Goal: Task Accomplishment & Management: Complete application form

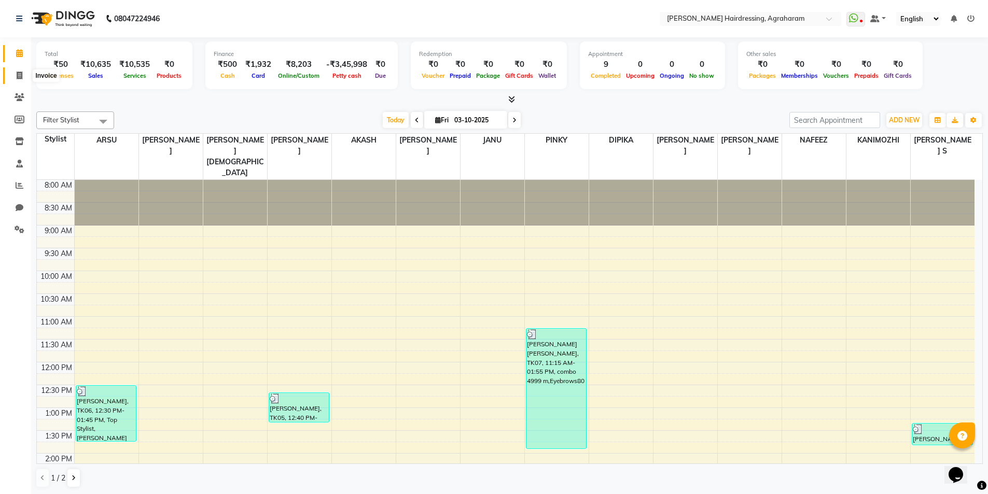
click at [20, 78] on icon at bounding box center [20, 76] width 6 height 8
select select "service"
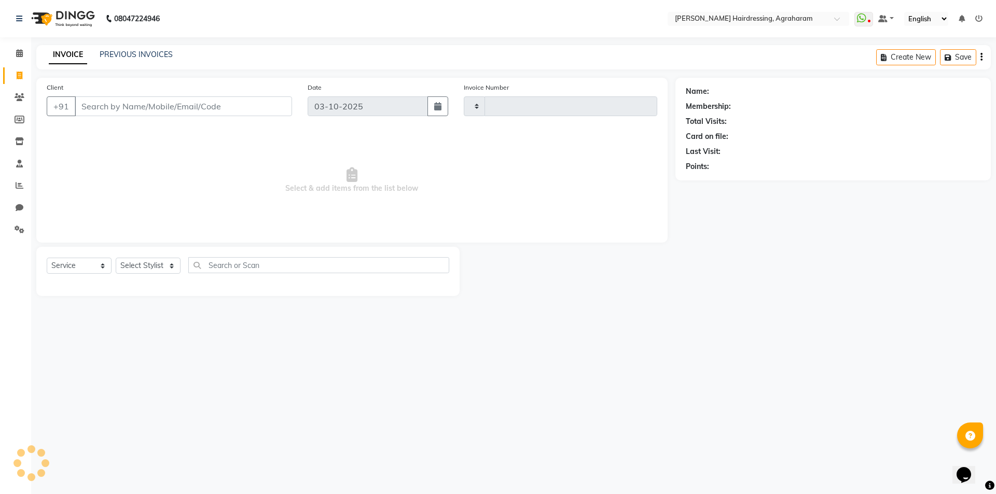
type input "3119"
select select "7962"
click at [166, 262] on select "Select Stylist" at bounding box center [148, 266] width 65 height 16
select select "72528"
click at [116, 258] on select "Select Stylist AASH MUHAMMED AFTAB AKASH ARSU DIPIKA GOMATHI S JANU KANIMOZHI M…" at bounding box center [162, 266] width 92 height 16
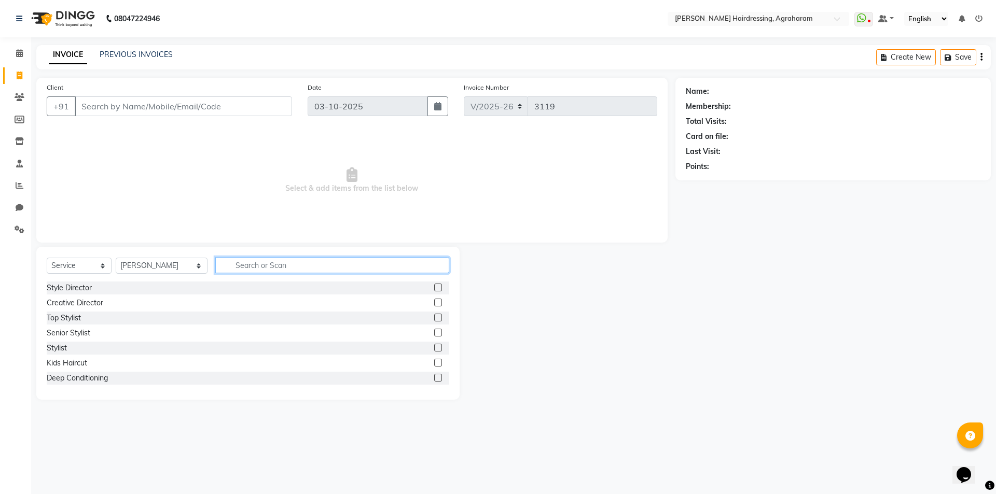
click at [224, 269] on input "text" at bounding box center [332, 265] width 234 height 16
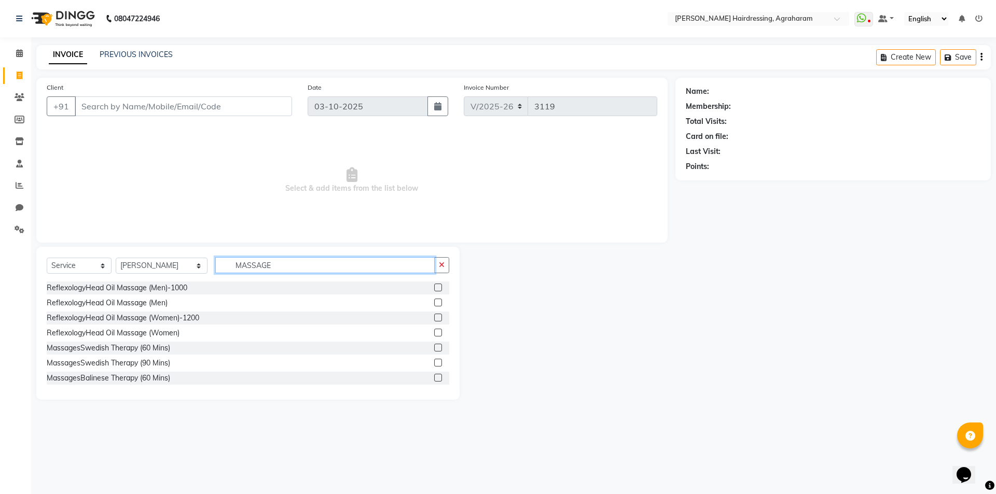
type input "MASSAGE"
click at [434, 364] on label at bounding box center [438, 363] width 8 height 8
click at [434, 364] on input "checkbox" at bounding box center [437, 363] width 7 height 7
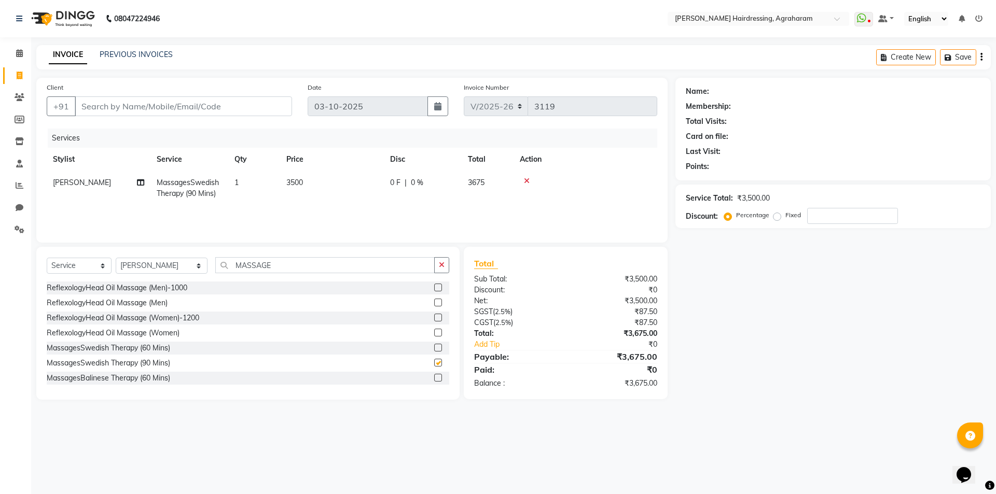
checkbox input "false"
click at [269, 263] on input "MASSAGE" at bounding box center [324, 265] width 219 height 16
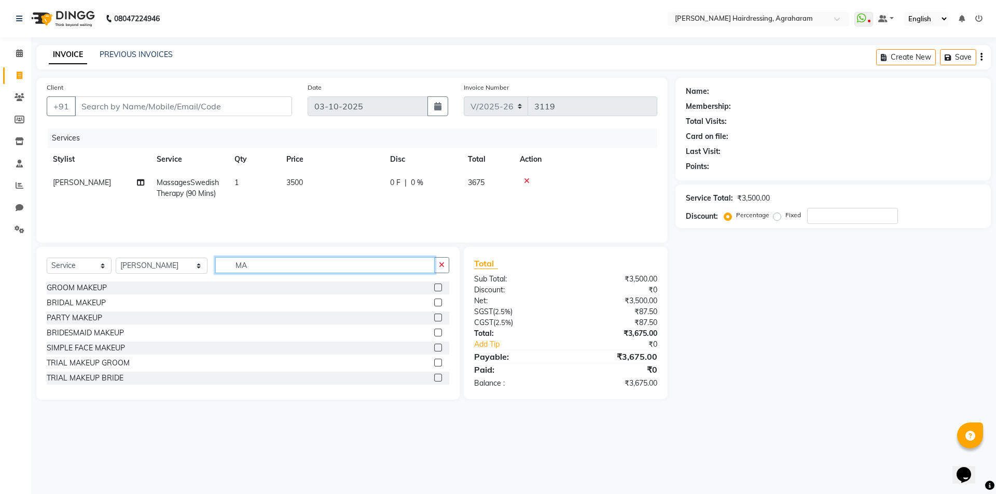
type input "M"
type input "REGU"
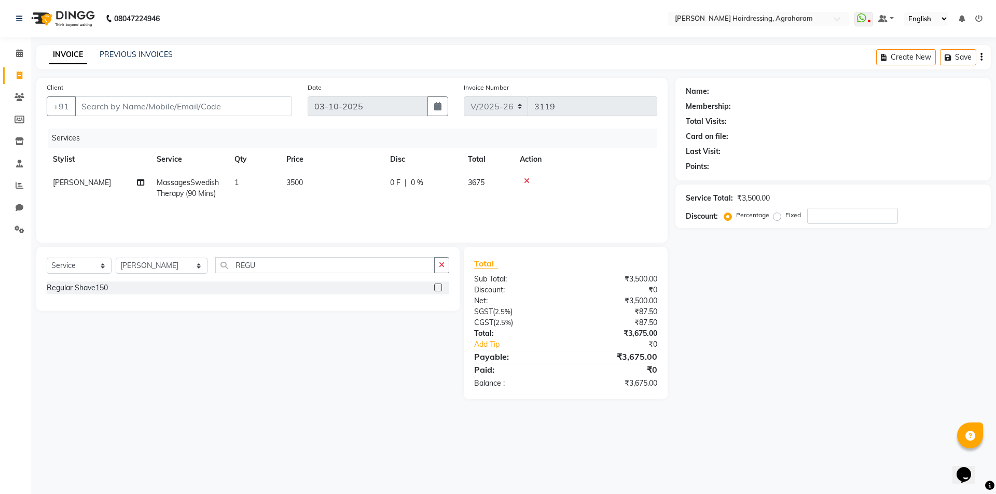
click at [437, 289] on label at bounding box center [438, 288] width 8 height 8
click at [437, 289] on input "checkbox" at bounding box center [437, 288] width 7 height 7
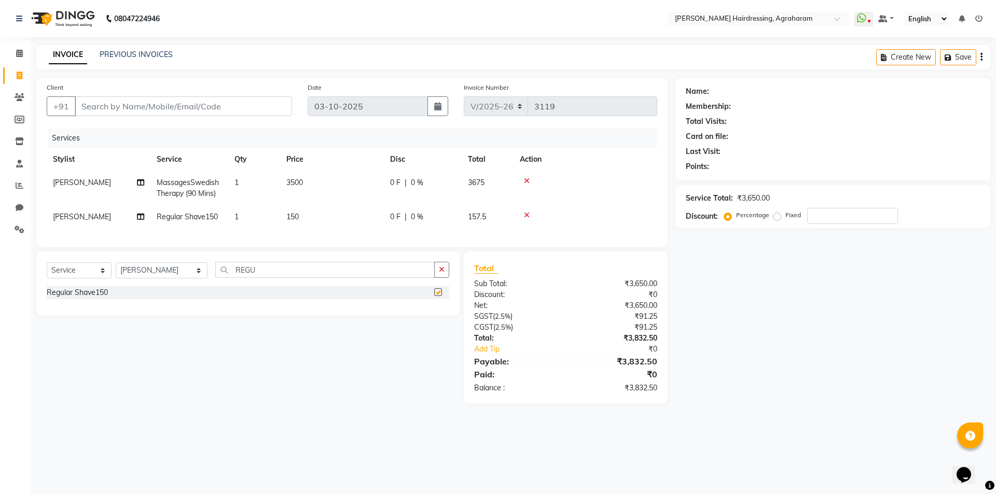
checkbox input "false"
click at [165, 106] on input "Client" at bounding box center [183, 107] width 217 height 20
type input "8"
type input "0"
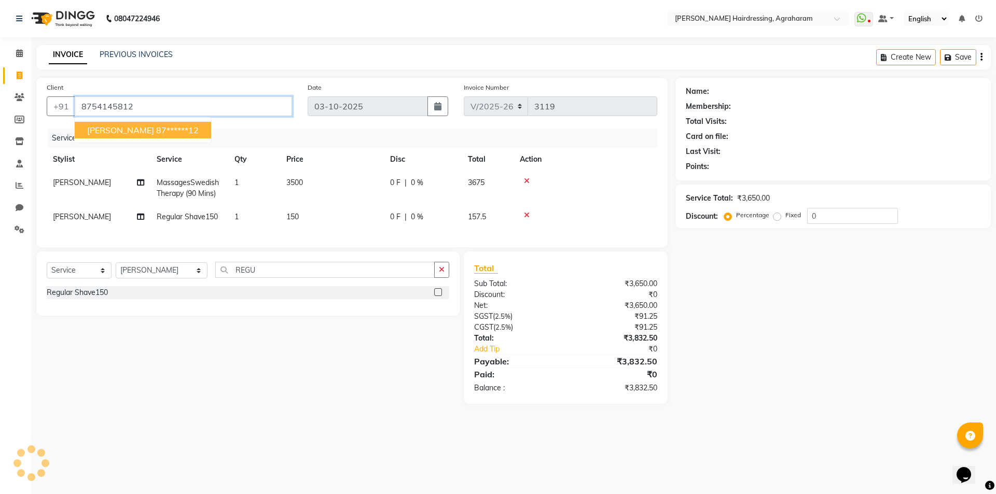
type input "8754145812"
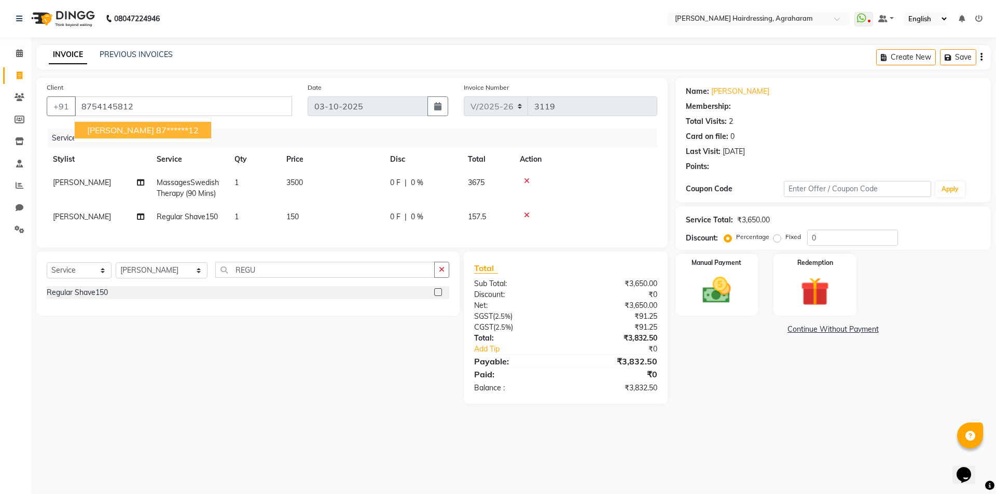
select select "1: Object"
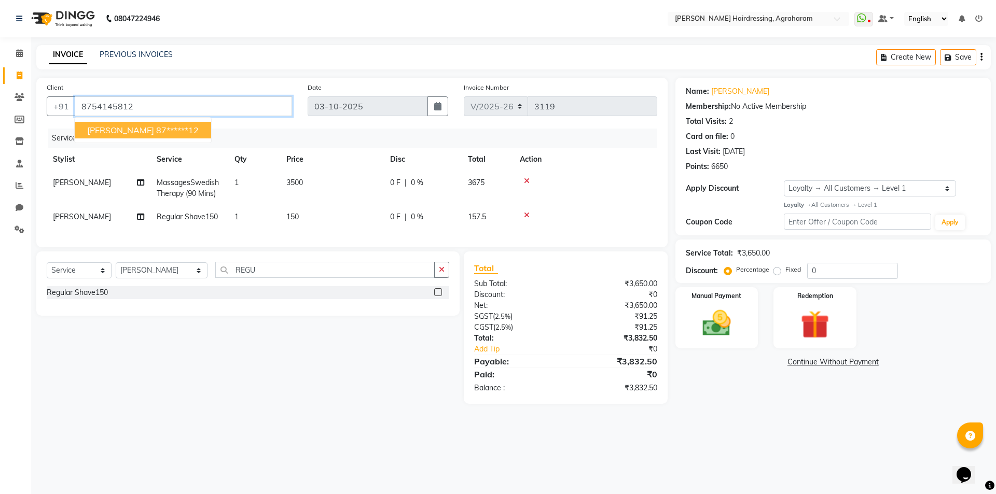
click at [102, 106] on input "8754145812" at bounding box center [183, 107] width 217 height 20
click at [114, 129] on span "MANOJ KUMAR" at bounding box center [120, 130] width 67 height 10
type input "87******12"
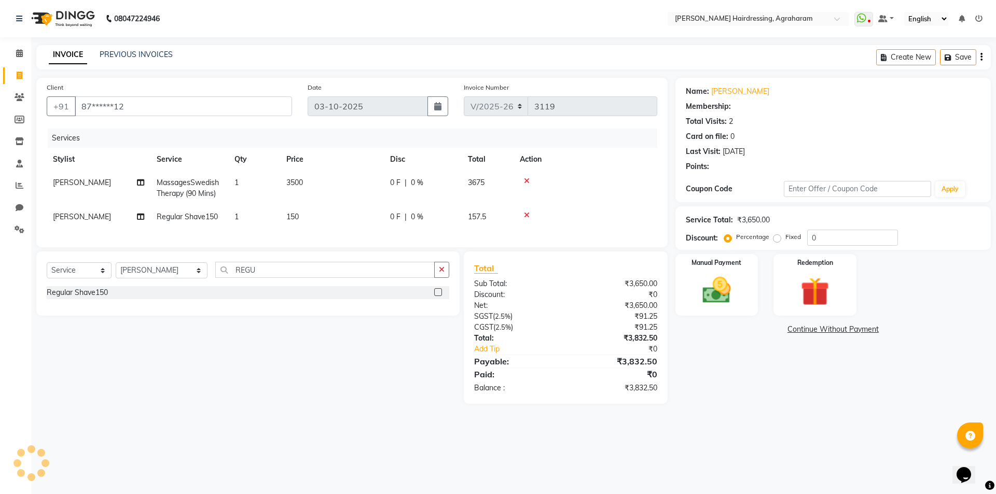
select select "1: Object"
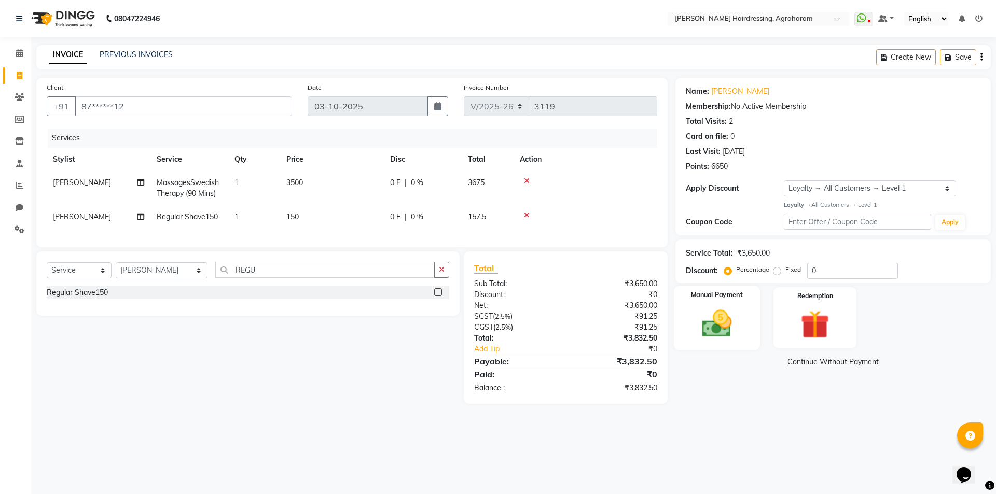
click at [719, 333] on img at bounding box center [717, 324] width 48 height 34
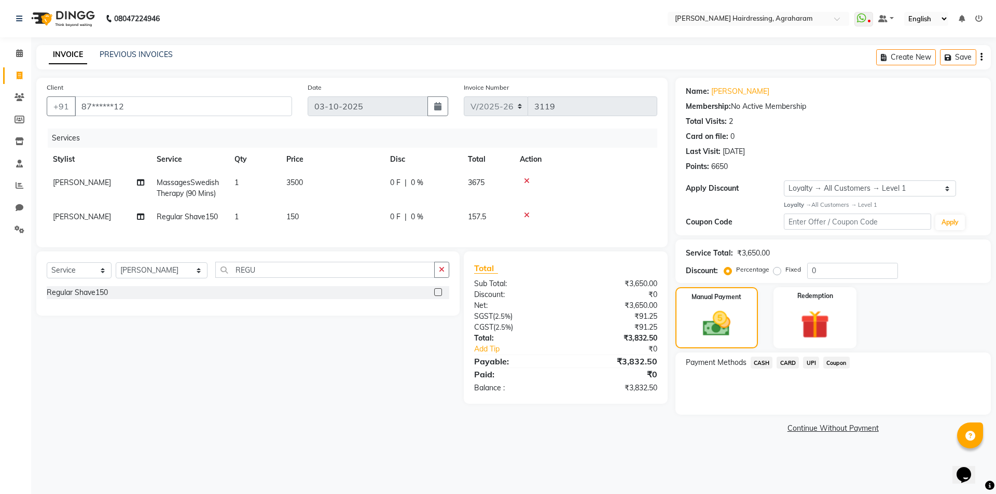
click at [812, 365] on span "UPI" at bounding box center [811, 363] width 16 height 12
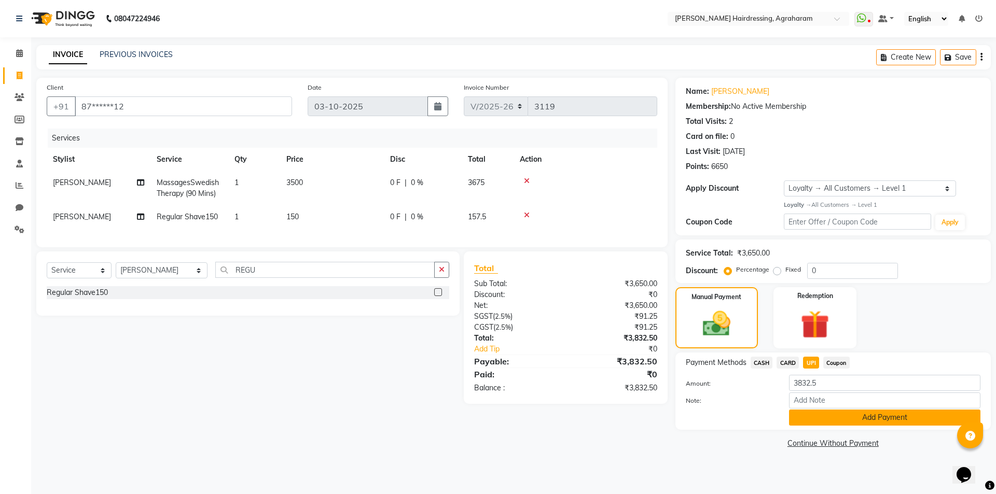
click at [884, 419] on button "Add Payment" at bounding box center [884, 418] width 191 height 16
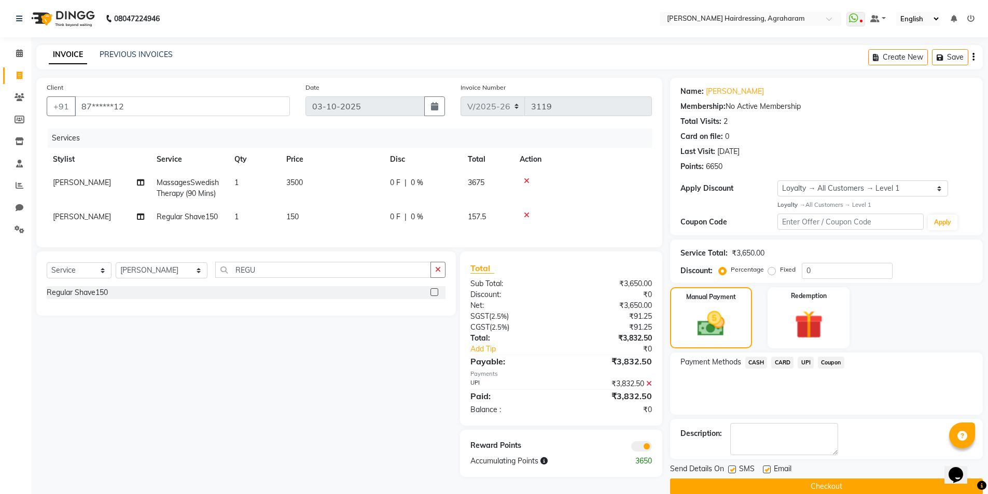
click at [840, 485] on button "Checkout" at bounding box center [826, 487] width 313 height 16
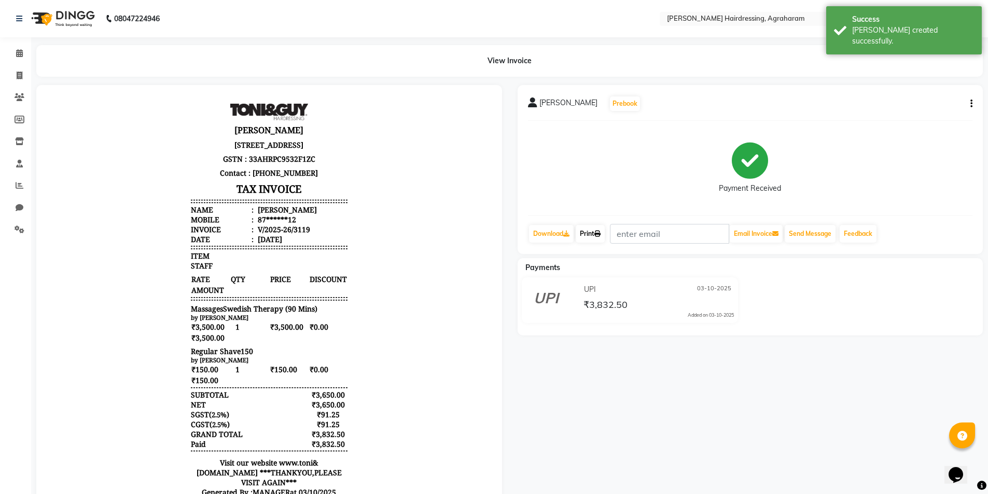
click at [600, 237] on link "Print" at bounding box center [590, 234] width 29 height 18
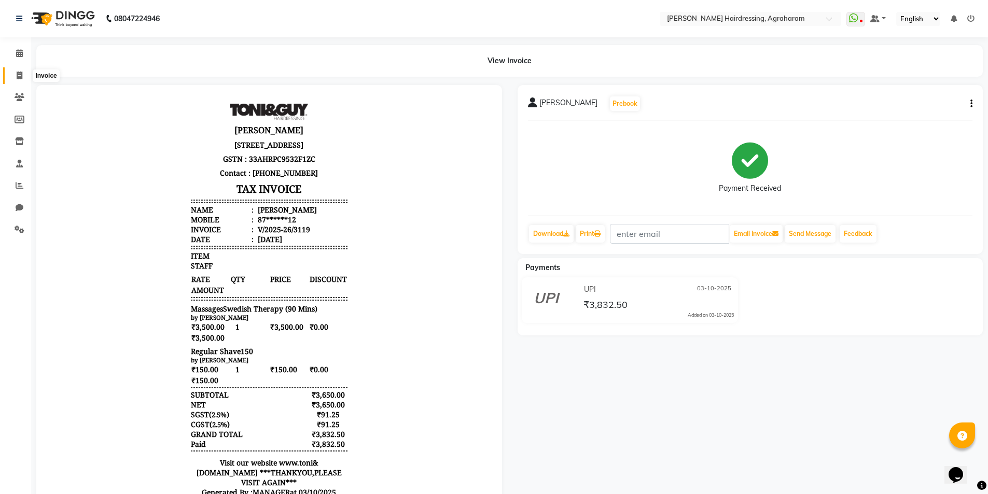
click at [18, 75] on icon at bounding box center [20, 76] width 6 height 8
select select "service"
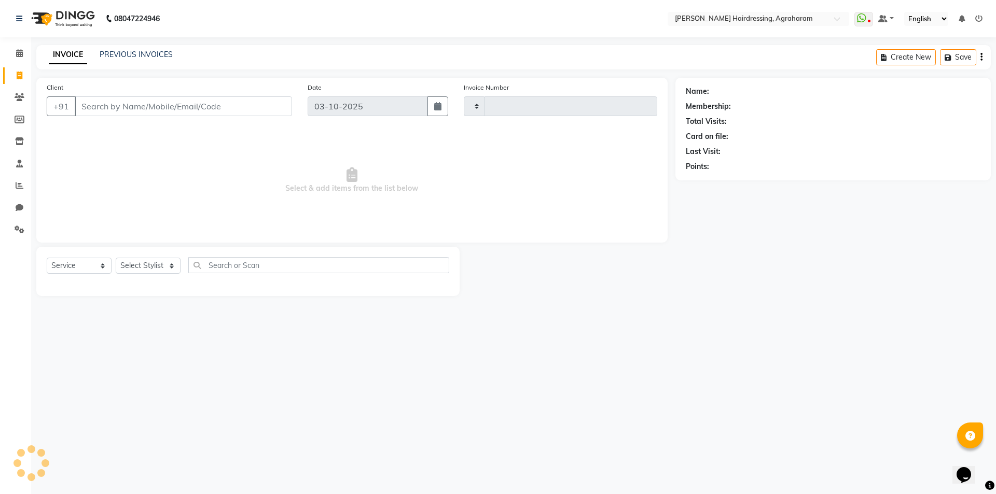
type input "3120"
select select "7962"
click at [163, 266] on select "Select Stylist" at bounding box center [148, 266] width 65 height 16
select select "85297"
click at [116, 258] on select "Select Stylist AASH MUHAMMED AFTAB AKASH ARSU DIPIKA GOMATHI S JANU KANIMOZHI M…" at bounding box center [162, 266] width 92 height 16
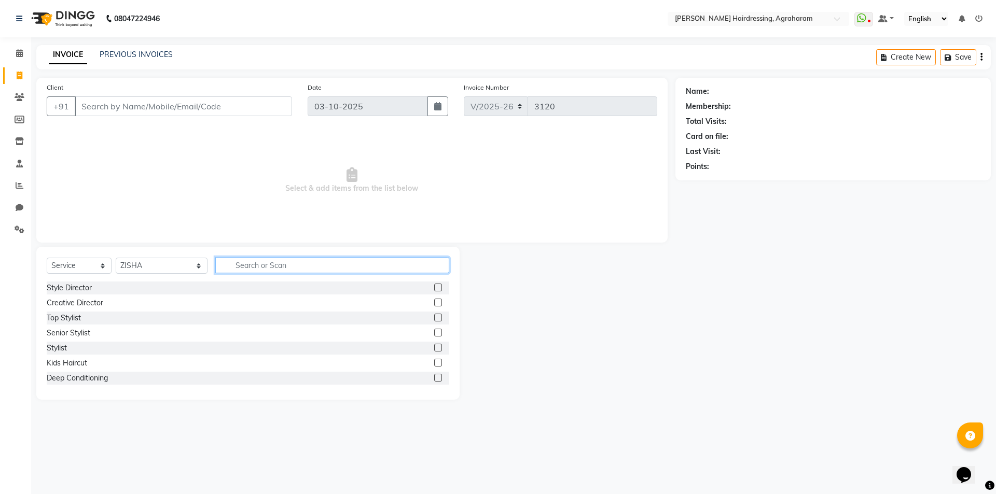
click at [222, 262] on input "text" at bounding box center [332, 265] width 234 height 16
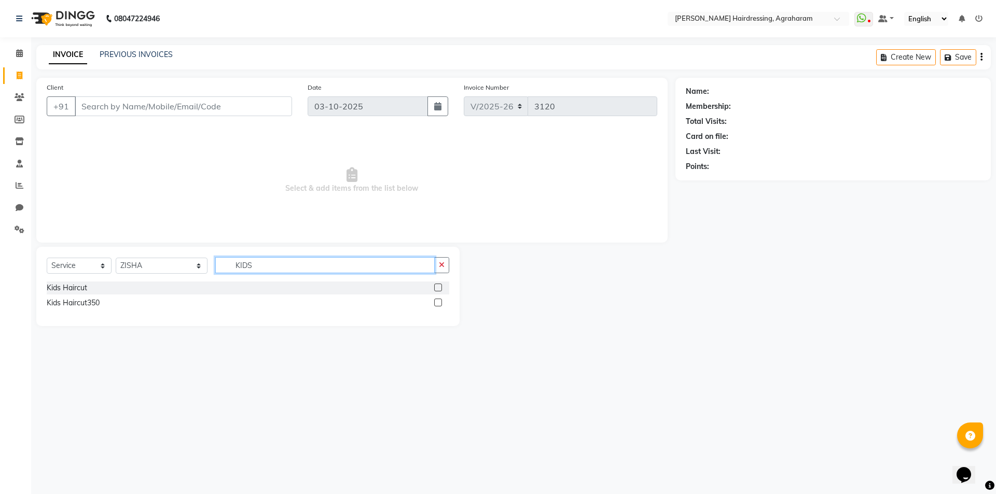
type input "KIDS"
click at [438, 291] on label at bounding box center [438, 288] width 8 height 8
click at [438, 291] on input "checkbox" at bounding box center [437, 288] width 7 height 7
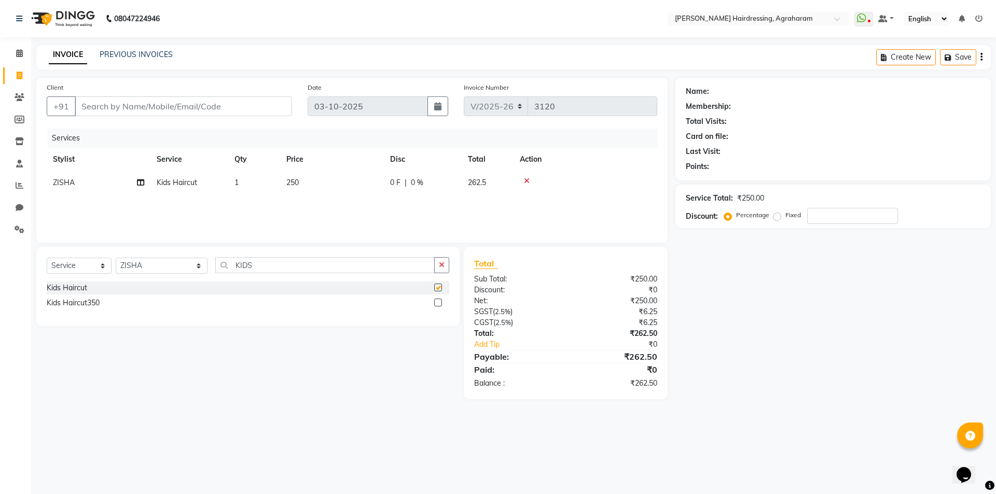
checkbox input "false"
click at [133, 108] on input "Client" at bounding box center [183, 107] width 217 height 20
type input "9"
type input "0"
type input "9842085645"
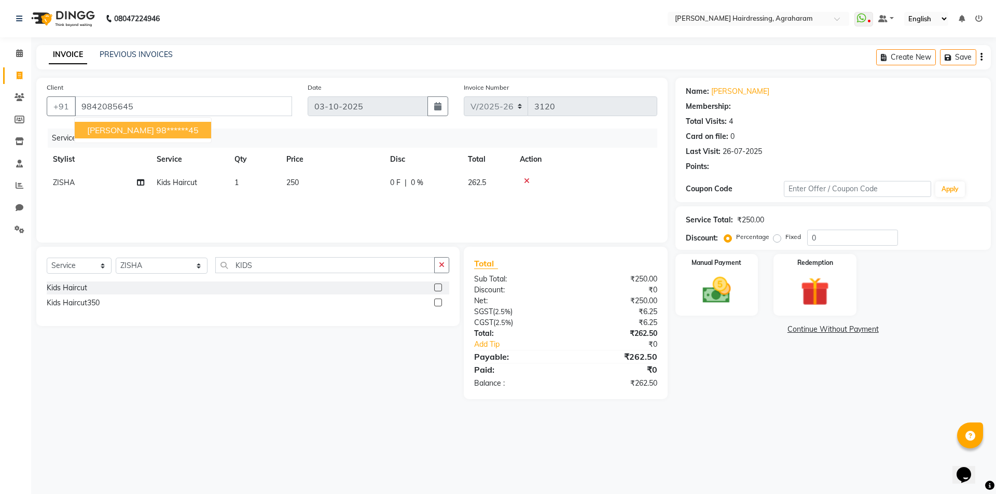
select select "1: Object"
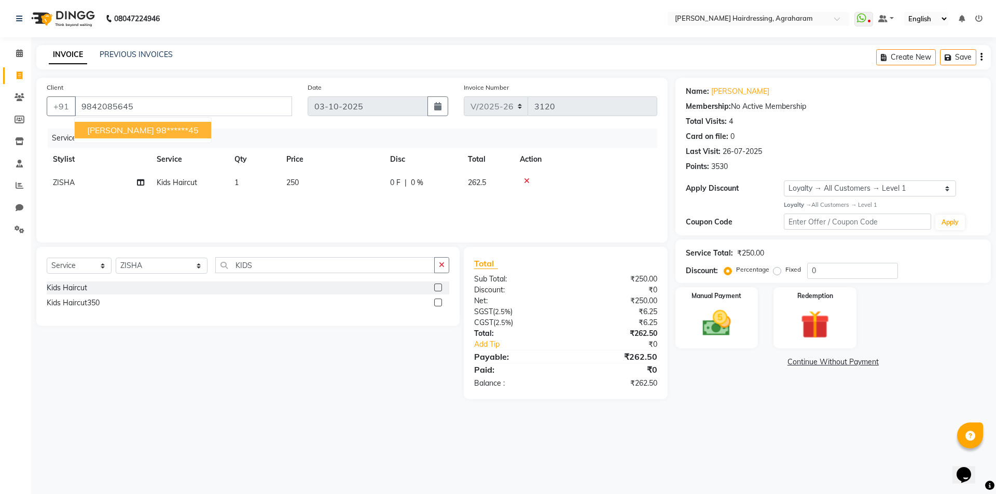
click at [156, 129] on ngb-highlight "98******45" at bounding box center [177, 130] width 43 height 10
type input "98******45"
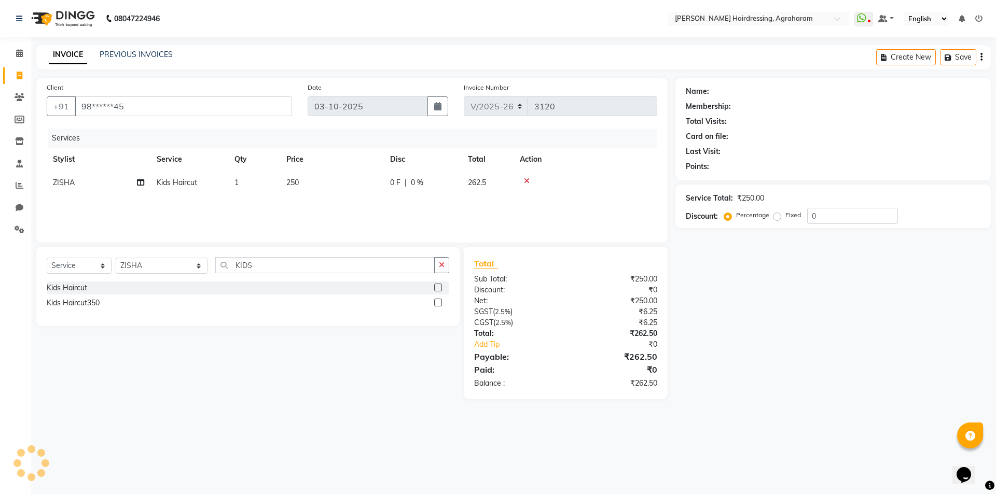
select select "1: Object"
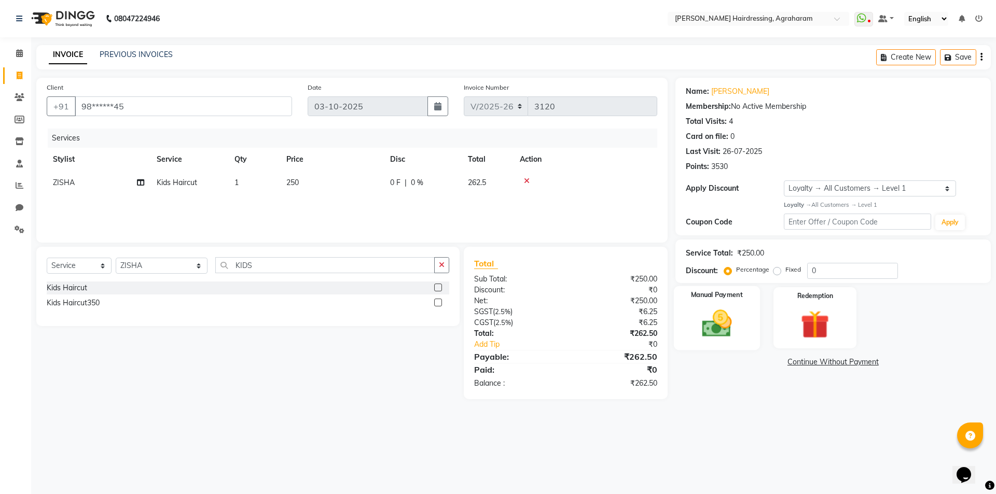
click at [714, 340] on img at bounding box center [717, 324] width 48 height 34
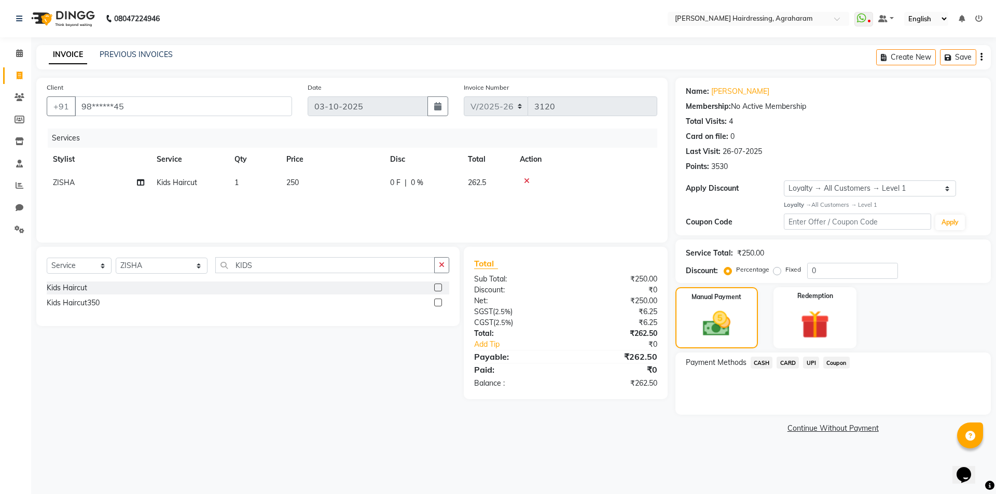
click at [812, 366] on span "UPI" at bounding box center [811, 363] width 16 height 12
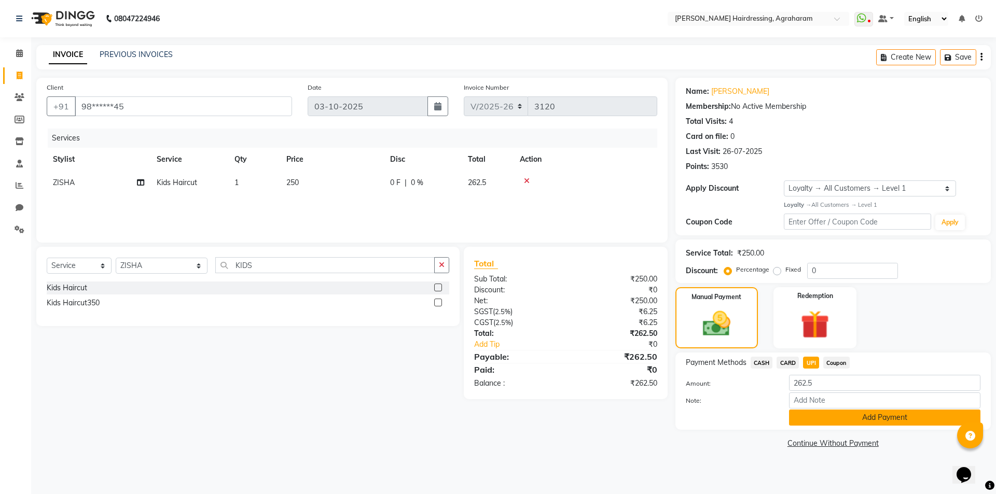
click at [866, 411] on button "Add Payment" at bounding box center [884, 418] width 191 height 16
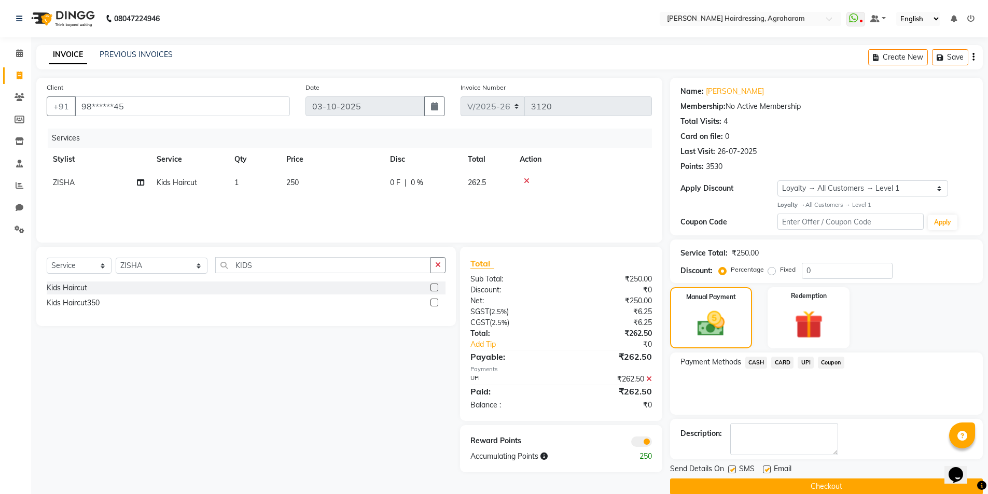
click at [842, 484] on button "Checkout" at bounding box center [826, 487] width 313 height 16
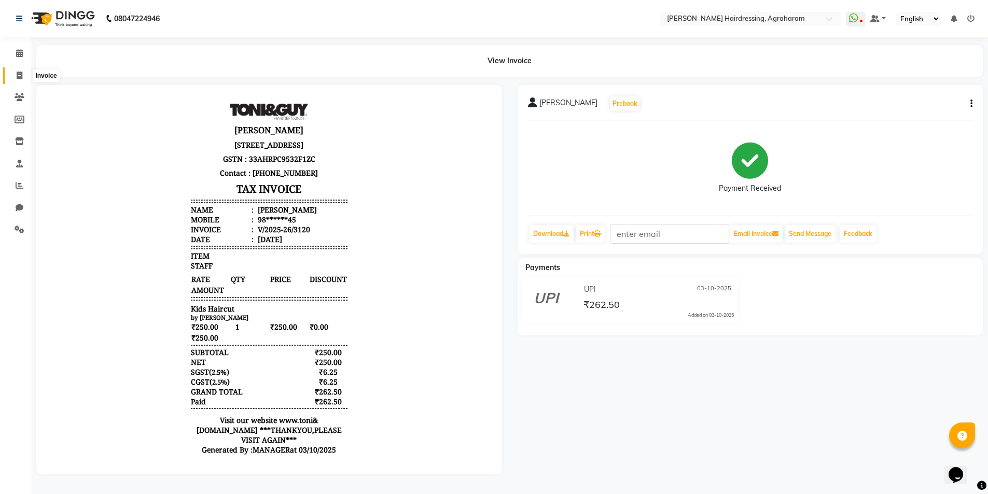
click at [18, 79] on span at bounding box center [19, 76] width 18 height 12
select select "service"
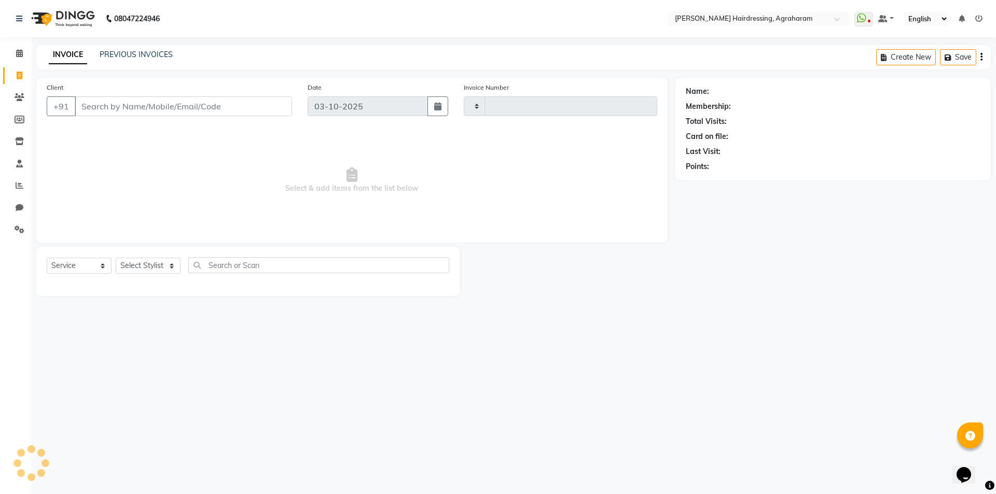
type input "3121"
select select "7962"
click at [122, 50] on link "PREVIOUS INVOICES" at bounding box center [136, 54] width 73 height 9
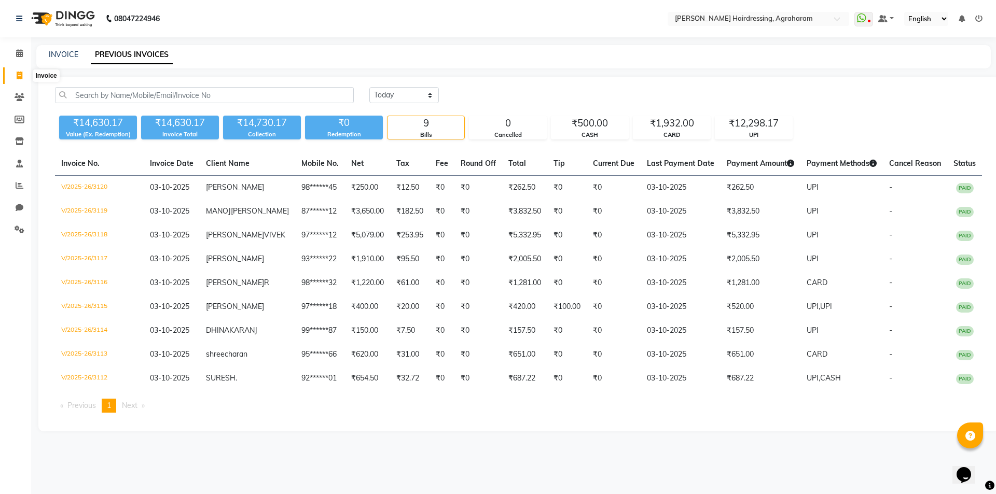
click at [18, 72] on icon at bounding box center [20, 76] width 6 height 8
select select "service"
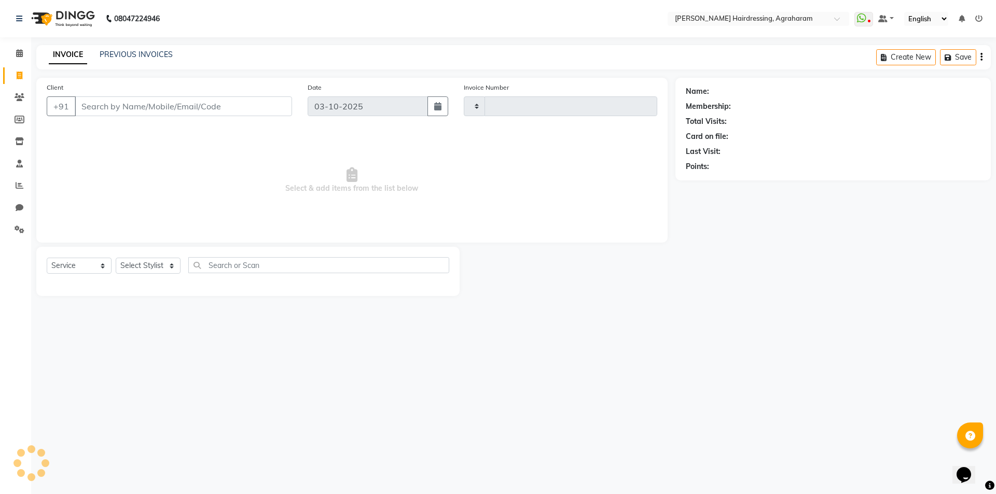
type input "3121"
select select "7962"
click at [177, 266] on select "Select Stylist" at bounding box center [148, 266] width 65 height 16
select select "92172"
click at [116, 258] on select "Select Stylist AASH MUHAMMED AFTAB AKASH ARSU DIPIKA GOMATHI S JANU KANIMOZHI M…" at bounding box center [162, 266] width 92 height 16
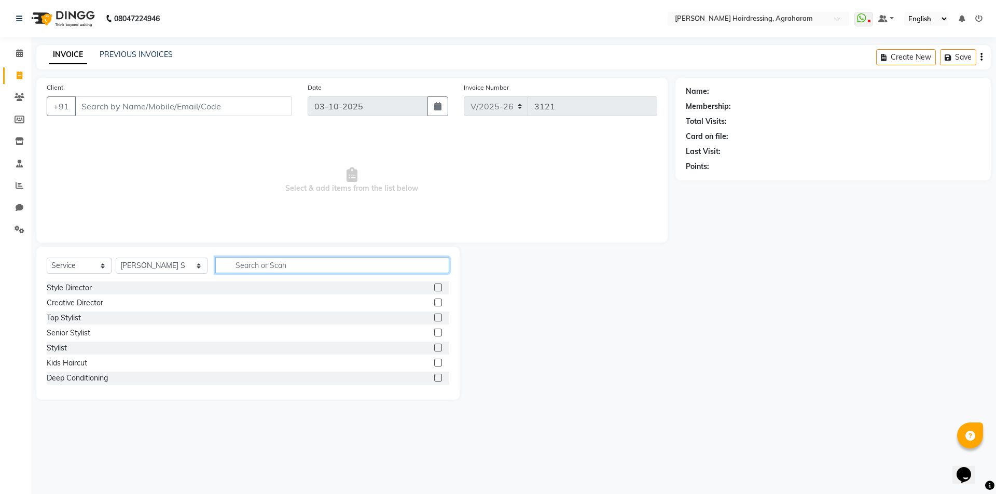
click at [244, 263] on input "text" at bounding box center [332, 265] width 234 height 16
type input "SKIN BRIGH"
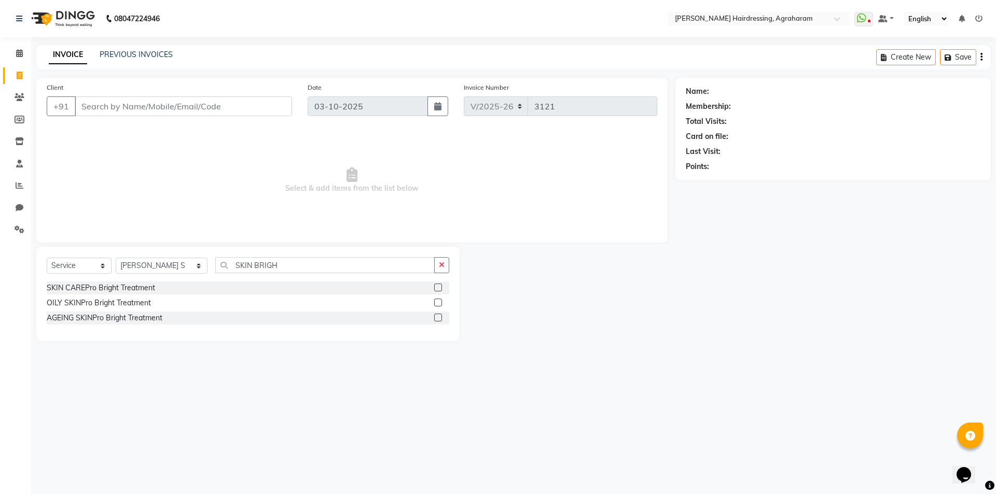
click at [439, 290] on label at bounding box center [438, 288] width 8 height 8
click at [439, 290] on input "checkbox" at bounding box center [437, 288] width 7 height 7
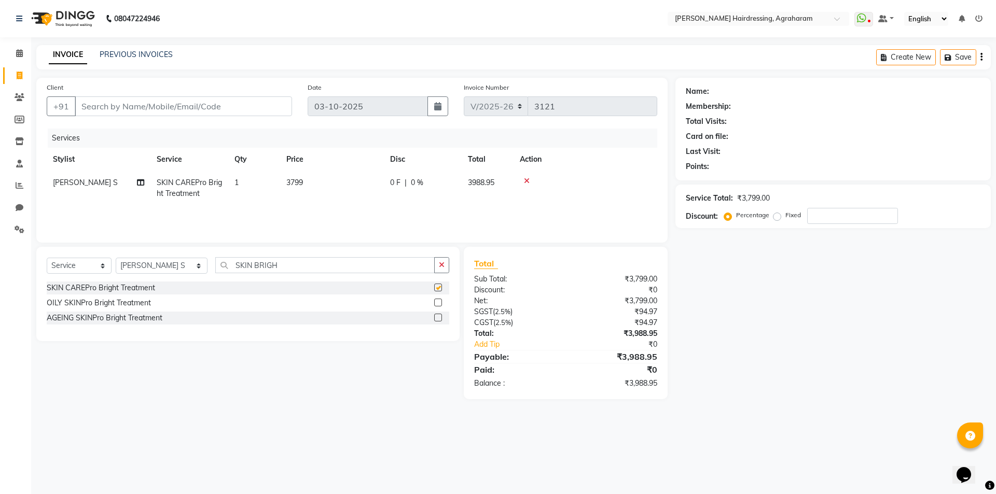
checkbox input "false"
click at [279, 262] on input "SKIN BRIGH" at bounding box center [324, 265] width 219 height 16
type input "S"
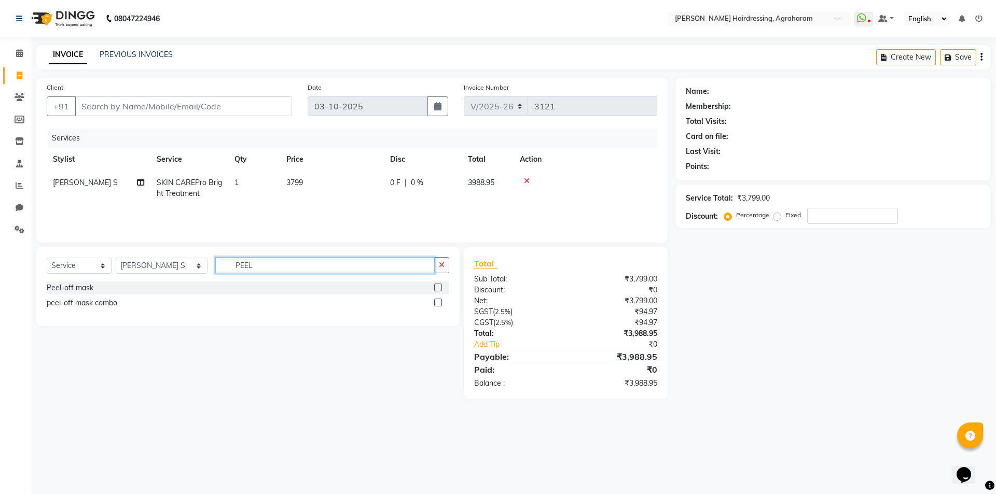
type input "PEEL"
click at [438, 305] on label at bounding box center [438, 303] width 8 height 8
click at [438, 305] on input "checkbox" at bounding box center [437, 303] width 7 height 7
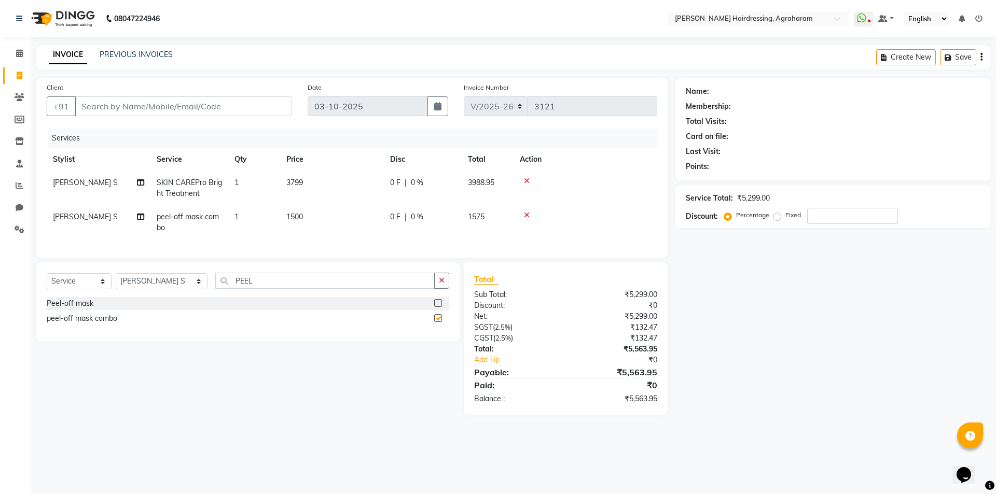
checkbox input "false"
click at [163, 283] on select "Select Stylist AASH MUHAMMED AFTAB AKASH ARSU DIPIKA GOMATHI S JANU KANIMOZHI M…" at bounding box center [162, 281] width 92 height 16
select select "72525"
click at [116, 281] on select "Select Stylist AASH MUHAMMED AFTAB AKASH ARSU DIPIKA GOMATHI S JANU KANIMOZHI M…" at bounding box center [162, 281] width 92 height 16
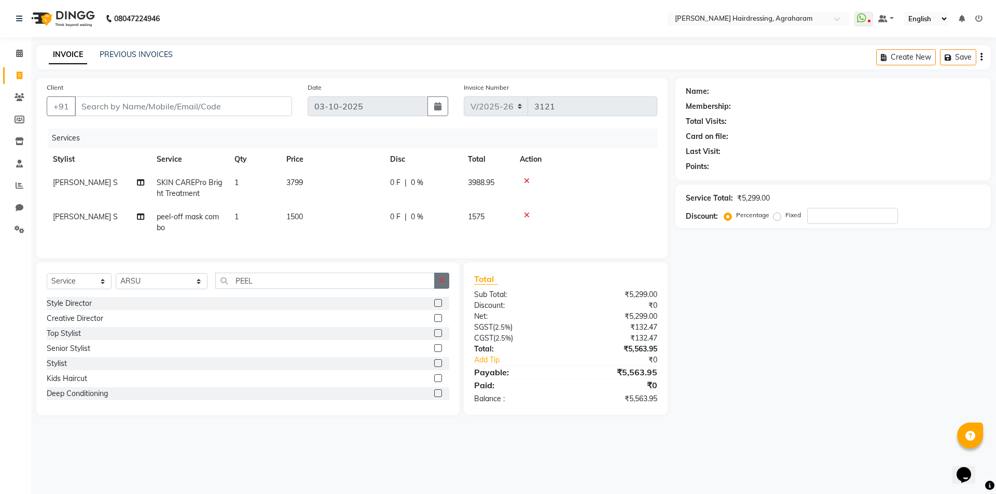
click at [435, 289] on button "button" at bounding box center [441, 281] width 15 height 16
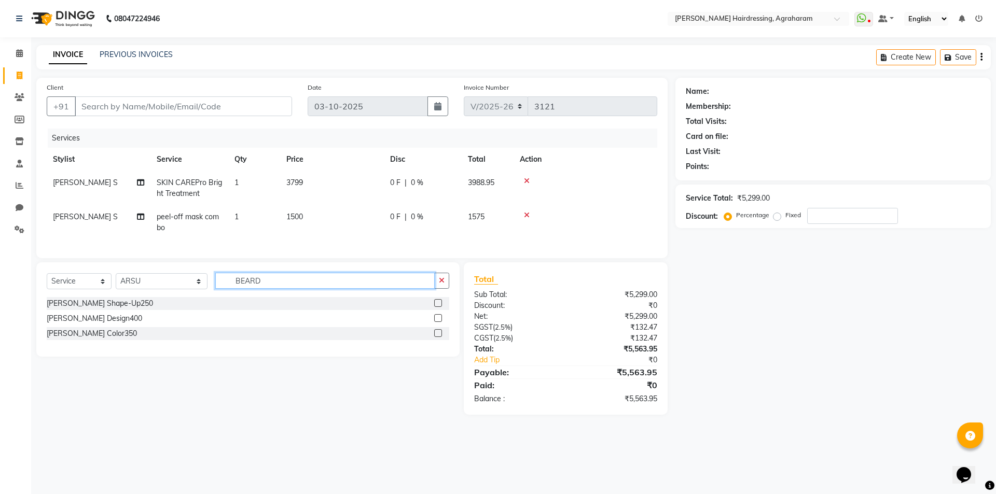
type input "BEARD"
click at [440, 307] on label at bounding box center [438, 303] width 8 height 8
click at [440, 307] on input "checkbox" at bounding box center [437, 303] width 7 height 7
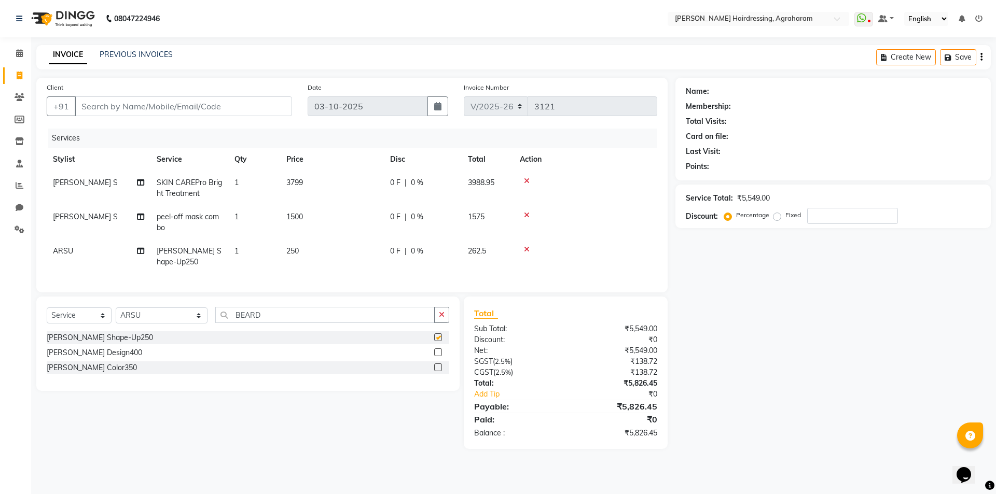
checkbox input "false"
click at [259, 314] on div "Select Service Product Membership Package Voucher Prepaid Gift Card Select Styl…" at bounding box center [247, 344] width 423 height 94
click at [259, 320] on input "BEARD" at bounding box center [324, 315] width 219 height 16
type input "B"
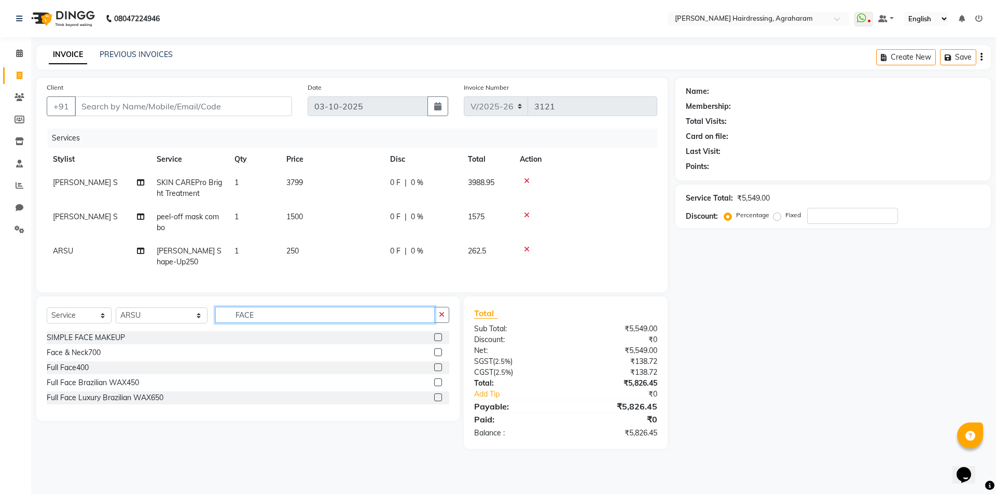
type input "FACE"
click at [436, 356] on label at bounding box center [438, 353] width 8 height 8
click at [436, 356] on input "checkbox" at bounding box center [437, 353] width 7 height 7
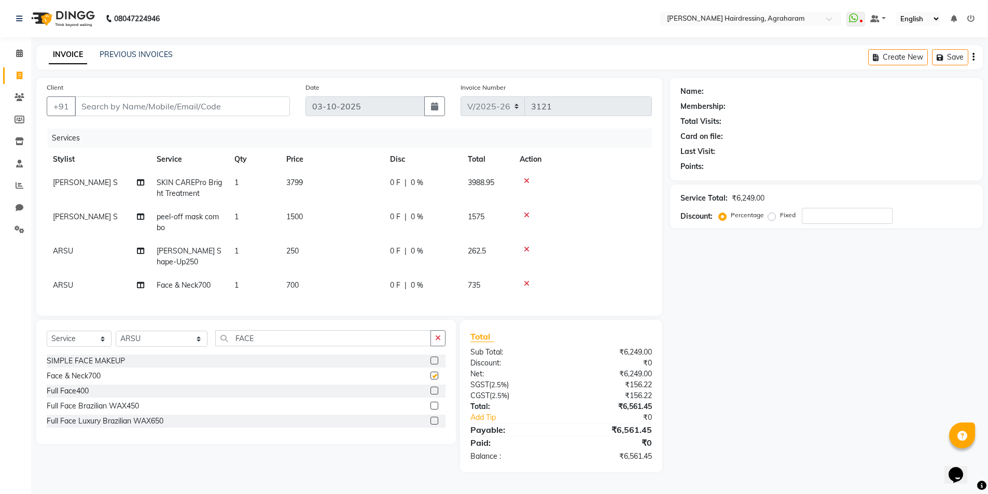
checkbox input "false"
click at [232, 345] on input "FACE" at bounding box center [323, 339] width 216 height 16
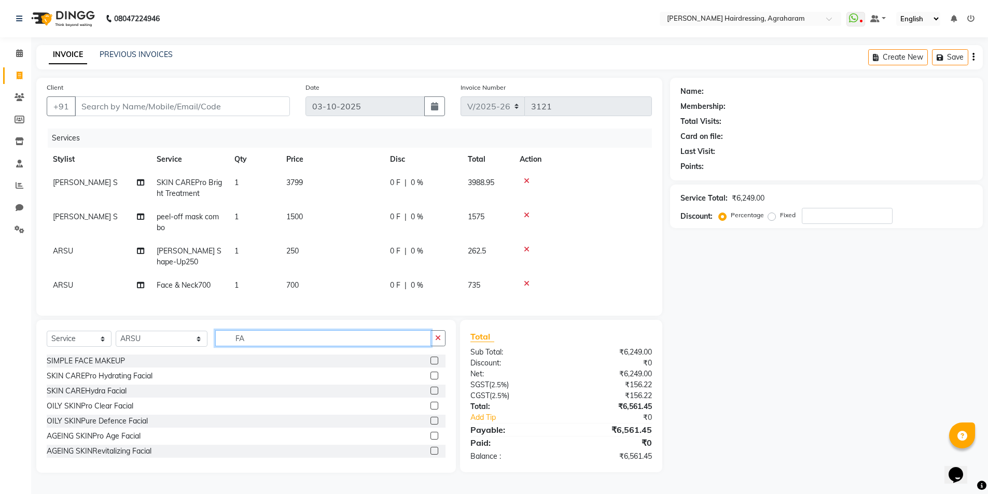
type input "F"
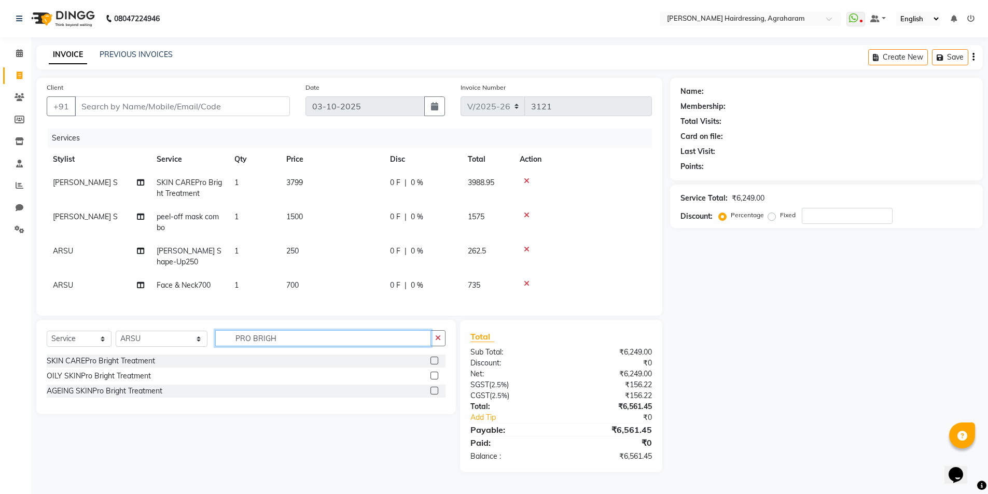
type input "PRO BRIGH"
click at [434, 365] on label at bounding box center [435, 361] width 8 height 8
click at [434, 365] on input "checkbox" at bounding box center [434, 361] width 7 height 7
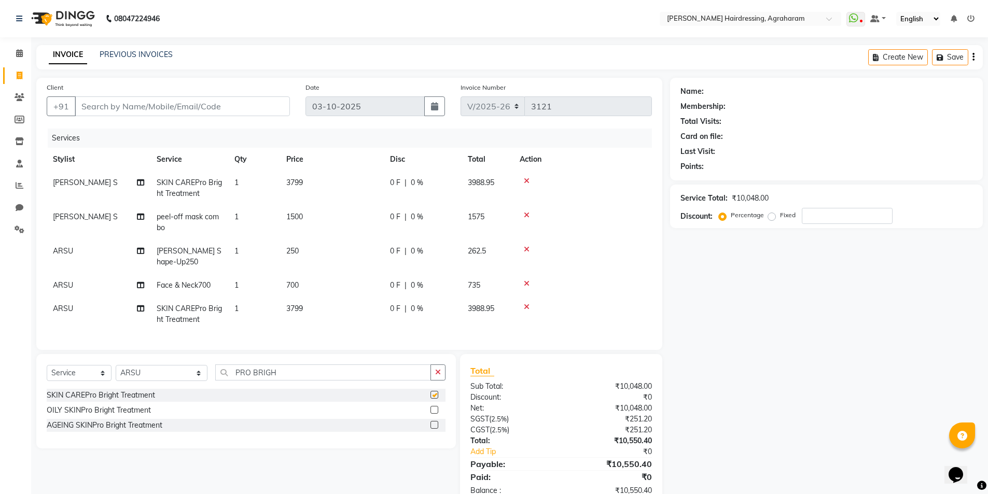
checkbox input "false"
click at [116, 104] on input "Client" at bounding box center [182, 107] width 215 height 20
click at [94, 105] on input "Client" at bounding box center [182, 107] width 215 height 20
type input "9"
type input "0"
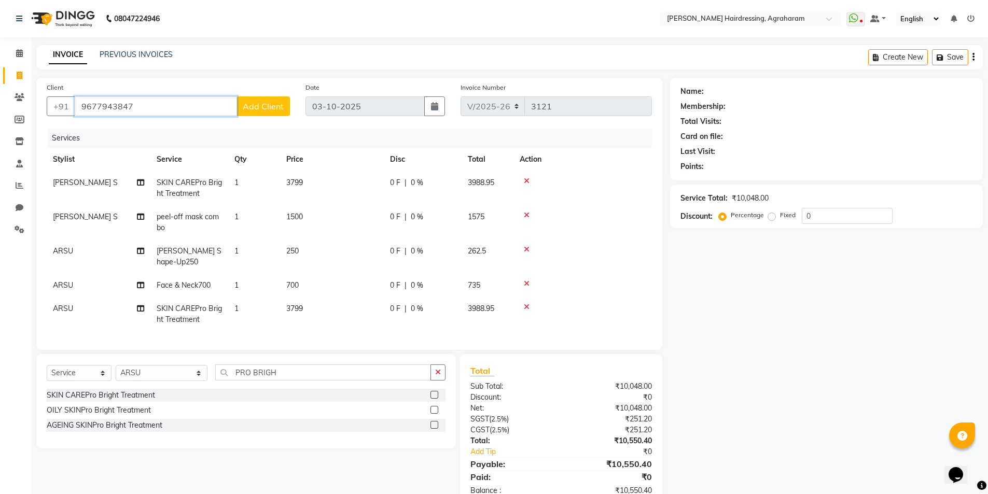
click at [98, 105] on input "9677943847" at bounding box center [156, 107] width 162 height 20
type input "9677943847"
click at [272, 109] on span "Add Client" at bounding box center [263, 106] width 41 height 10
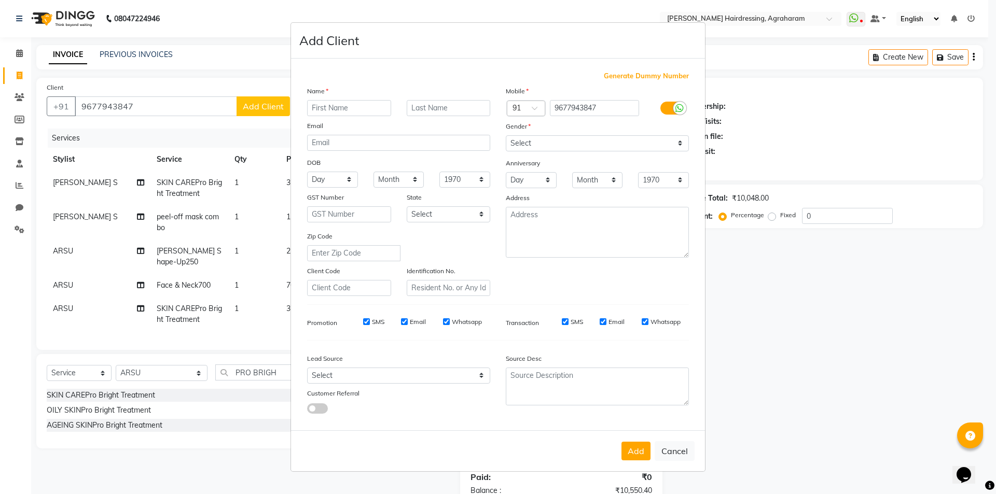
click at [321, 112] on input "text" at bounding box center [349, 108] width 84 height 16
type input "CHANDRU"
type input "S"
click at [572, 133] on div "Gender" at bounding box center [597, 128] width 199 height 15
click at [568, 145] on select "Select Male Female Other Prefer Not To Say" at bounding box center [597, 143] width 183 height 16
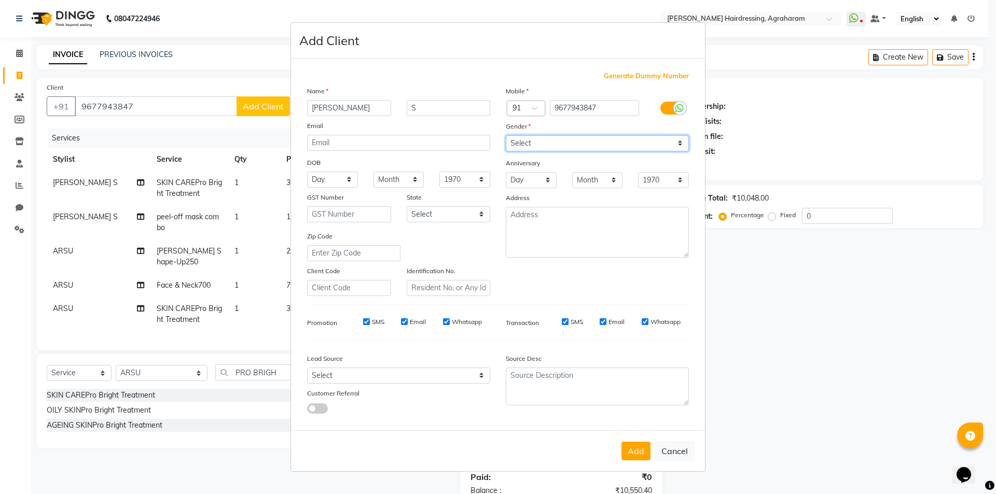
select select "male"
click at [506, 135] on select "Select Male Female Other Prefer Not To Say" at bounding box center [597, 143] width 183 height 16
click at [484, 383] on select "Select Walk-in Referral Internet Friend Word of Mouth Advertisement Facebook Ju…" at bounding box center [398, 376] width 183 height 16
select select "53193"
click at [307, 368] on select "Select Walk-in Referral Internet Friend Word of Mouth Advertisement Facebook Ju…" at bounding box center [398, 376] width 183 height 16
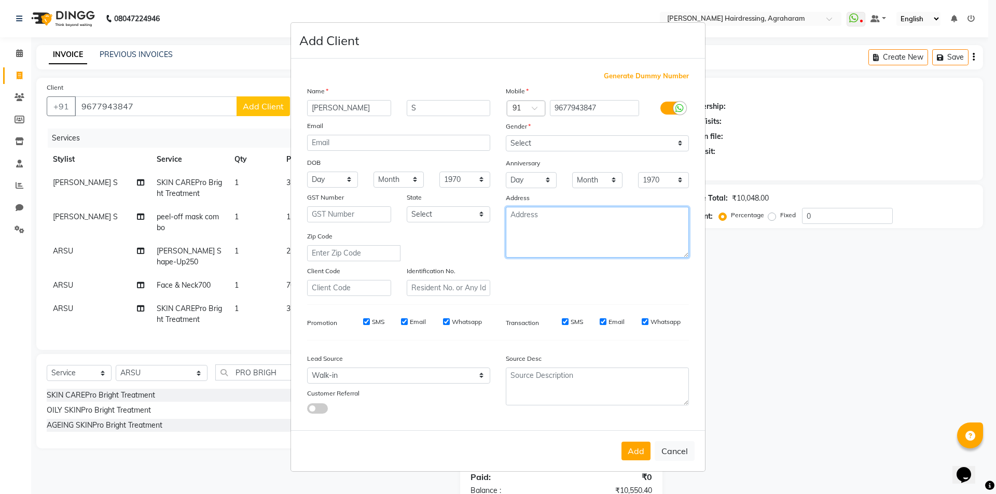
click at [571, 213] on textarea at bounding box center [597, 232] width 183 height 51
type textarea "DINDUGAL"
click at [634, 453] on button "Add" at bounding box center [636, 451] width 29 height 19
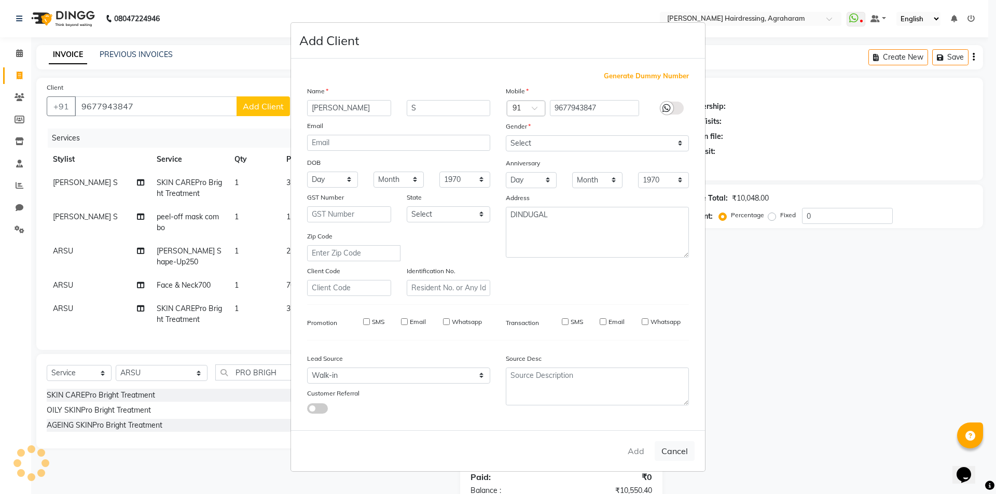
type input "96******47"
select select
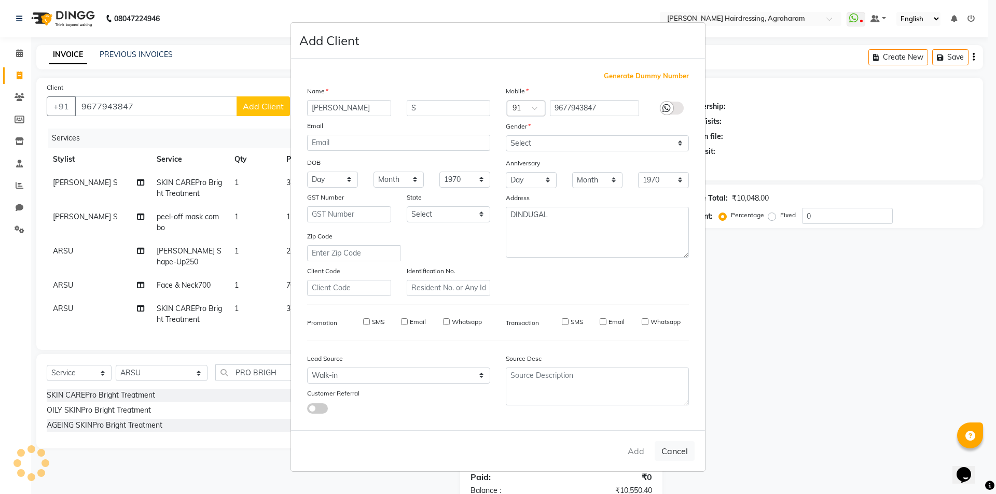
select select
checkbox input "false"
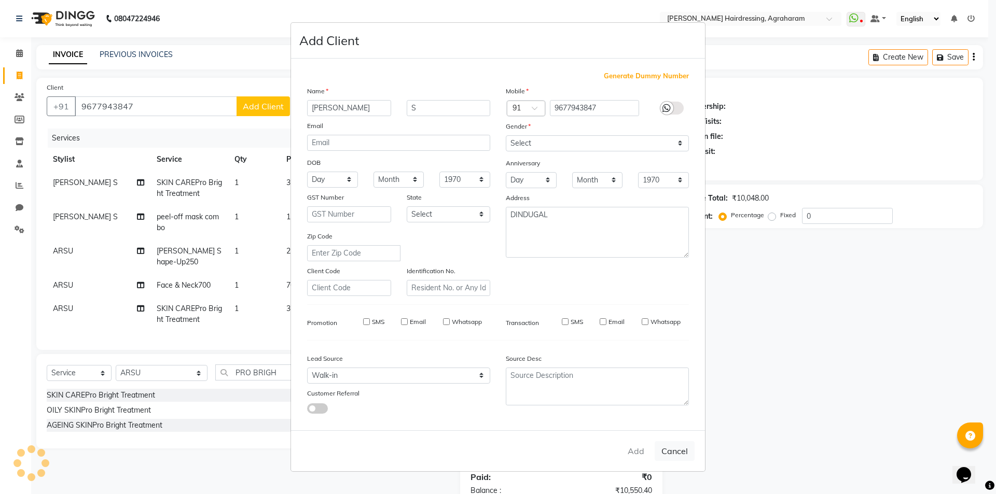
checkbox input "false"
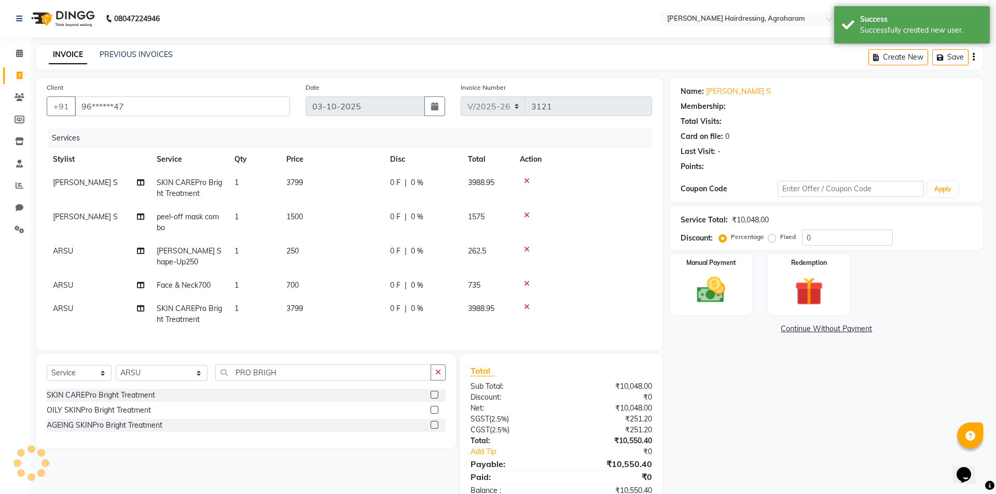
select select "1: Object"
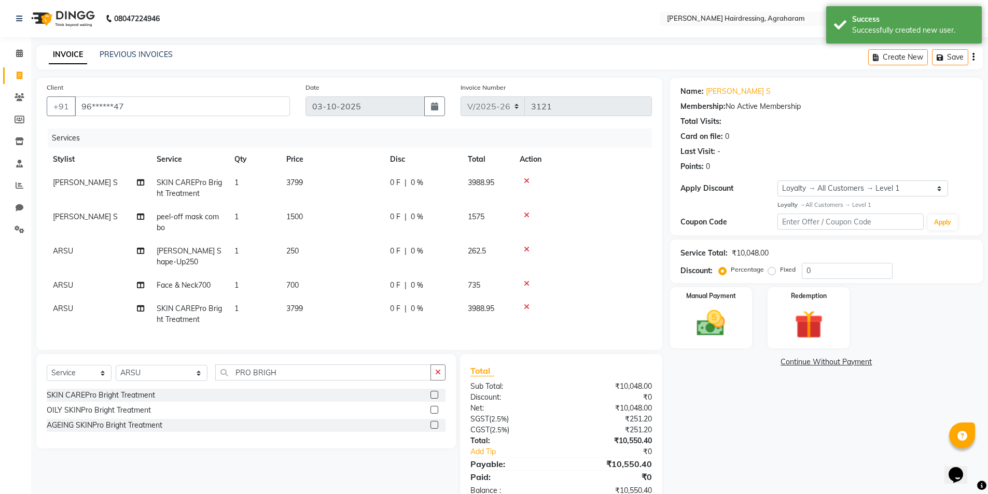
scroll to position [36, 0]
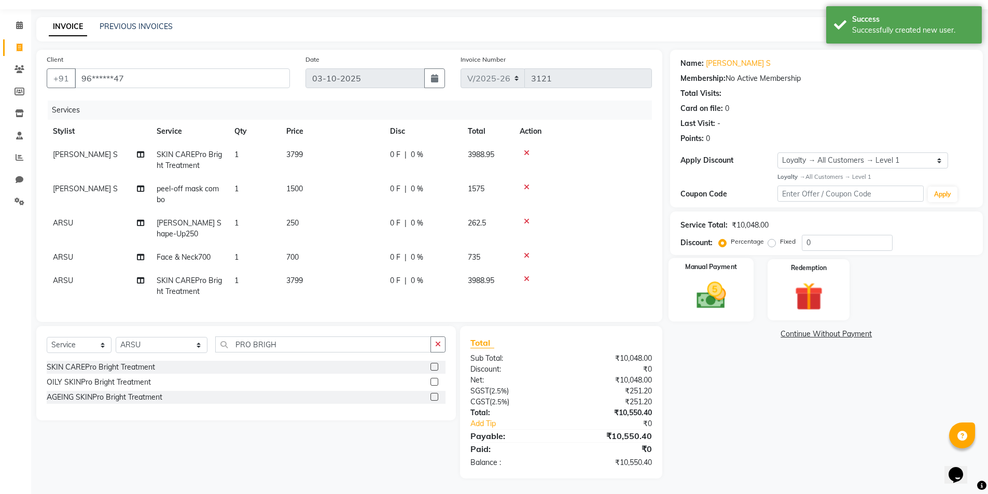
click at [709, 295] on img at bounding box center [711, 296] width 48 height 34
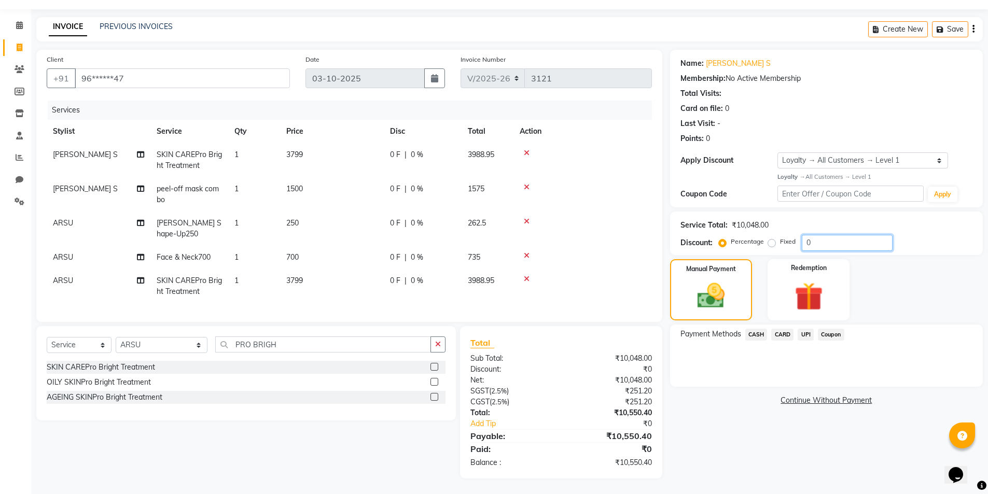
click at [819, 241] on input "0" at bounding box center [847, 243] width 91 height 16
type input "10"
click at [802, 329] on span "UPI" at bounding box center [806, 335] width 16 height 12
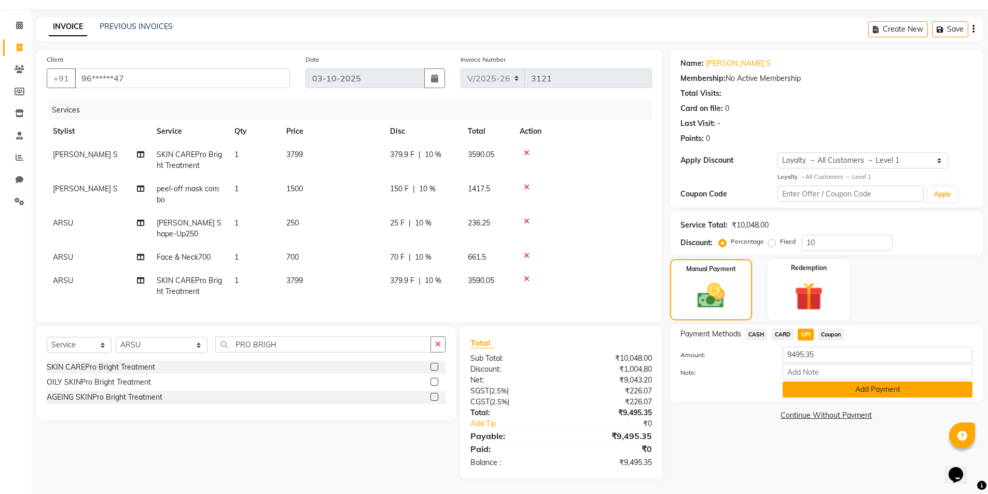
click at [882, 386] on button "Add Payment" at bounding box center [878, 390] width 190 height 16
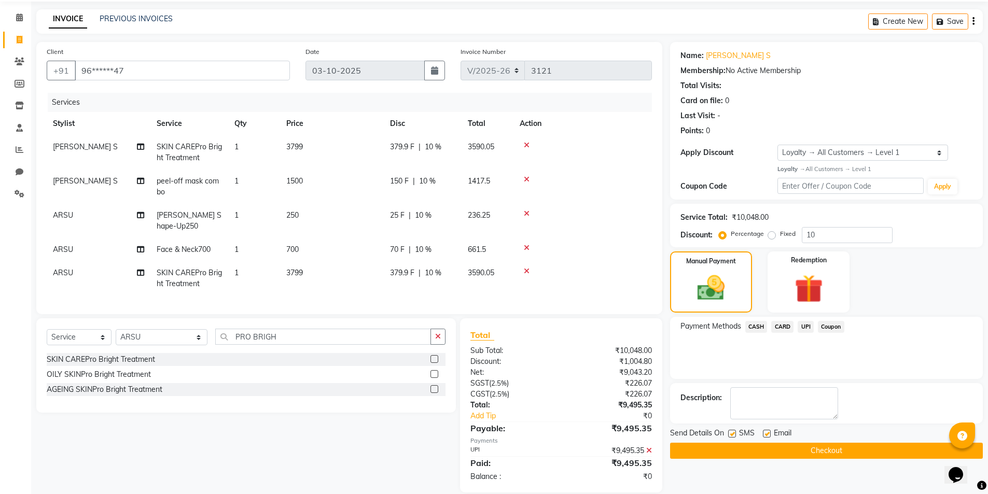
click at [838, 455] on button "Checkout" at bounding box center [826, 451] width 313 height 16
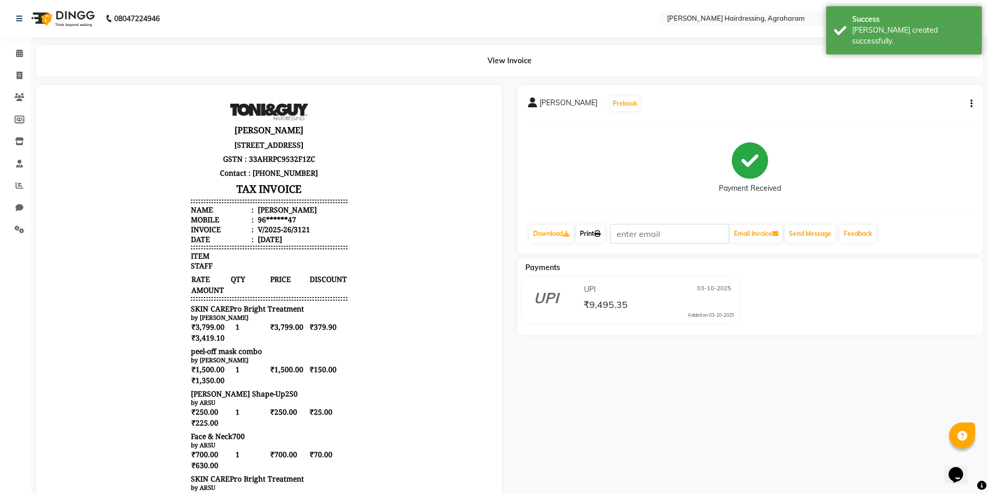
click at [594, 233] on link "Print" at bounding box center [590, 234] width 29 height 18
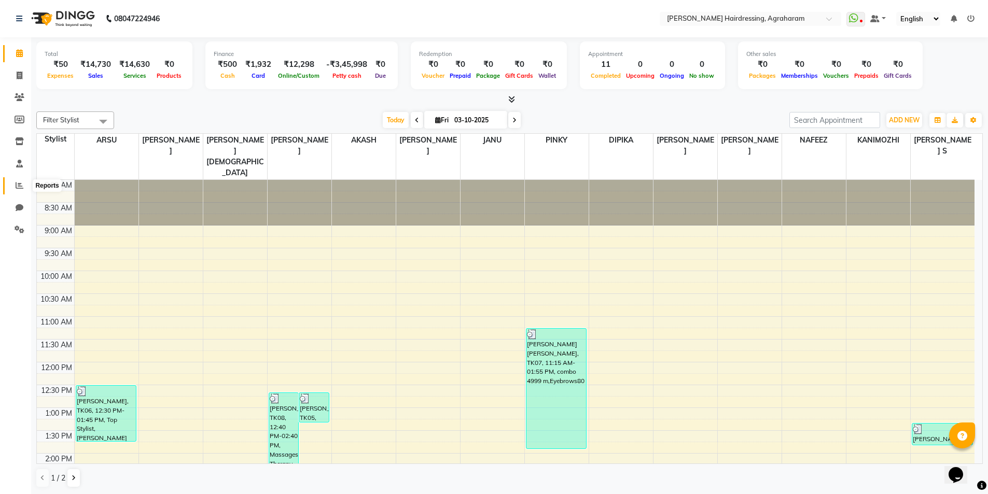
click at [16, 188] on icon at bounding box center [20, 186] width 8 height 8
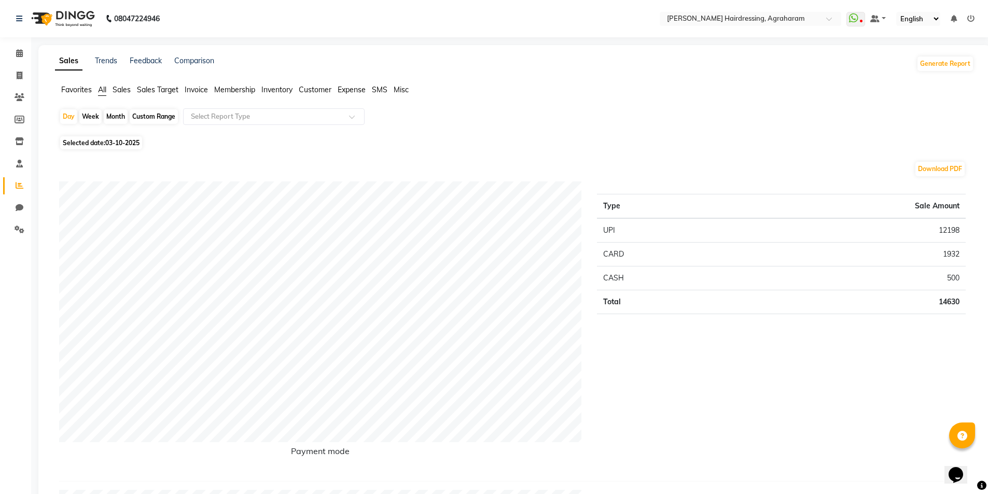
click at [171, 116] on div "Custom Range" at bounding box center [154, 116] width 48 height 15
select select "10"
select select "2025"
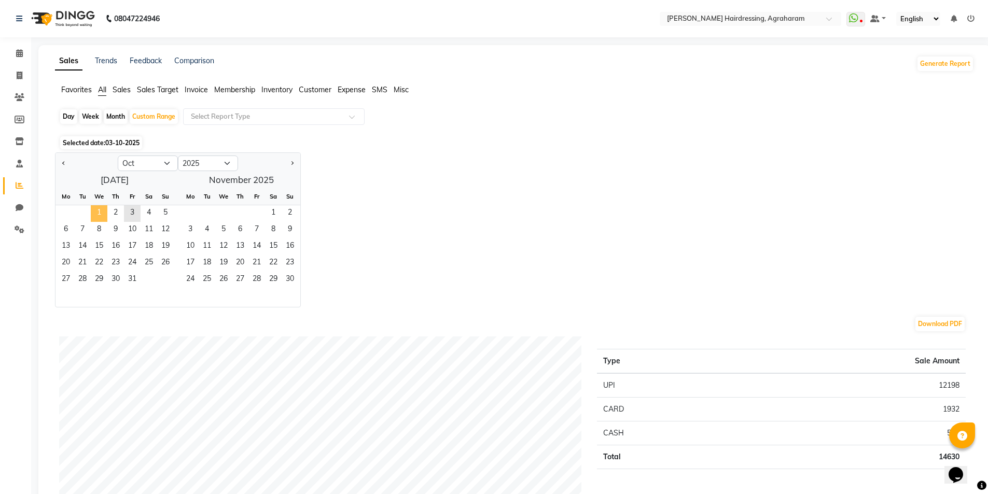
click at [102, 215] on span "1" at bounding box center [99, 213] width 17 height 17
click at [132, 215] on span "3" at bounding box center [132, 213] width 17 height 17
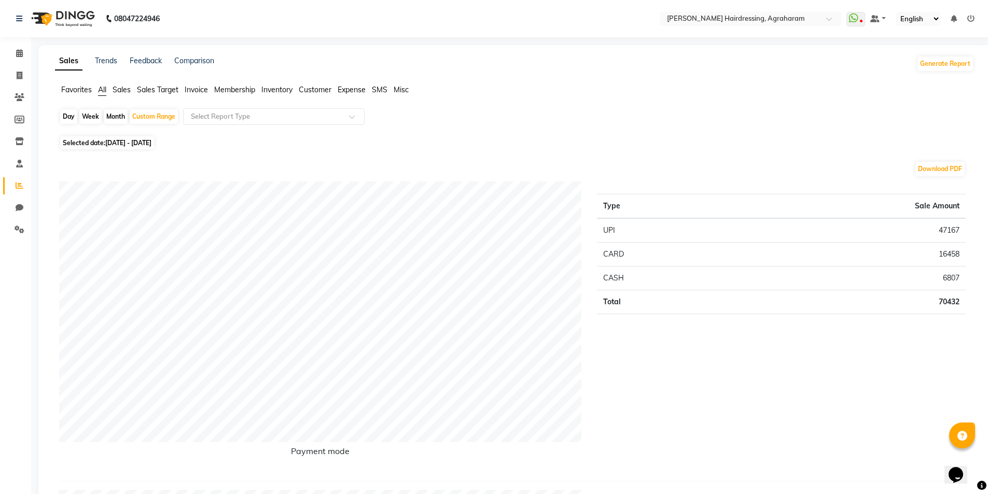
click at [118, 90] on span "Sales" at bounding box center [122, 89] width 18 height 9
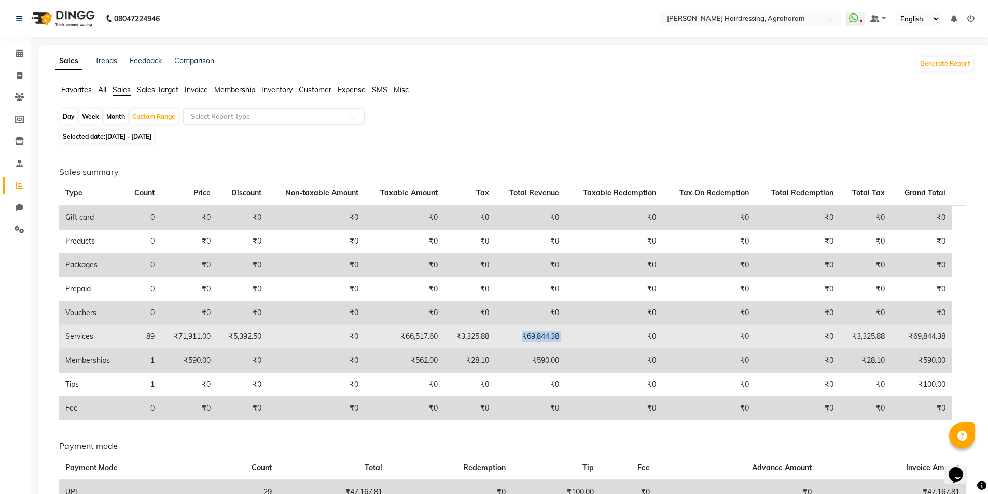
drag, startPoint x: 578, startPoint y: 335, endPoint x: 521, endPoint y: 338, distance: 56.6
click at [521, 338] on tr "Services 89 ₹71,911.00 ₹5,392.50 ₹0 ₹66,517.60 ₹3,325.88 ₹69,844.38 ₹0 ₹0 ₹0 ₹3…" at bounding box center [512, 337] width 907 height 24
click at [600, 337] on td "₹0" at bounding box center [614, 337] width 97 height 24
drag, startPoint x: 588, startPoint y: 339, endPoint x: 500, endPoint y: 342, distance: 88.3
click at [500, 342] on tr "Services 89 ₹71,911.00 ₹5,392.50 ₹0 ₹66,517.60 ₹3,325.88 ₹69,844.38 ₹0 ₹0 ₹0 ₹3…" at bounding box center [512, 337] width 907 height 24
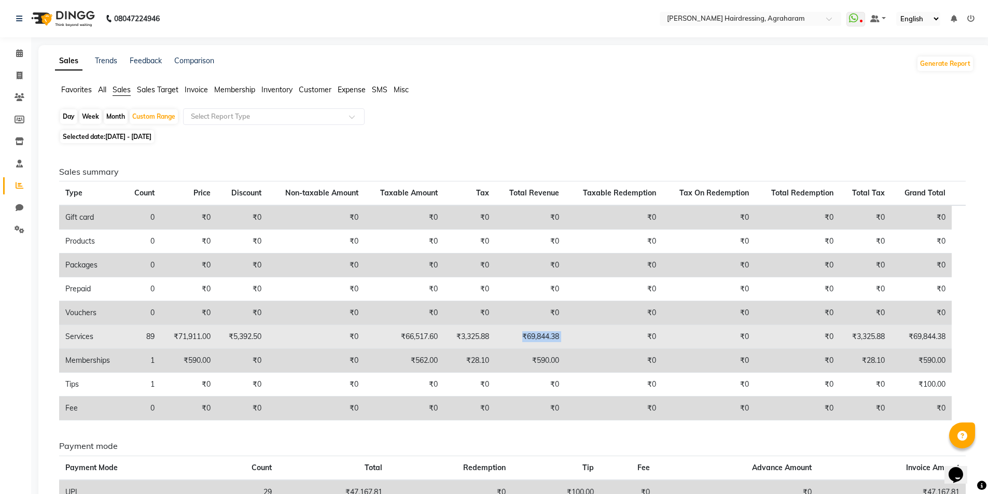
click at [572, 341] on td "₹0" at bounding box center [614, 337] width 97 height 24
drag, startPoint x: 568, startPoint y: 337, endPoint x: 518, endPoint y: 337, distance: 49.8
click at [518, 337] on td "₹69,844.38" at bounding box center [531, 337] width 71 height 24
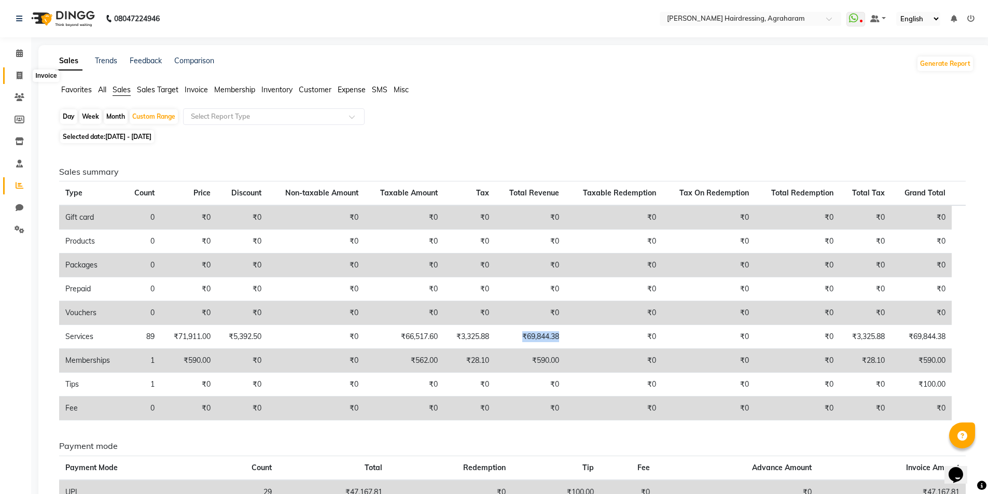
click at [23, 74] on span at bounding box center [19, 76] width 18 height 12
select select "service"
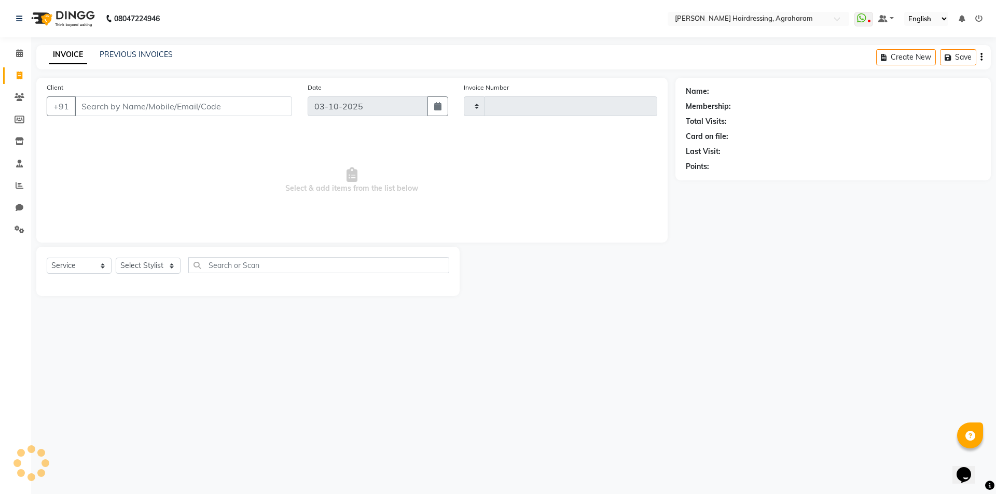
type input "3121"
select select "7962"
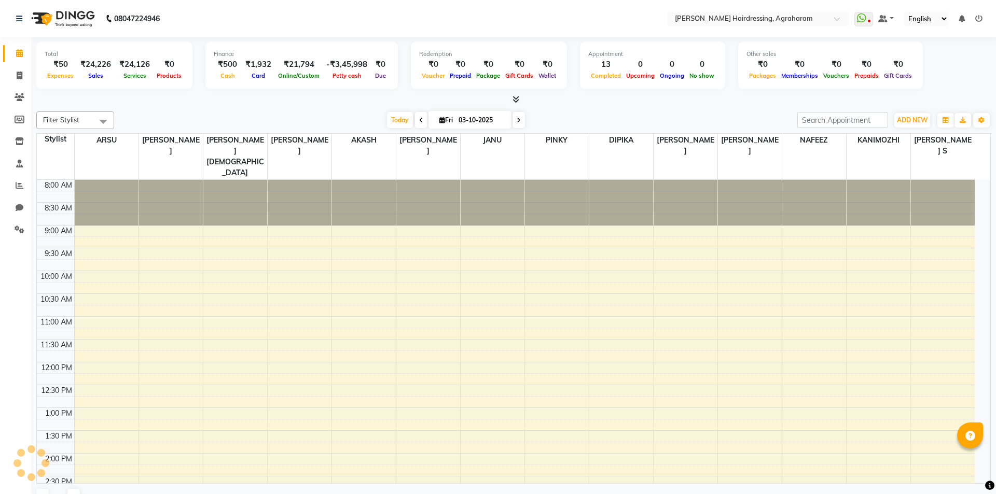
select select "en"
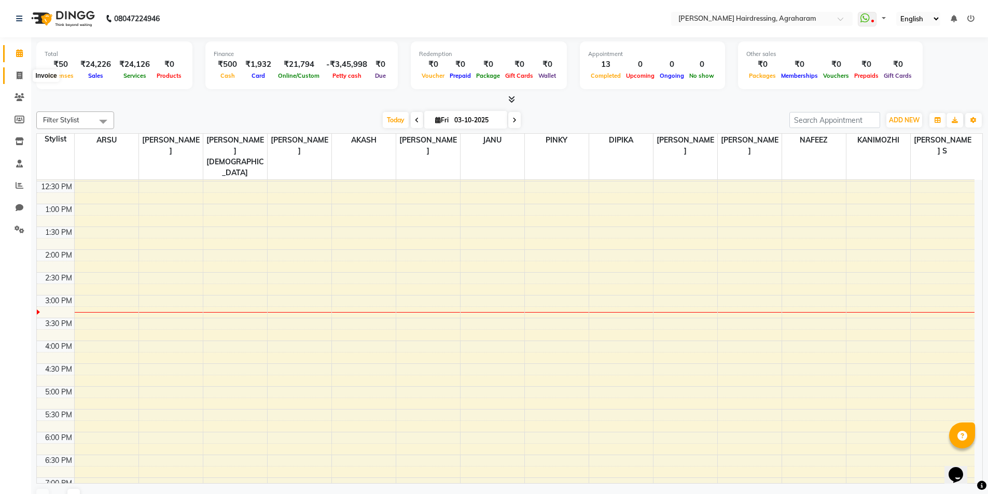
click at [24, 75] on span at bounding box center [19, 76] width 18 height 12
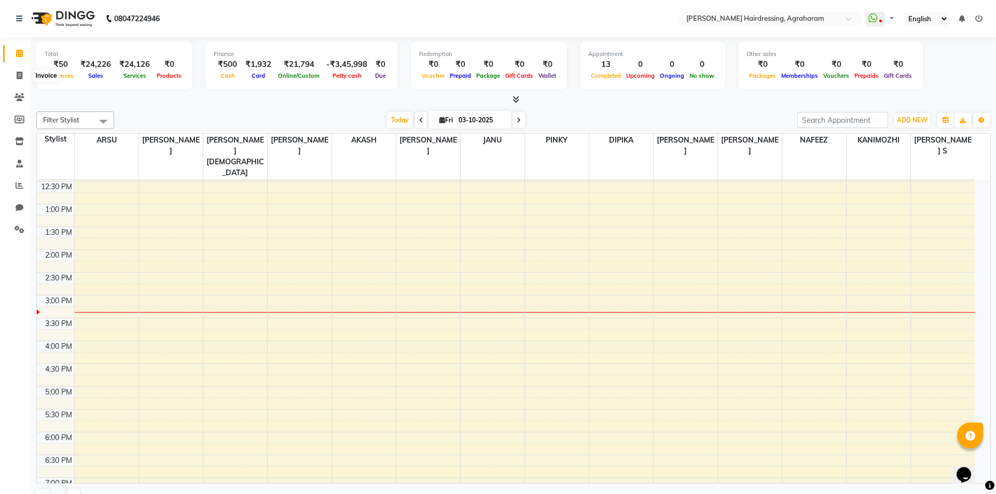
select select "service"
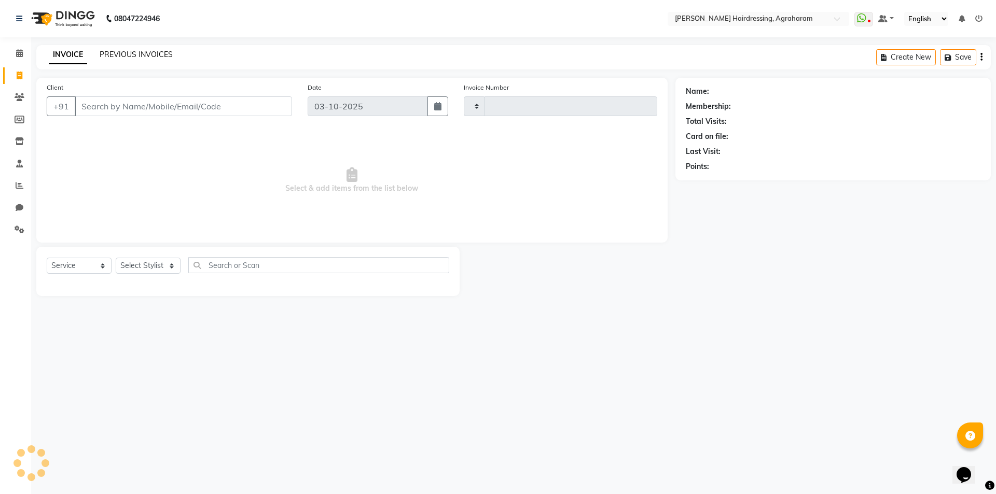
click at [133, 56] on link "PREVIOUS INVOICES" at bounding box center [136, 54] width 73 height 9
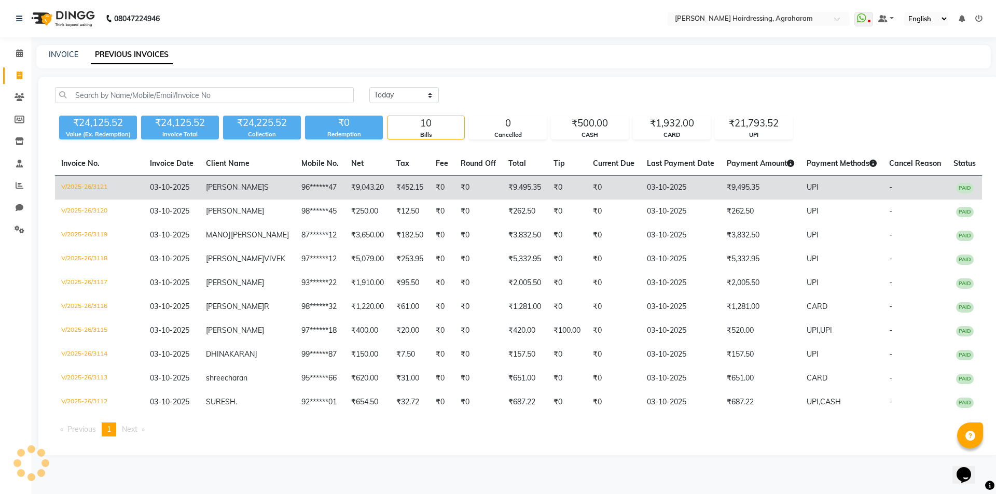
click at [231, 191] on span "[PERSON_NAME]" at bounding box center [235, 187] width 58 height 9
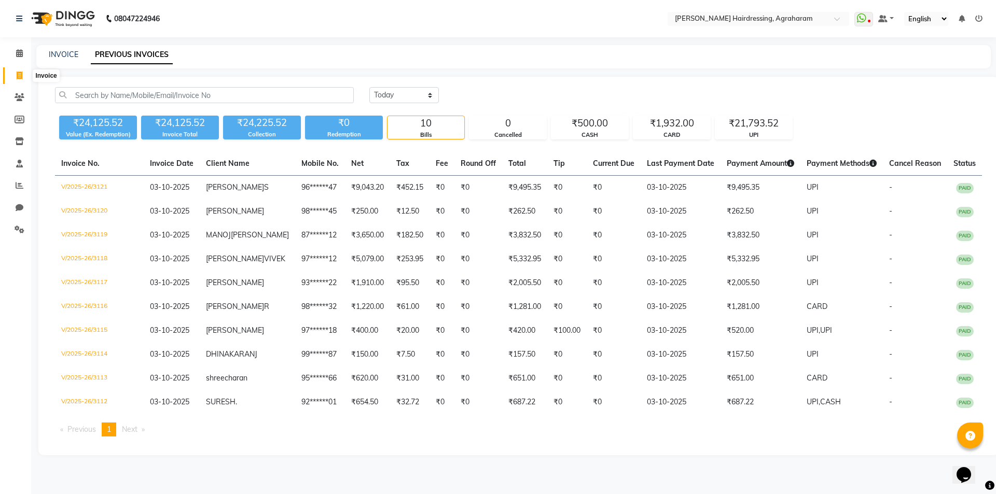
click at [22, 73] on icon at bounding box center [20, 76] width 6 height 8
select select "service"
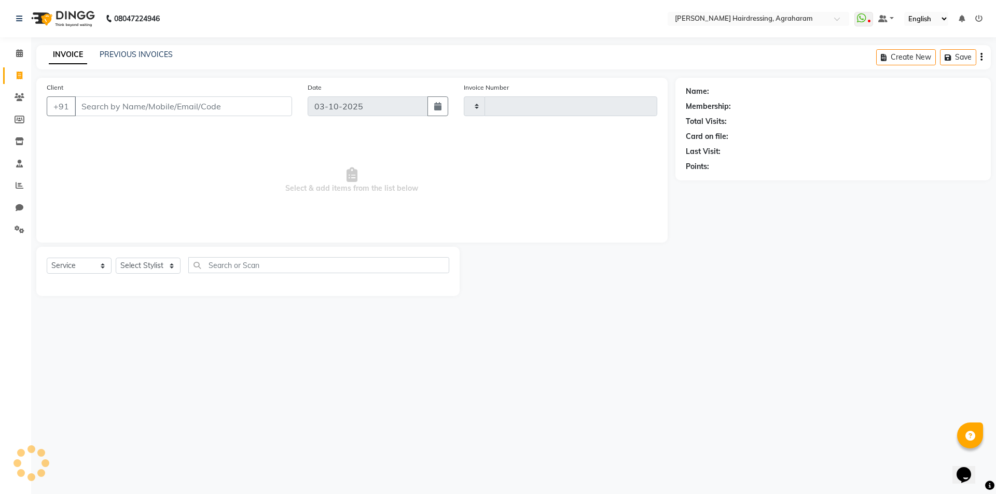
type input "3122"
select select "7962"
click at [163, 268] on select "Select Stylist" at bounding box center [148, 266] width 65 height 16
select select "85297"
click at [116, 258] on select "Select Stylist AASH MUHAMMED AFTAB AKASH ARSU DIPIKA GOMATHI S JANU KANIMOZHI M…" at bounding box center [162, 266] width 92 height 16
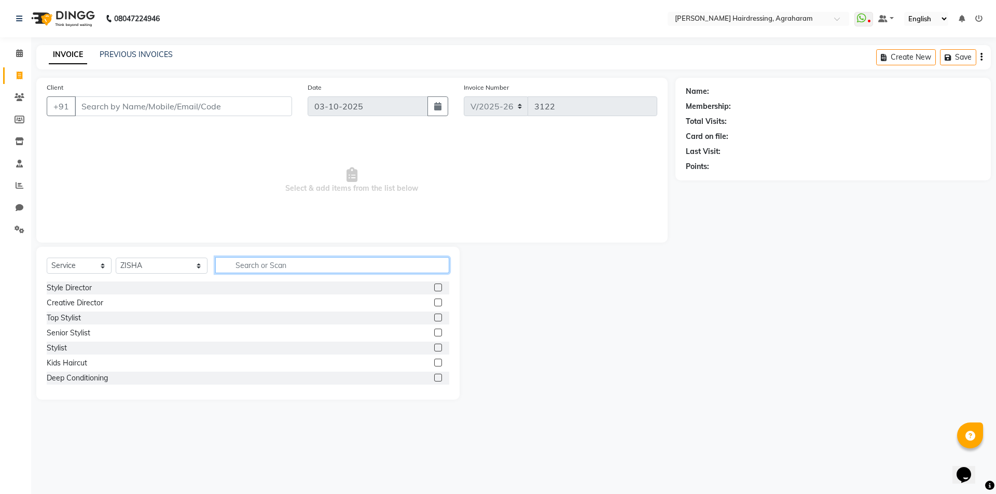
click at [225, 264] on input "text" at bounding box center [332, 265] width 234 height 16
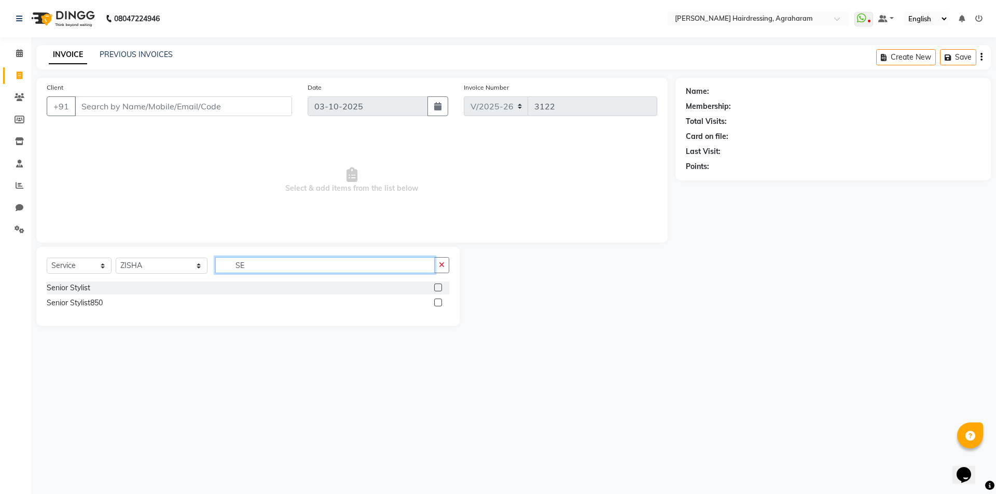
type input "S"
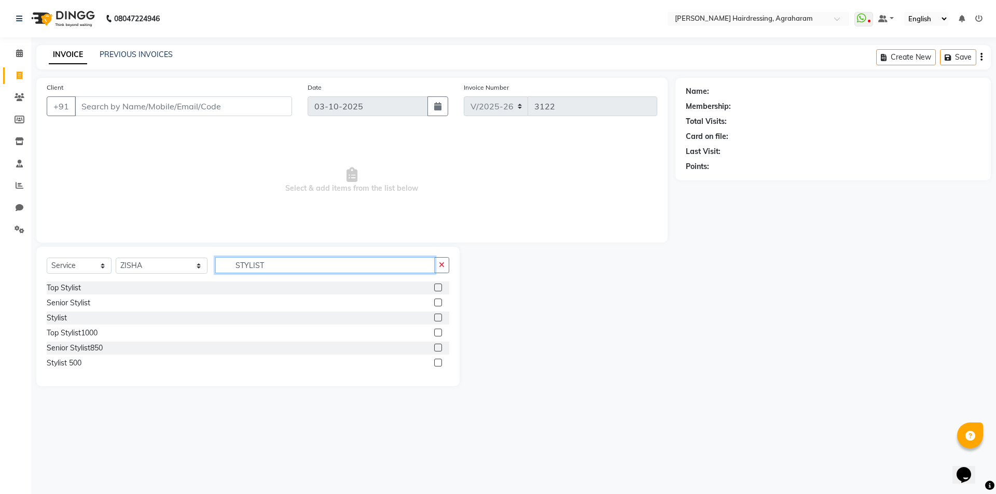
type input "STYLIST"
click at [436, 318] on label at bounding box center [438, 318] width 8 height 8
click at [436, 318] on input "checkbox" at bounding box center [437, 318] width 7 height 7
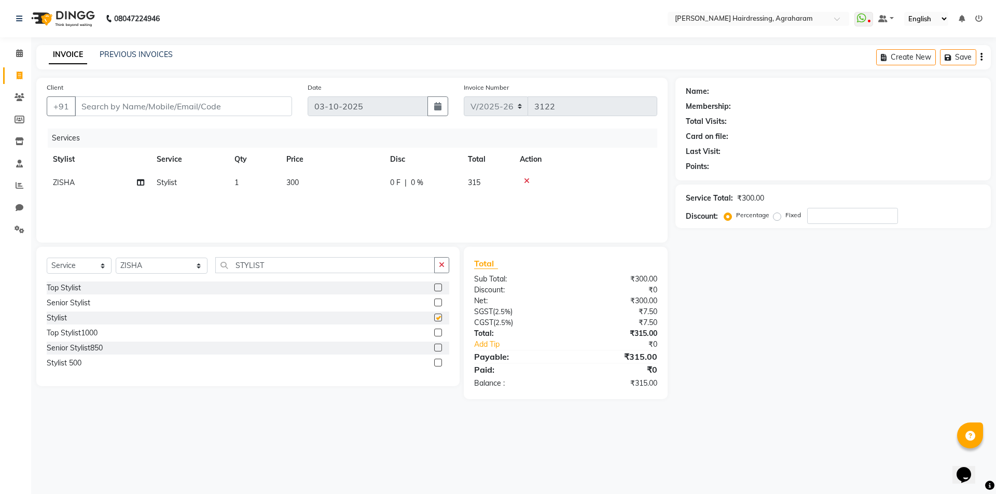
checkbox input "false"
click at [159, 107] on input "Client" at bounding box center [183, 107] width 217 height 20
type input "8"
type input "0"
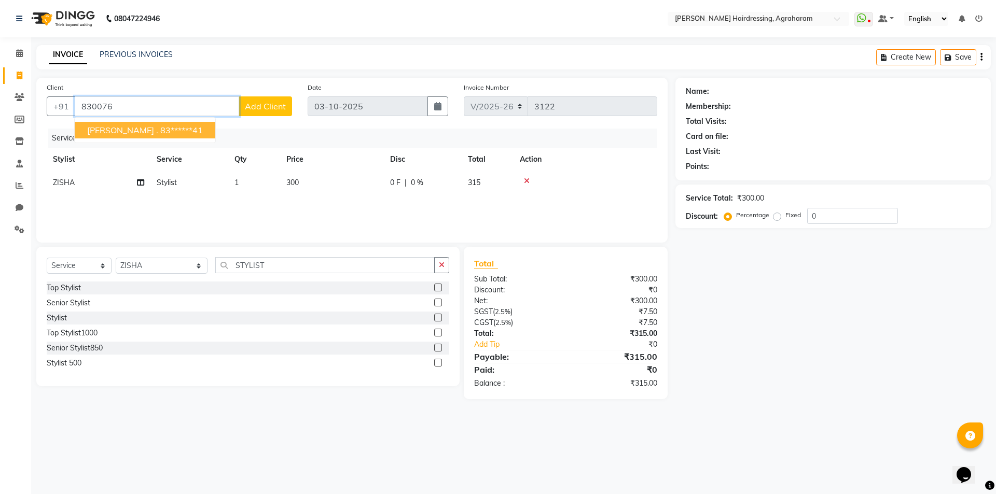
click at [147, 124] on button "SARAVANAN . 83******41" at bounding box center [145, 130] width 141 height 17
type input "83******41"
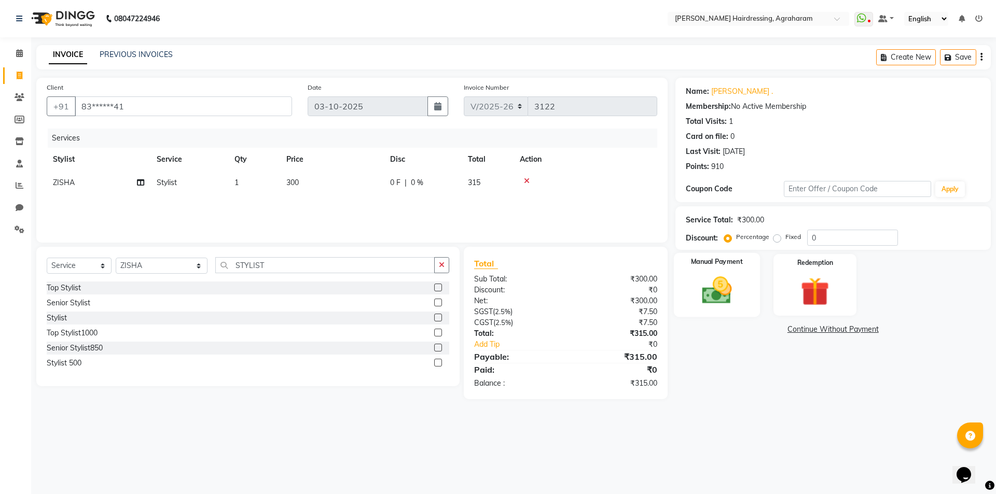
click at [710, 296] on img at bounding box center [717, 290] width 48 height 34
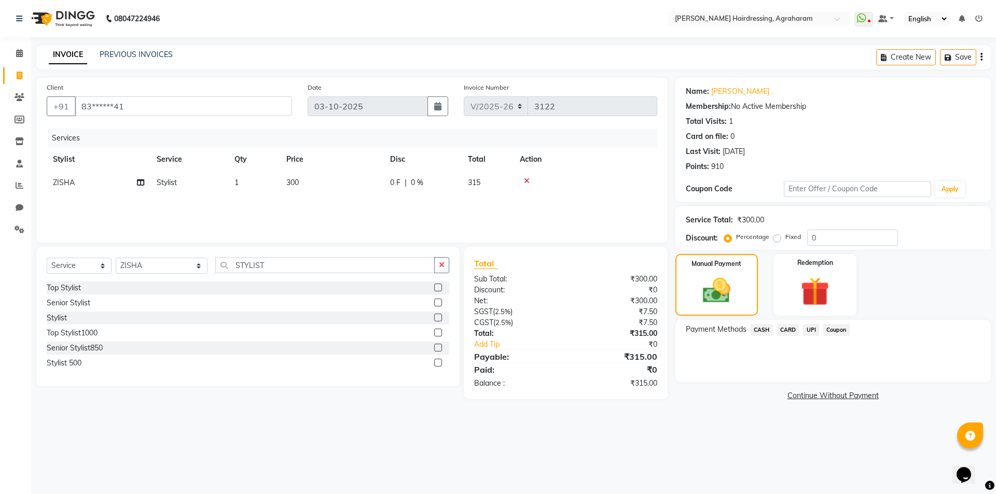
click at [810, 330] on span "UPI" at bounding box center [811, 330] width 16 height 12
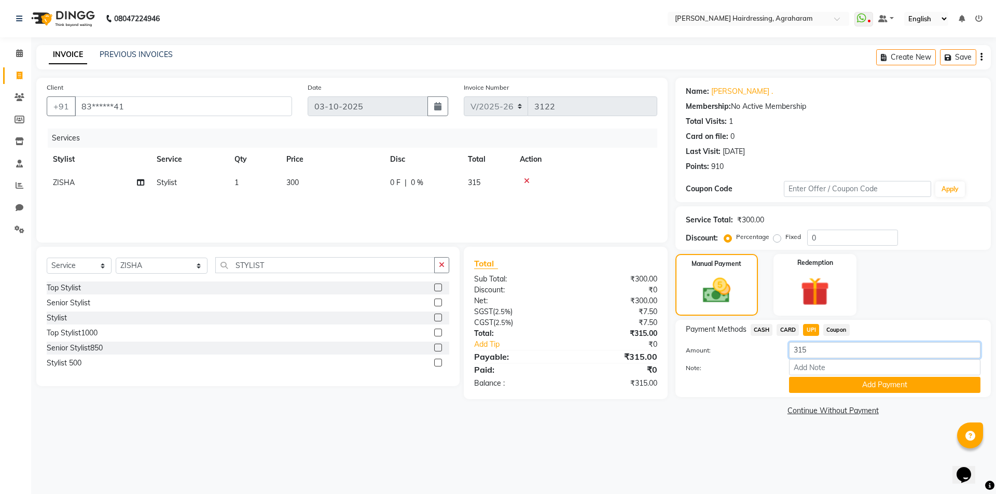
click at [827, 357] on input "315" at bounding box center [884, 350] width 191 height 16
type input "3"
click at [766, 331] on span "CASH" at bounding box center [762, 330] width 22 height 12
click at [815, 349] on input "315" at bounding box center [884, 350] width 191 height 16
type input "300"
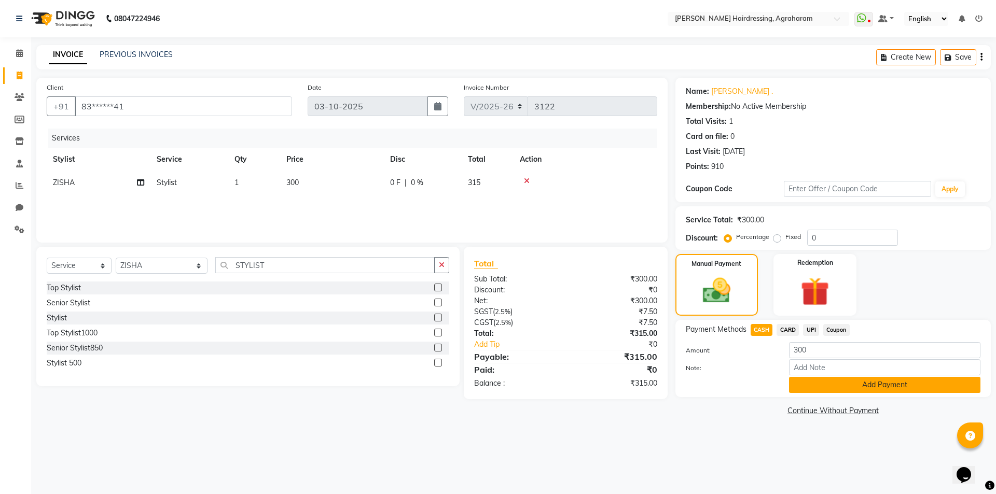
click at [867, 387] on button "Add Payment" at bounding box center [884, 385] width 191 height 16
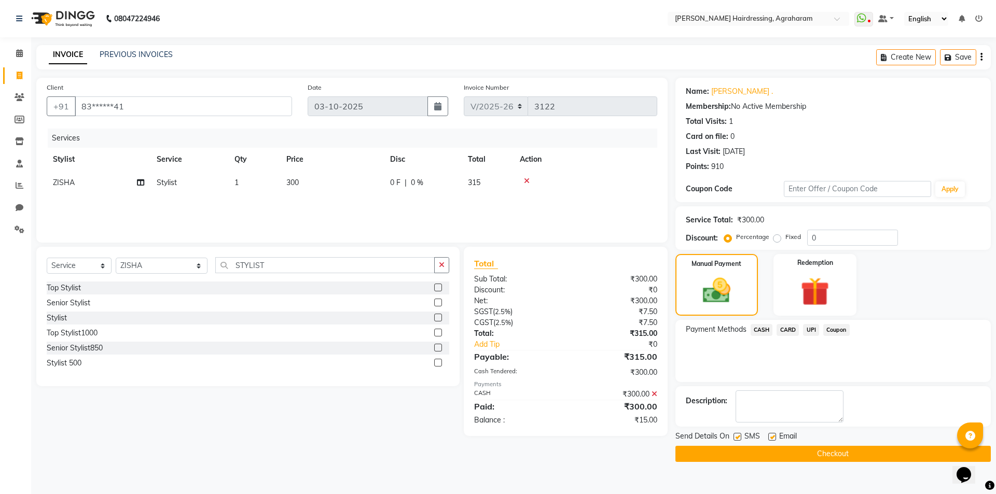
click at [811, 335] on span "UPI" at bounding box center [811, 330] width 16 height 12
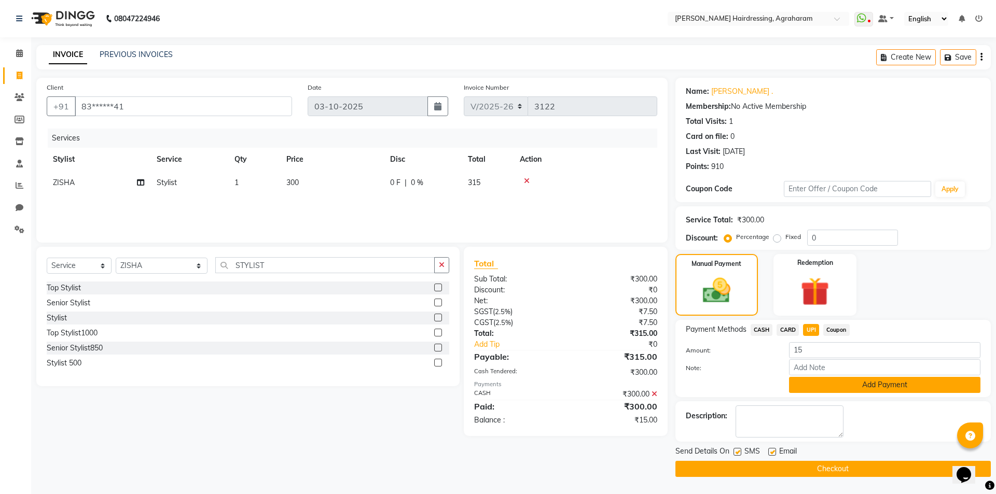
click at [898, 379] on button "Add Payment" at bounding box center [884, 385] width 191 height 16
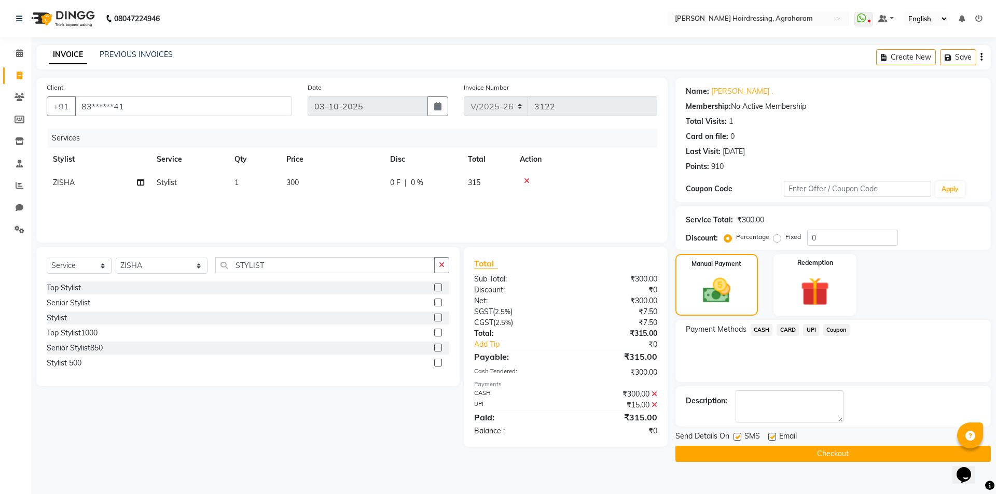
click at [850, 453] on button "Checkout" at bounding box center [833, 454] width 315 height 16
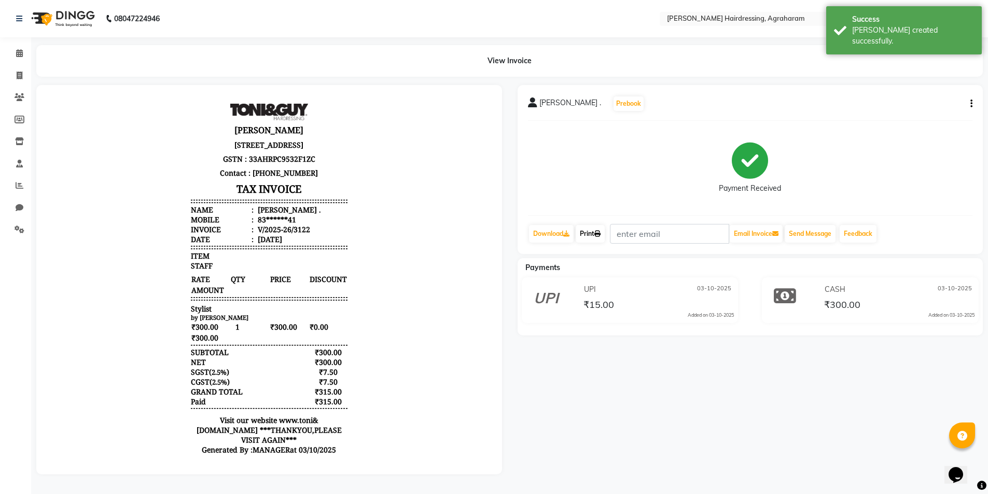
click at [592, 237] on link "Print" at bounding box center [590, 234] width 29 height 18
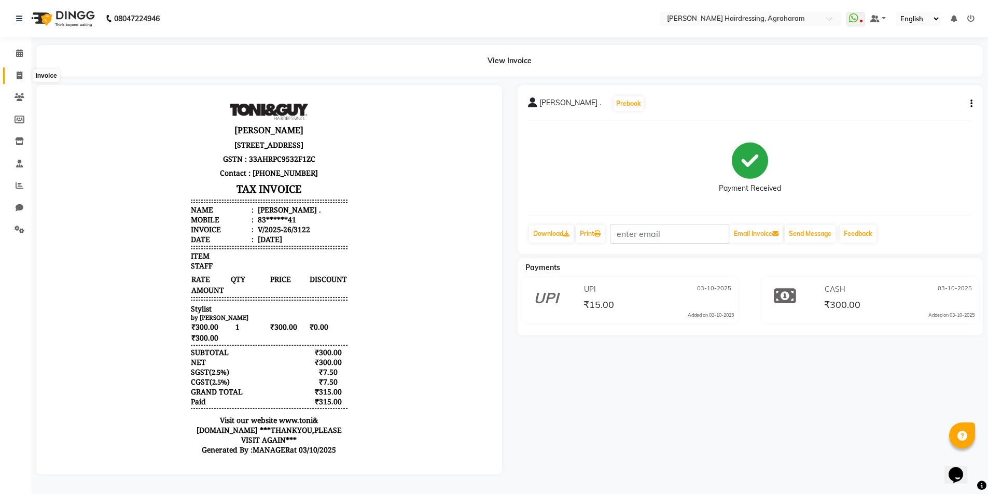
click at [16, 72] on span at bounding box center [19, 76] width 18 height 12
select select "7962"
select select "service"
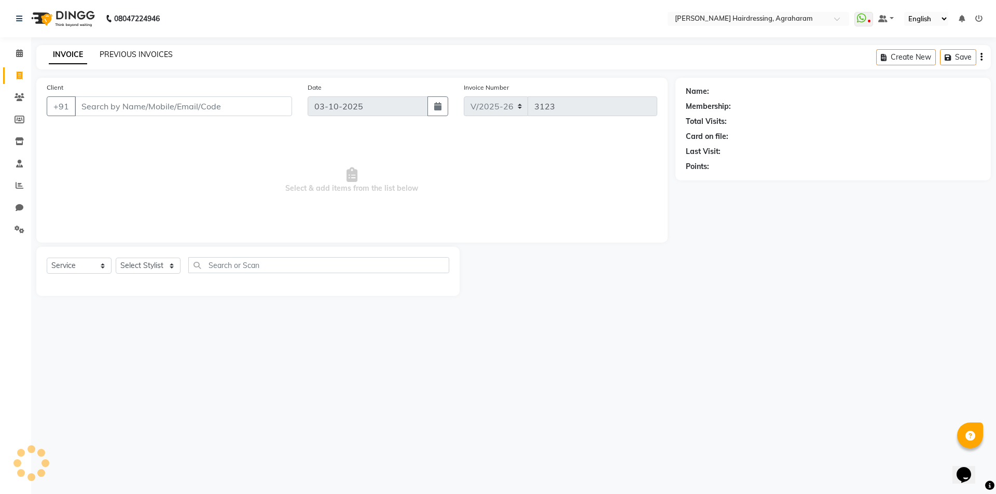
click at [137, 51] on link "PREVIOUS INVOICES" at bounding box center [136, 54] width 73 height 9
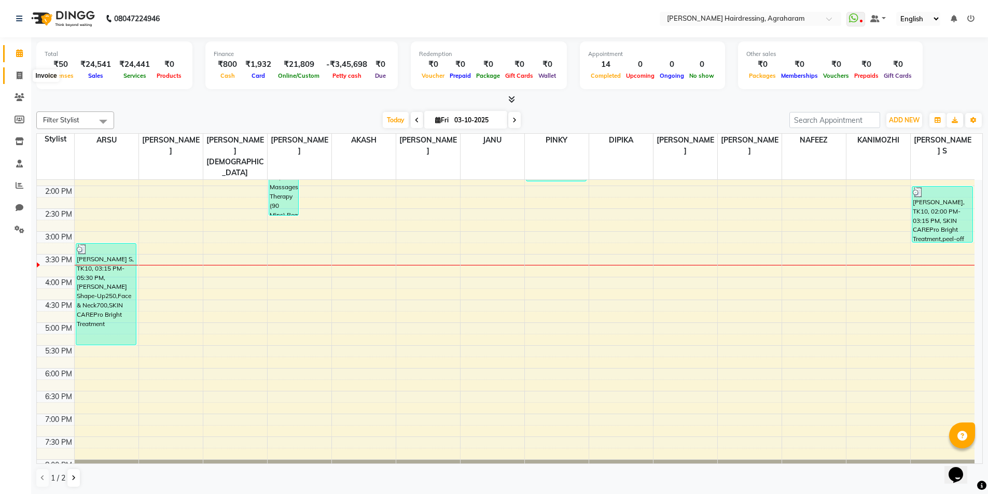
click at [13, 75] on span at bounding box center [19, 76] width 18 height 12
select select "service"
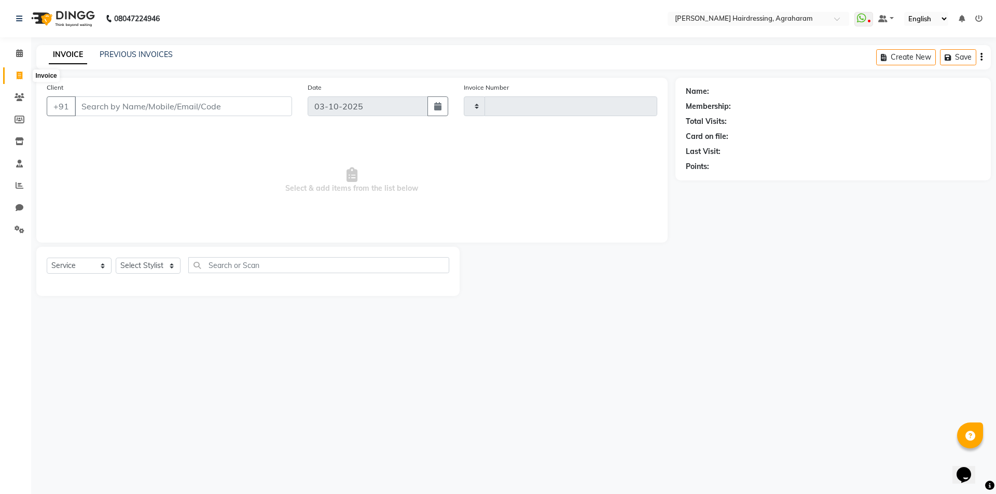
type input "3123"
select select "7962"
click at [129, 54] on link "PREVIOUS INVOICES" at bounding box center [136, 54] width 73 height 9
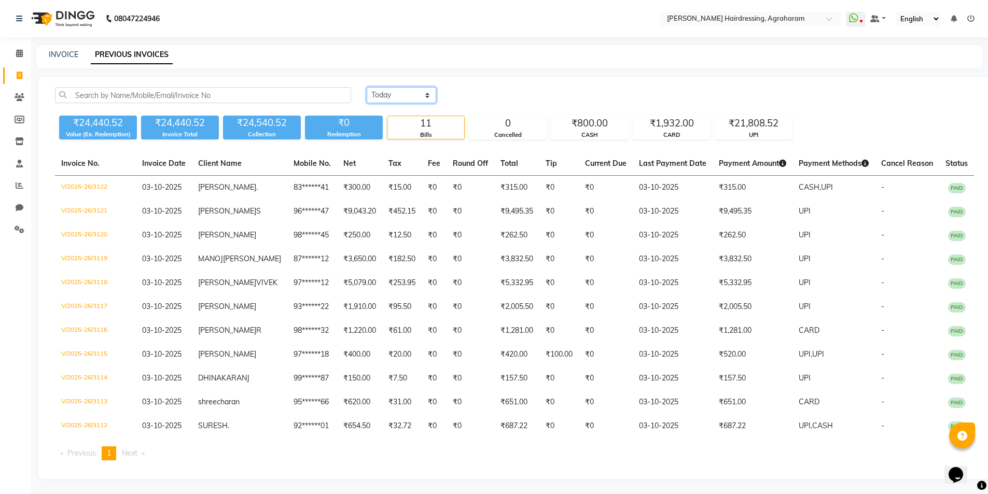
click at [404, 89] on select "[DATE] [DATE] Custom Range" at bounding box center [402, 95] width 70 height 16
select select "range"
click at [367, 87] on select "[DATE] [DATE] Custom Range" at bounding box center [402, 95] width 70 height 16
click at [505, 93] on input "03-10-2025" at bounding box center [486, 95] width 73 height 15
select select "10"
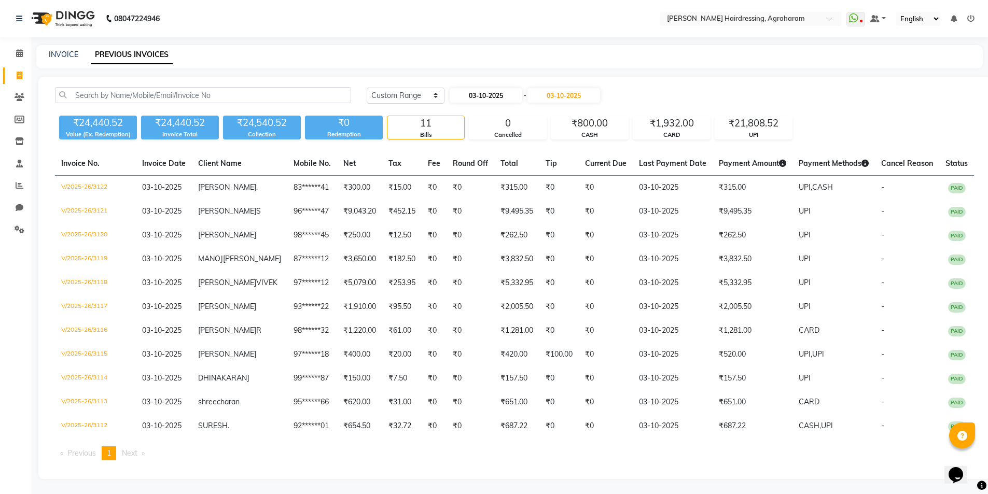
select select "2025"
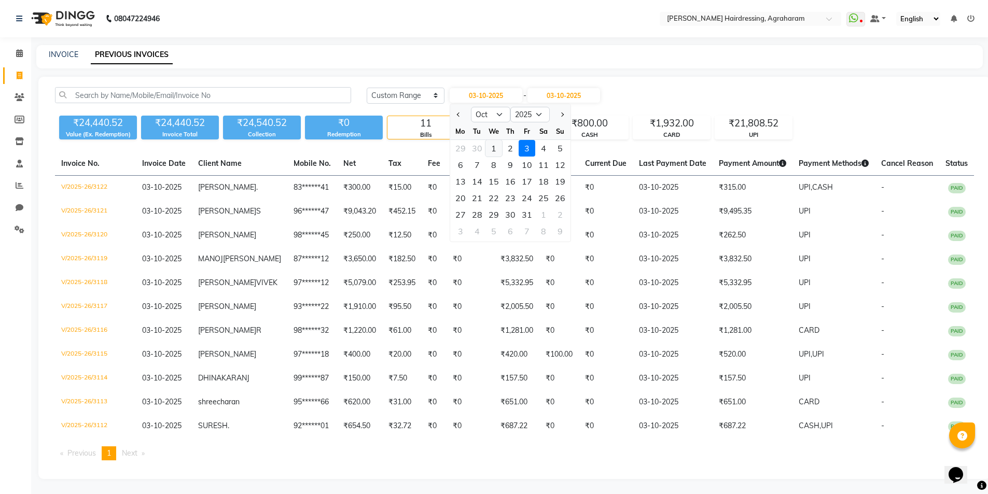
click at [488, 149] on div "1" at bounding box center [494, 148] width 17 height 17
type input "01-10-2025"
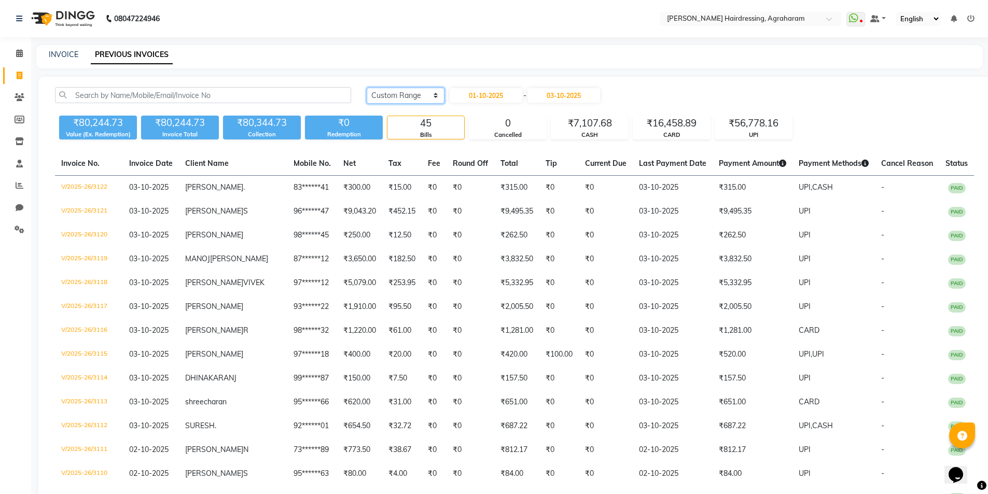
click at [401, 102] on select "[DATE] [DATE] Custom Range" at bounding box center [406, 96] width 78 height 16
select select "[DATE]"
click at [367, 88] on select "[DATE] [DATE] Custom Range" at bounding box center [406, 96] width 78 height 16
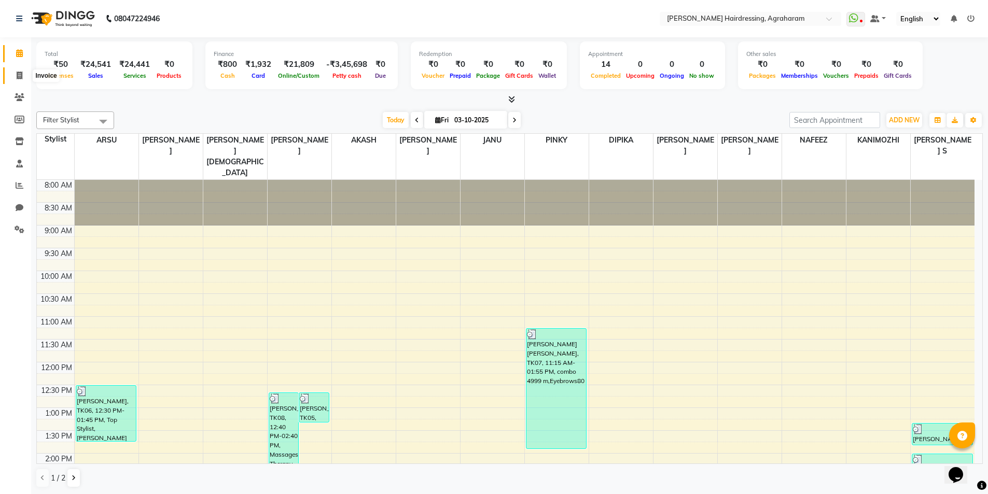
click at [18, 75] on icon at bounding box center [20, 76] width 6 height 8
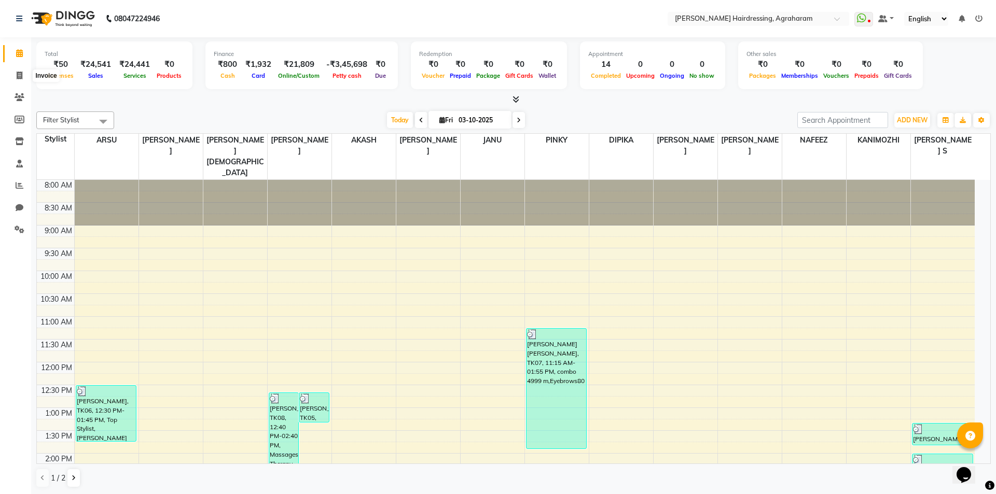
select select "service"
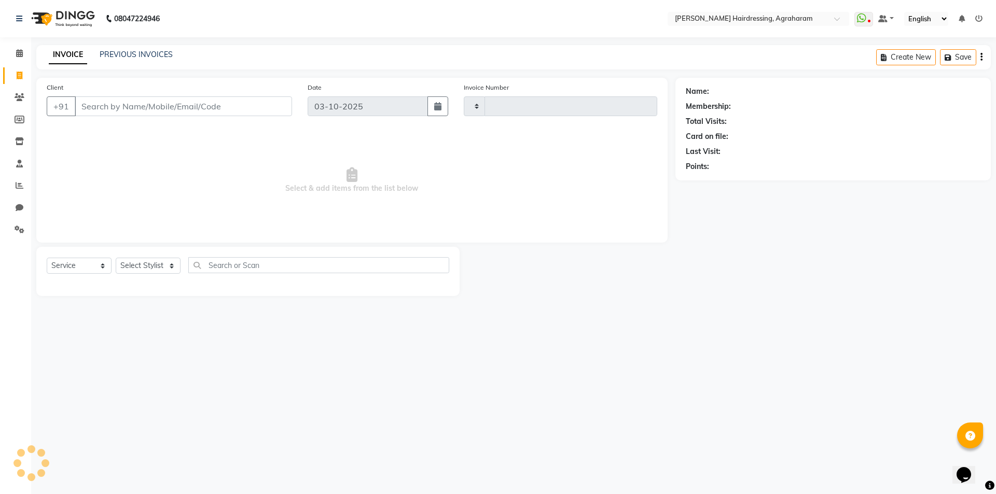
type input "3123"
select select "7962"
click at [100, 106] on input "Client" at bounding box center [183, 107] width 217 height 20
type input "6374899598"
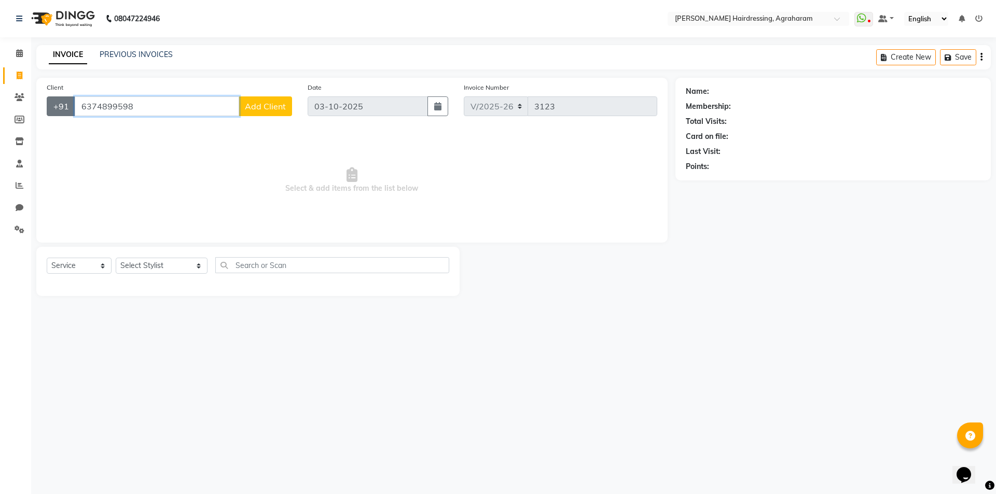
drag, startPoint x: 154, startPoint y: 110, endPoint x: 72, endPoint y: 104, distance: 82.2
click at [72, 104] on div "[PHONE_NUMBER] Add Client" at bounding box center [169, 107] width 245 height 20
type input "8"
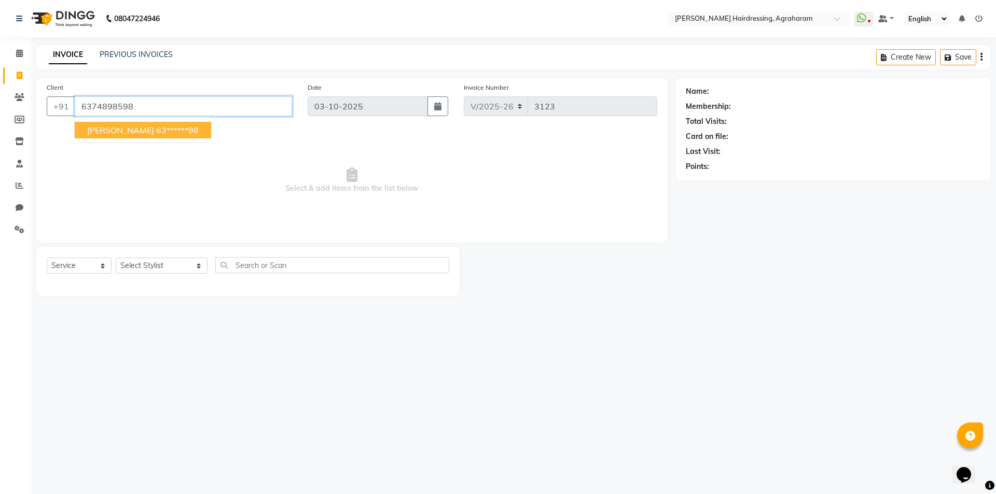
type input "6374898598"
select select "1: Object"
click at [101, 104] on input "6374898598" at bounding box center [183, 107] width 217 height 20
click at [123, 134] on span "HEMA LATHA" at bounding box center [120, 130] width 67 height 10
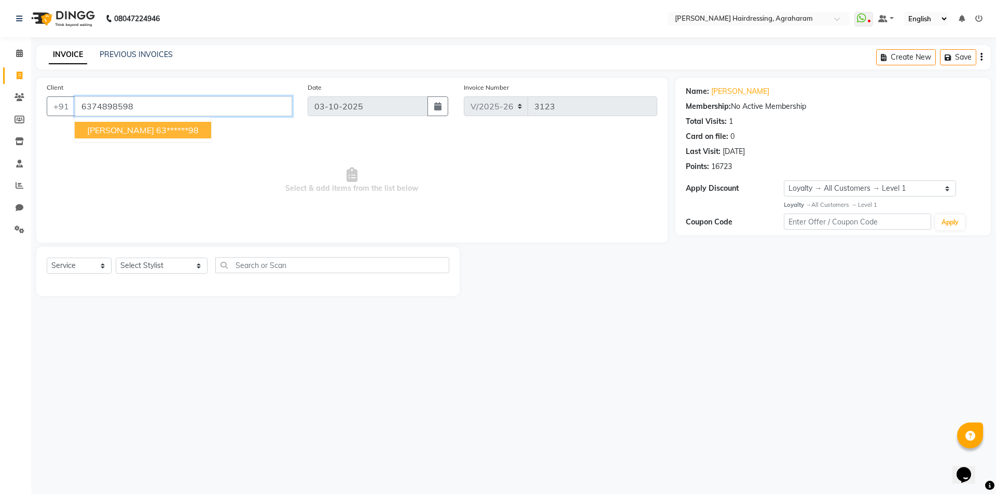
type input "63******98"
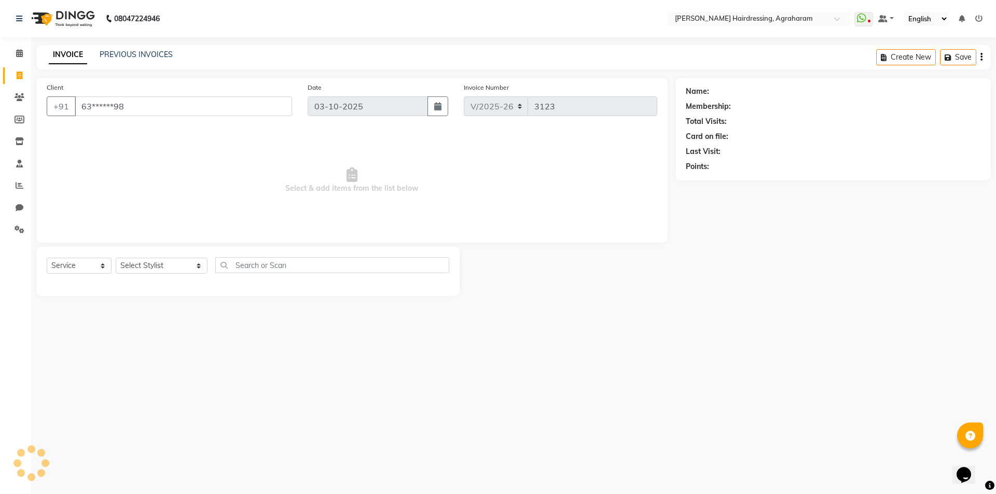
select select "1: Object"
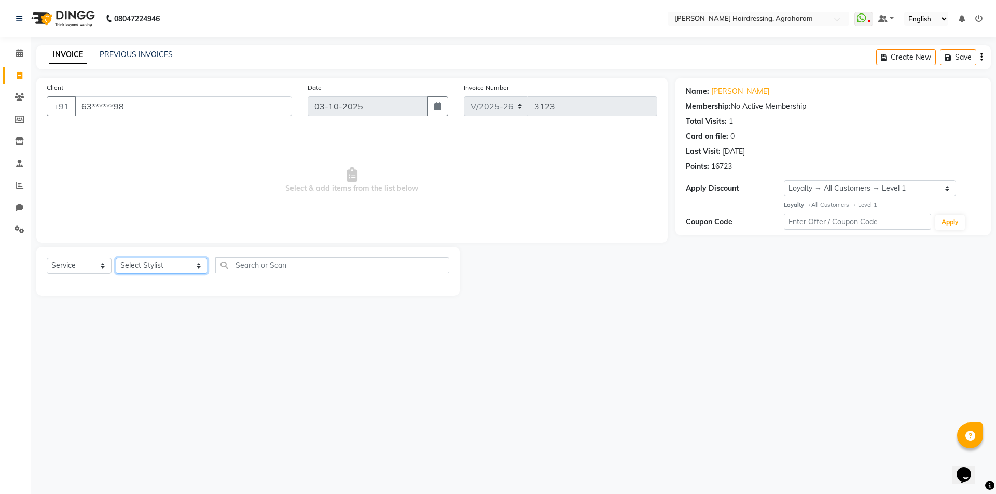
click at [157, 267] on select "Select Stylist AASH MUHAMMED AFTAB AKASH ARSU DIPIKA GOMATHI S JANU KANIMOZHI M…" at bounding box center [162, 266] width 92 height 16
select select "72526"
click at [116, 258] on select "Select Stylist AASH MUHAMMED AFTAB AKASH ARSU DIPIKA GOMATHI S JANU KANIMOZHI M…" at bounding box center [162, 266] width 92 height 16
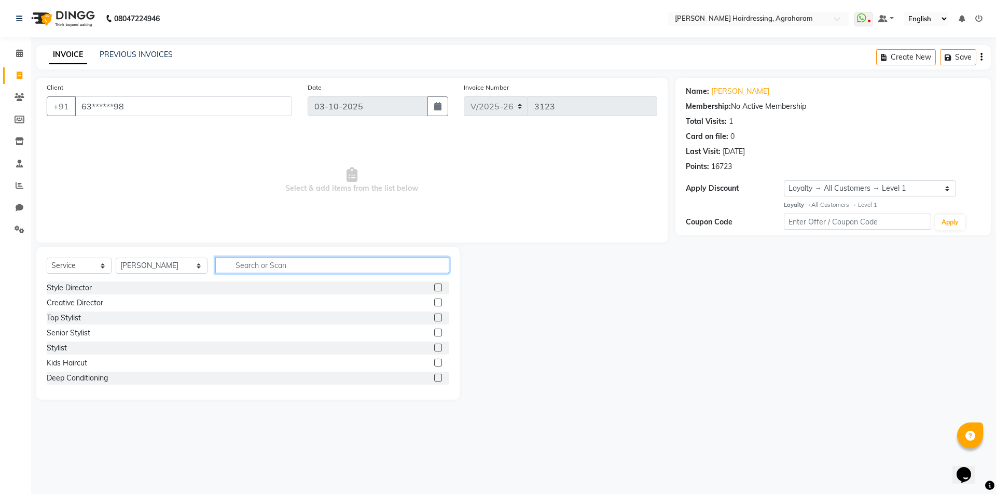
click at [255, 265] on input "text" at bounding box center [332, 265] width 234 height 16
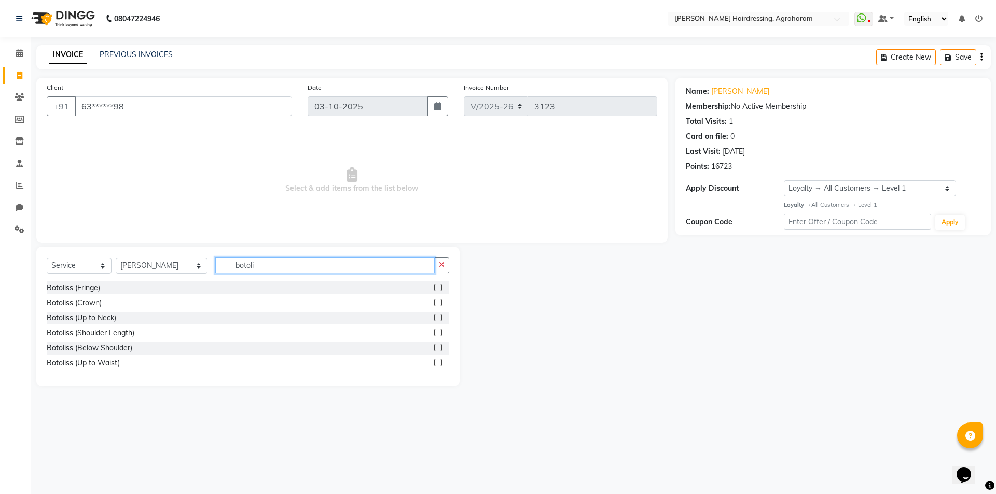
type input "botoli"
click at [437, 332] on label at bounding box center [438, 333] width 8 height 8
click at [437, 332] on input "checkbox" at bounding box center [437, 333] width 7 height 7
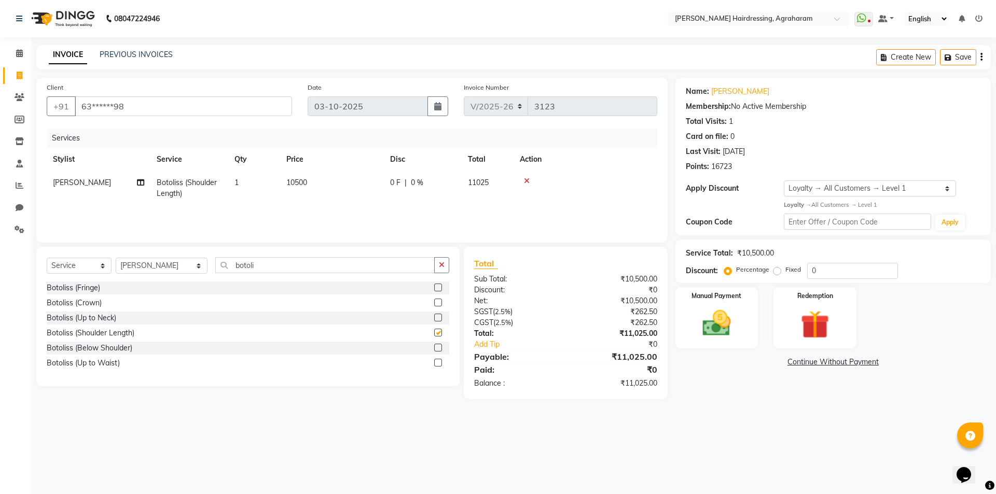
checkbox input "false"
click at [436, 348] on label at bounding box center [438, 348] width 8 height 8
click at [436, 348] on input "checkbox" at bounding box center [437, 348] width 7 height 7
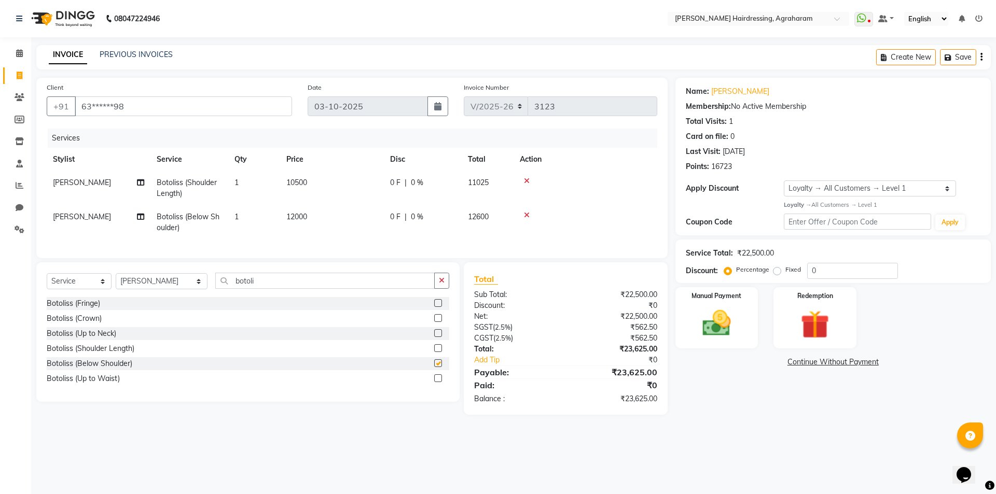
checkbox input "false"
click at [526, 181] on icon at bounding box center [527, 180] width 6 height 7
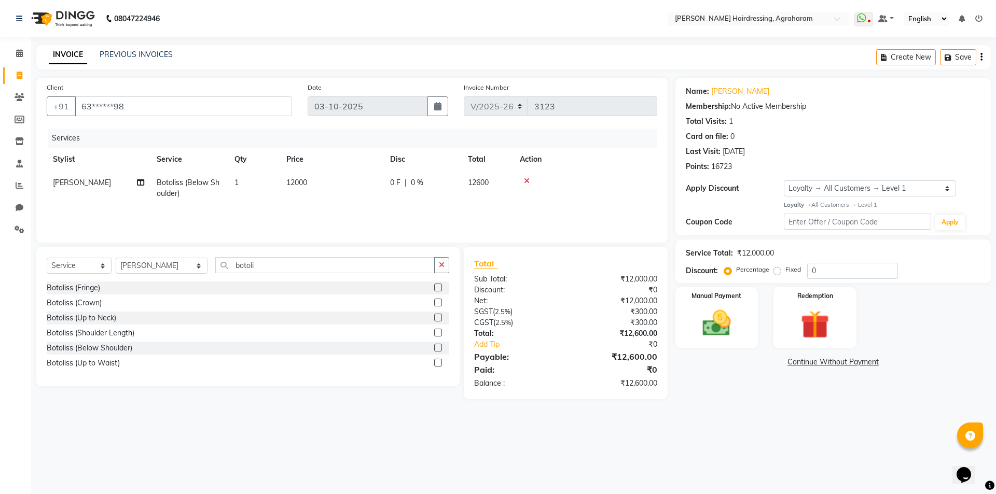
click at [526, 178] on icon at bounding box center [527, 180] width 6 height 7
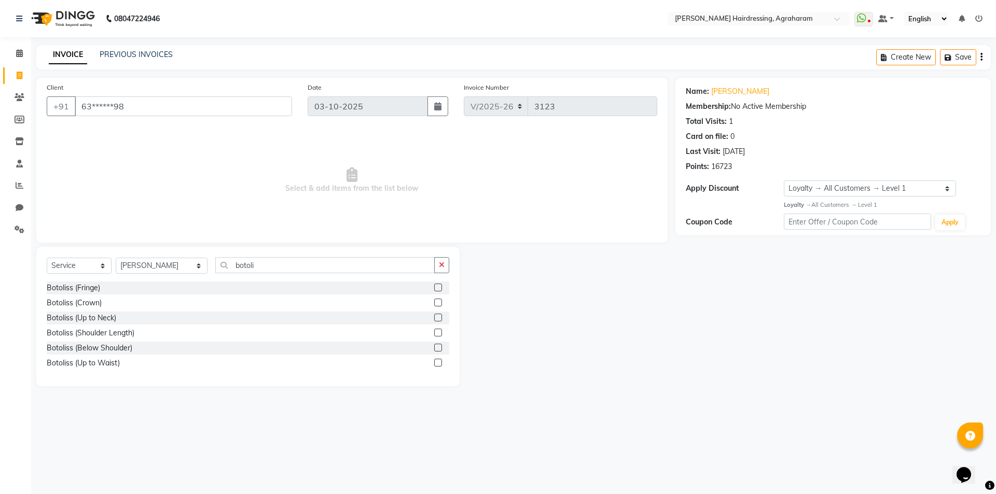
click at [436, 318] on label at bounding box center [438, 318] width 8 height 8
click at [436, 318] on input "checkbox" at bounding box center [437, 318] width 7 height 7
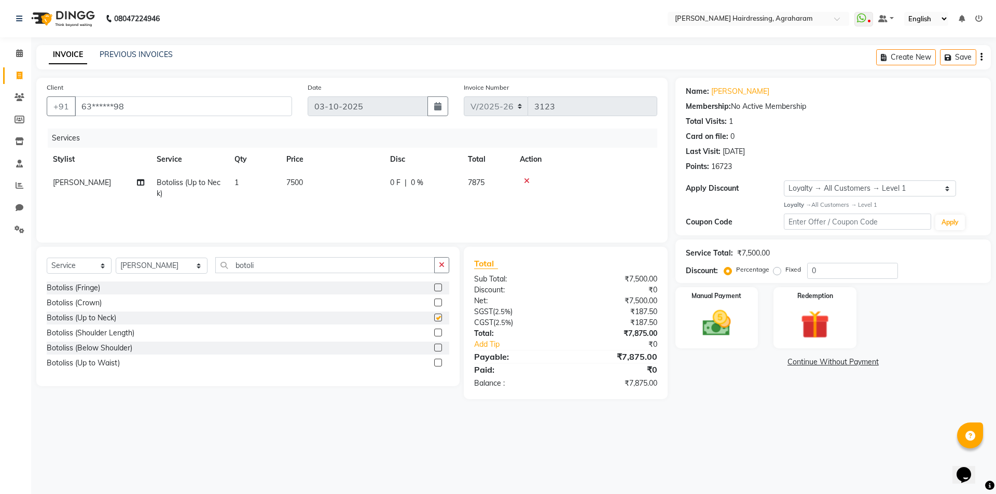
checkbox input "false"
click at [416, 183] on span "0 %" at bounding box center [417, 182] width 12 height 11
select select "72526"
click at [456, 184] on input "0" at bounding box center [454, 185] width 31 height 16
type input "1000"
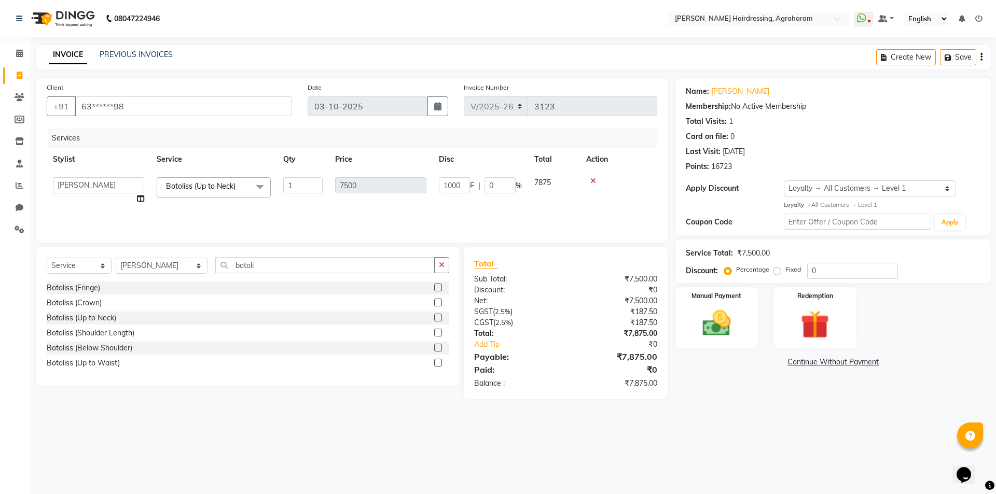
click at [477, 136] on div "Services" at bounding box center [356, 138] width 617 height 19
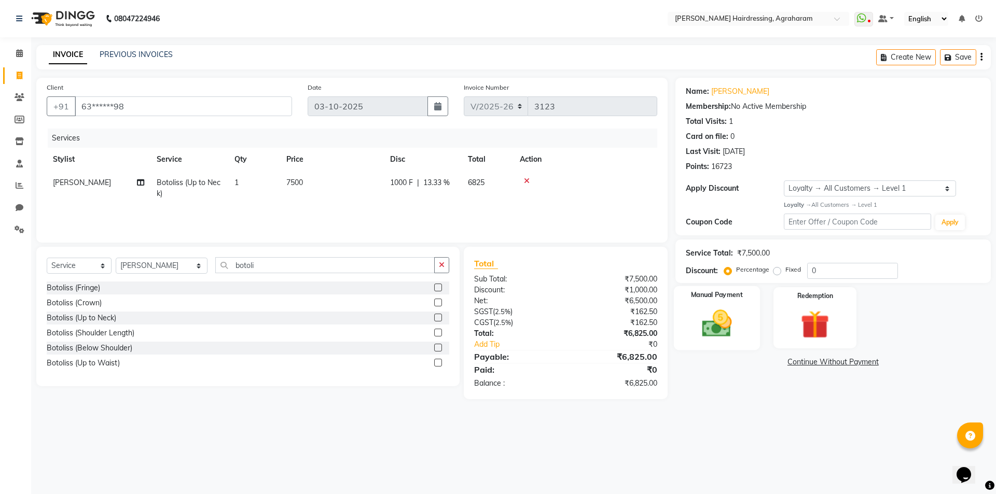
click at [723, 332] on img at bounding box center [717, 324] width 48 height 34
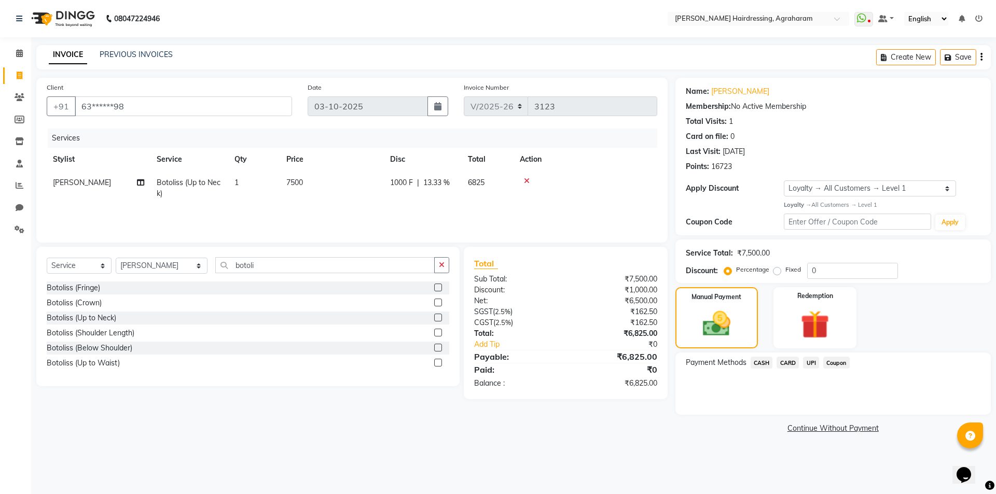
click at [786, 364] on span "CARD" at bounding box center [788, 363] width 22 height 12
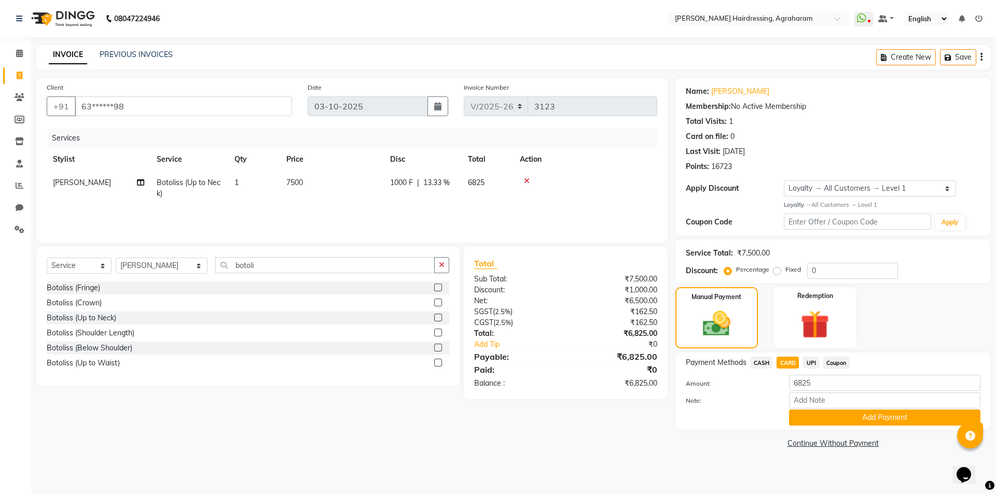
click at [882, 418] on button "Add Payment" at bounding box center [884, 418] width 191 height 16
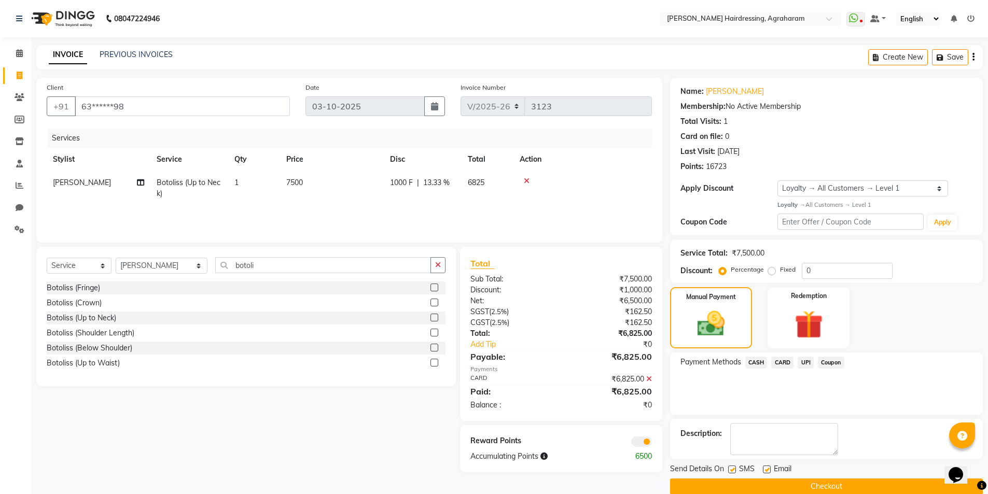
click at [826, 484] on button "Checkout" at bounding box center [826, 487] width 313 height 16
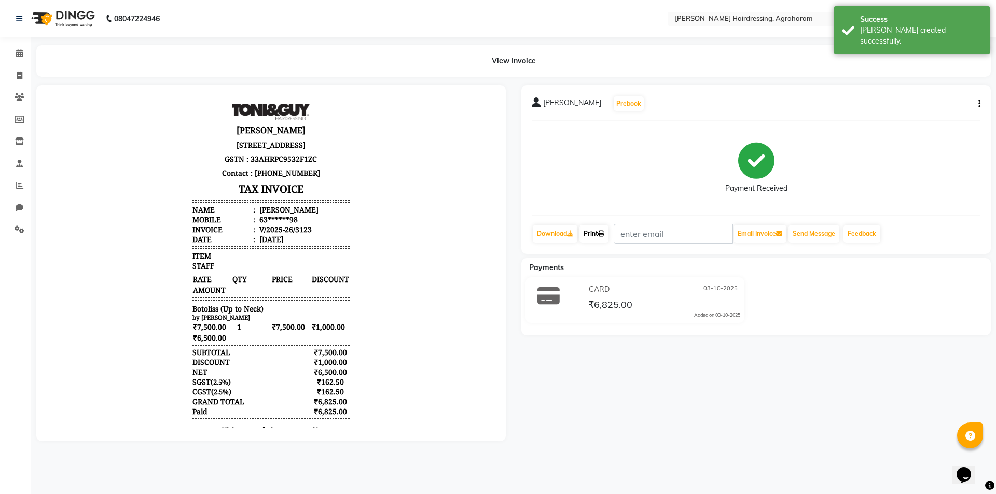
click at [591, 232] on link "Print" at bounding box center [594, 234] width 29 height 18
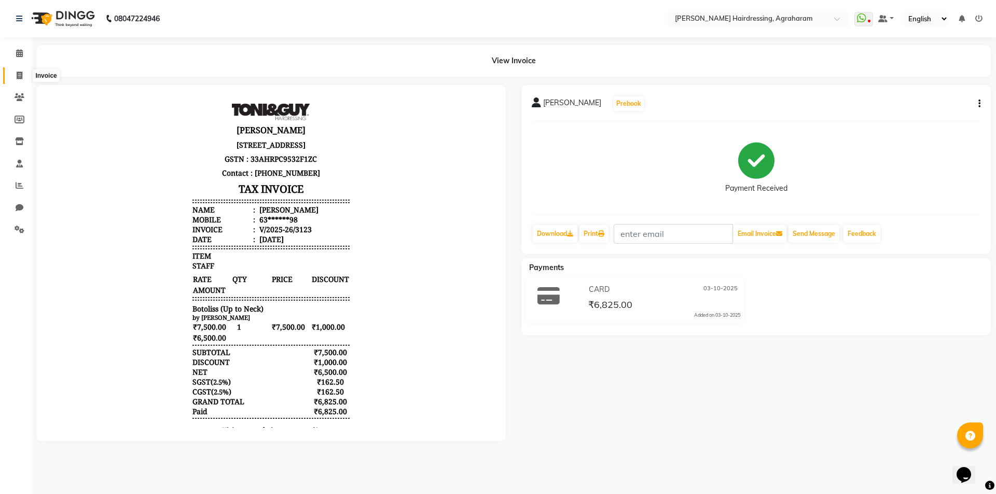
click at [20, 77] on icon at bounding box center [20, 76] width 6 height 8
select select "7962"
select select "service"
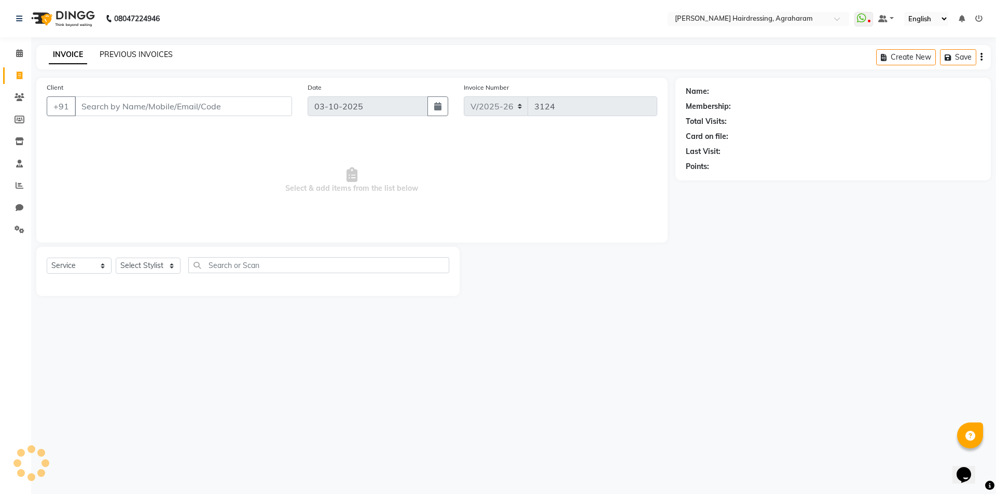
click at [125, 57] on link "PREVIOUS INVOICES" at bounding box center [136, 54] width 73 height 9
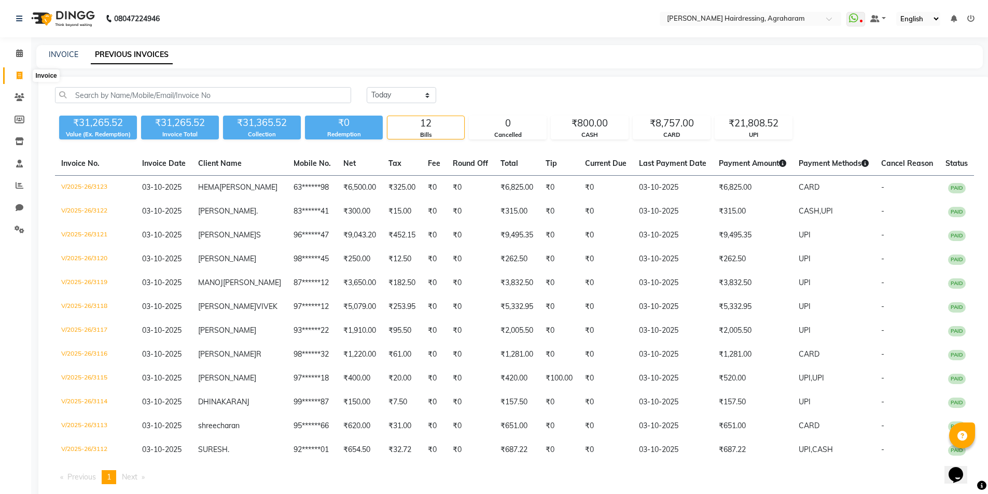
click at [18, 75] on icon at bounding box center [20, 76] width 6 height 8
select select "service"
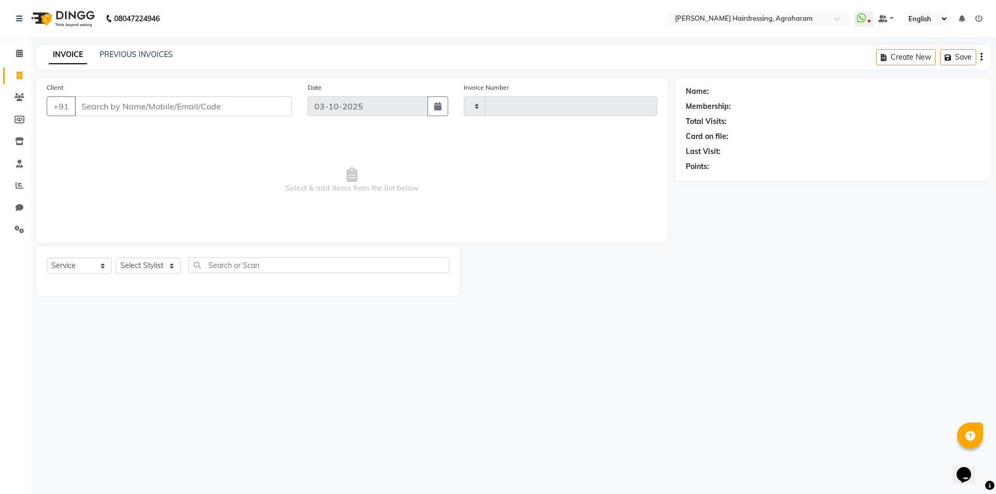
type input "3124"
select select "7962"
click at [170, 258] on select "Select Stylist" at bounding box center [148, 266] width 65 height 16
select select "85297"
click at [116, 258] on select "Select Stylist AASH MUHAMMED AFTAB AKASH ARSU DIPIKA GOMATHI S JANU KANIMOZHI M…" at bounding box center [162, 266] width 92 height 16
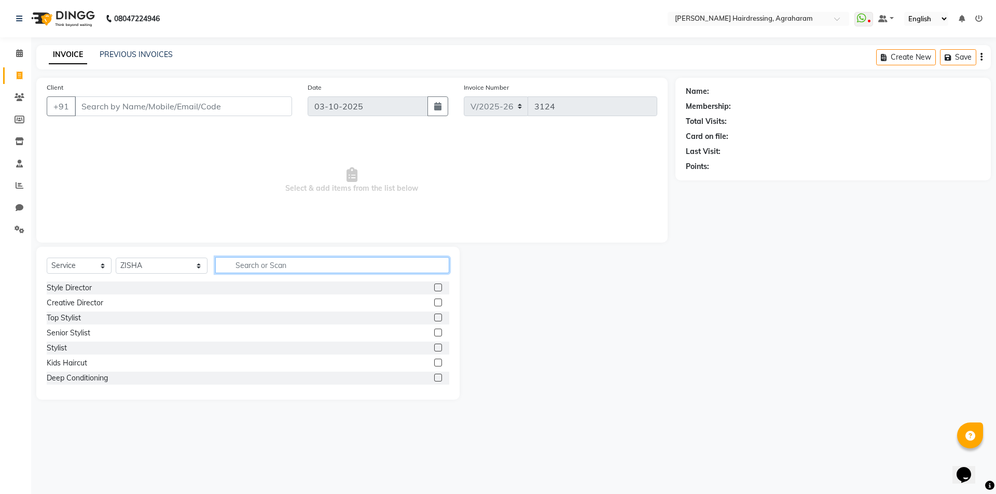
click at [253, 269] on input "text" at bounding box center [332, 265] width 234 height 16
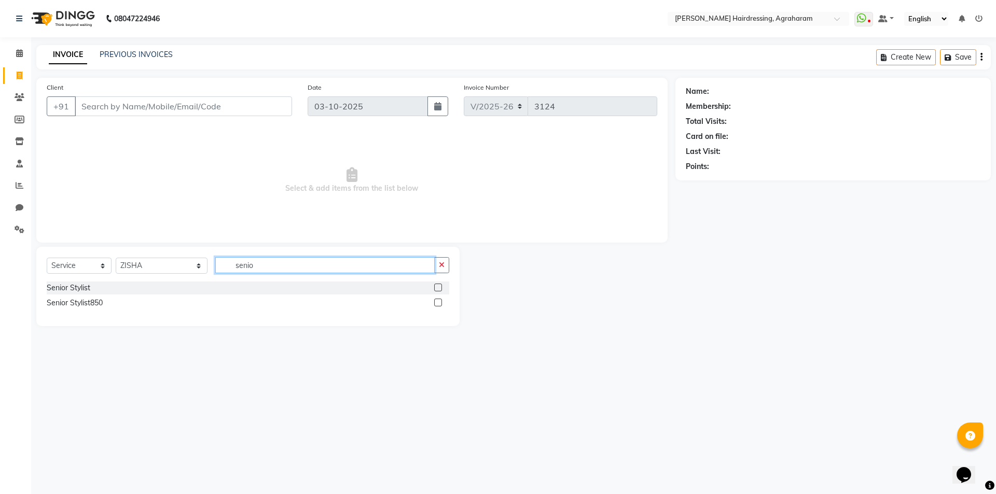
type input "senio"
click at [434, 286] on label at bounding box center [438, 288] width 8 height 8
click at [434, 286] on input "checkbox" at bounding box center [437, 288] width 7 height 7
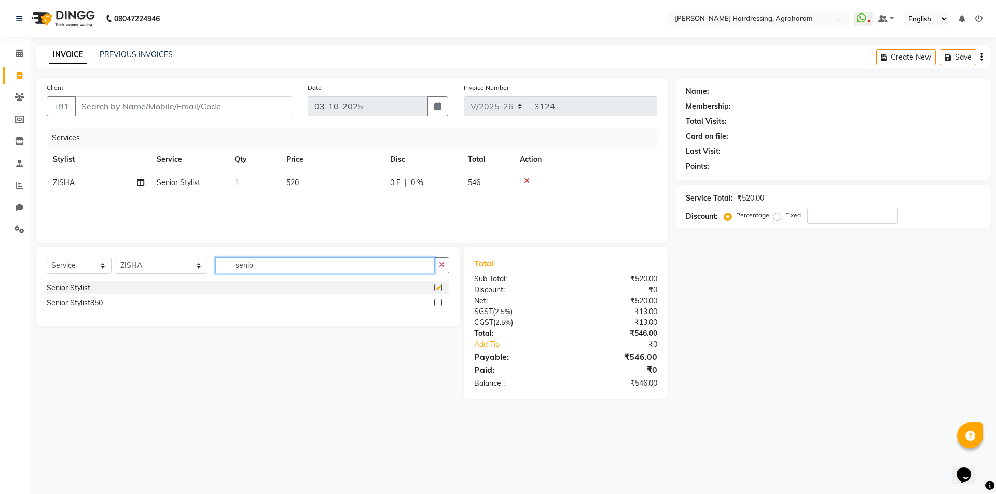
click at [267, 266] on input "senio" at bounding box center [324, 265] width 219 height 16
checkbox input "false"
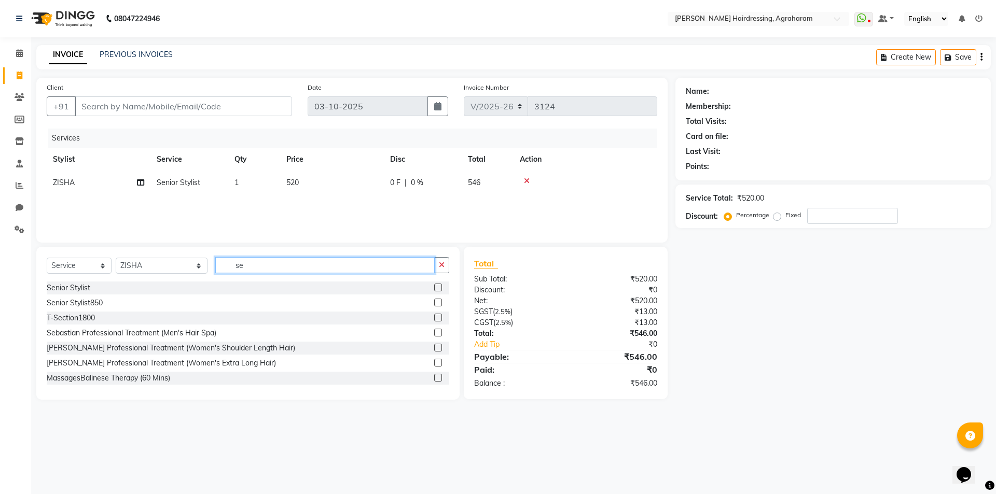
type input "s"
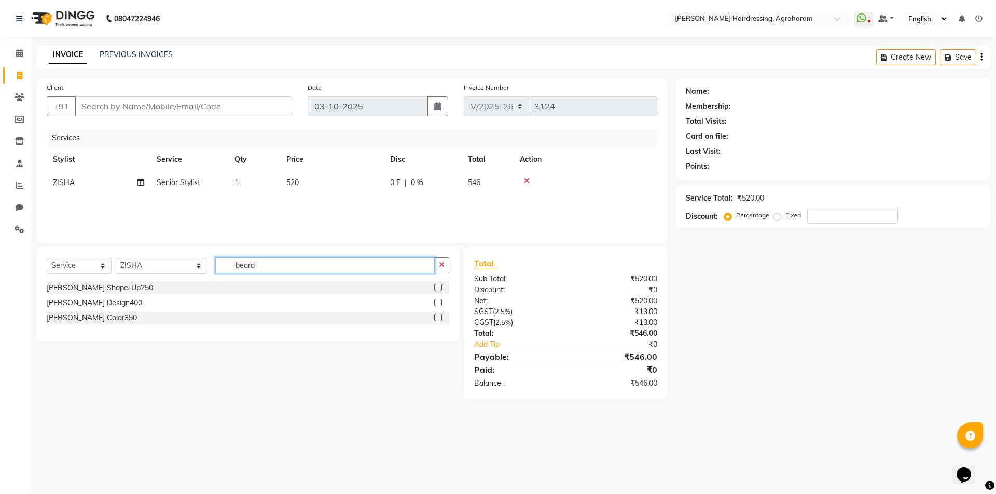
type input "beard"
click at [435, 287] on label at bounding box center [438, 288] width 8 height 8
click at [435, 287] on input "checkbox" at bounding box center [437, 288] width 7 height 7
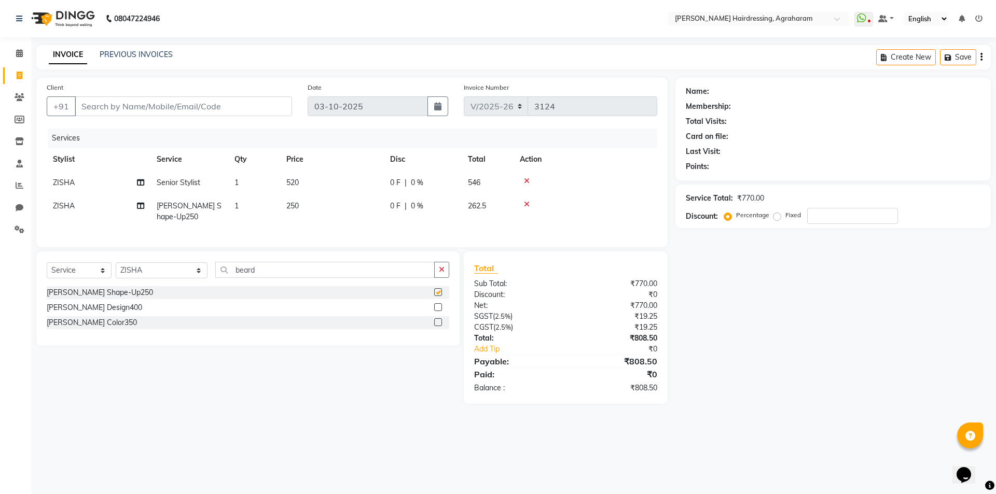
checkbox input "false"
click at [216, 106] on input "Client" at bounding box center [183, 107] width 217 height 20
type input "9"
type input "0"
type input "9360270923"
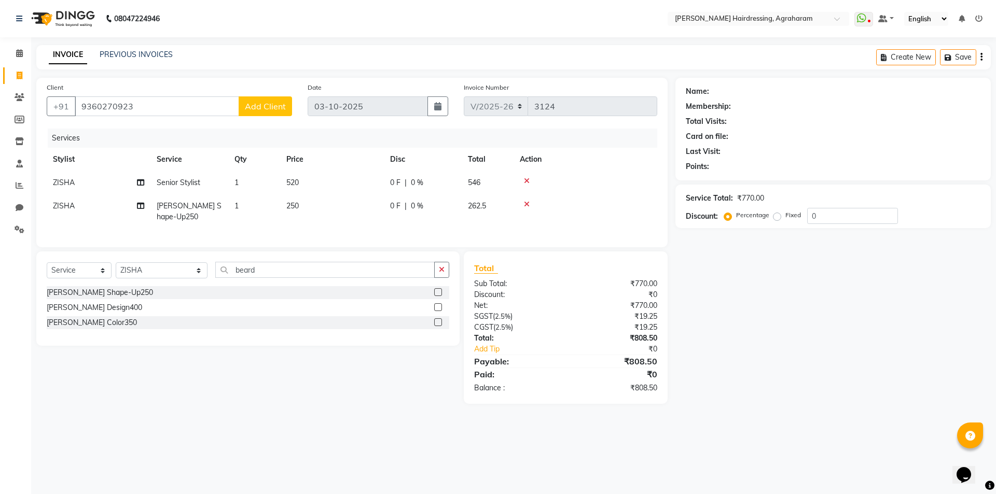
click at [272, 111] on span "Add Client" at bounding box center [265, 106] width 41 height 10
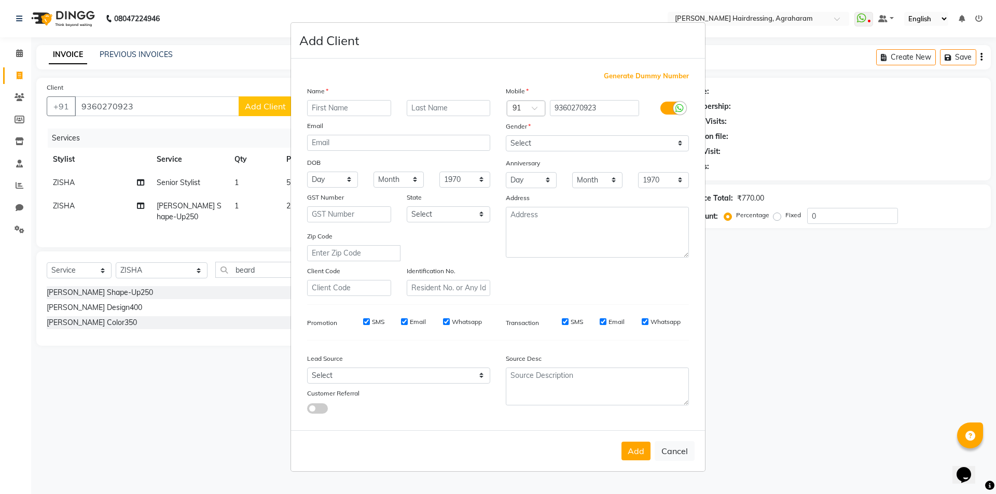
click at [337, 111] on input "text" at bounding box center [349, 108] width 84 height 16
type input "t"
type input "THRILOSHAM"
type input "K"
click at [568, 143] on select "Select Male Female Other Prefer Not To Say" at bounding box center [597, 143] width 183 height 16
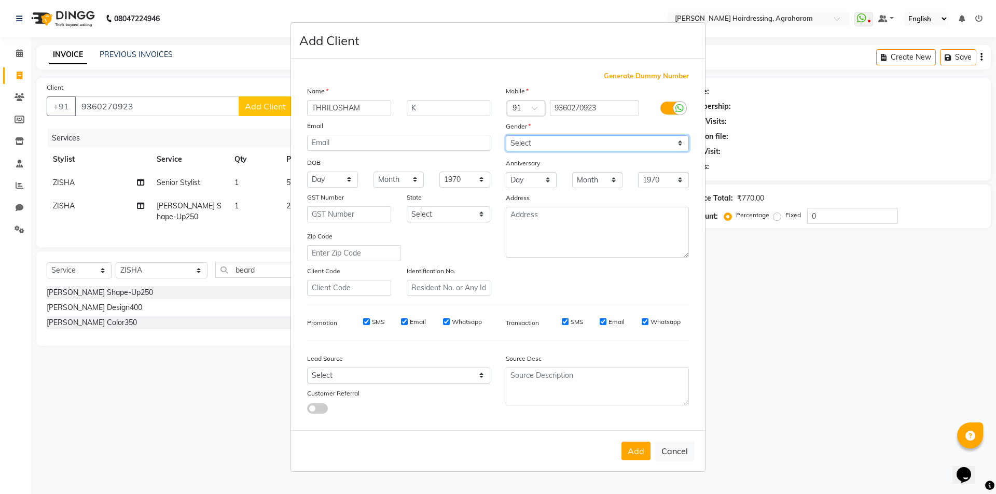
select select "male"
click at [506, 135] on select "Select Male Female Other Prefer Not To Say" at bounding box center [597, 143] width 183 height 16
click at [473, 375] on select "Select Walk-in Referral Internet Friend Word of Mouth Advertisement Facebook Ju…" at bounding box center [398, 376] width 183 height 16
select select "53193"
click at [307, 368] on select "Select Walk-in Referral Internet Friend Word of Mouth Advertisement Facebook Ju…" at bounding box center [398, 376] width 183 height 16
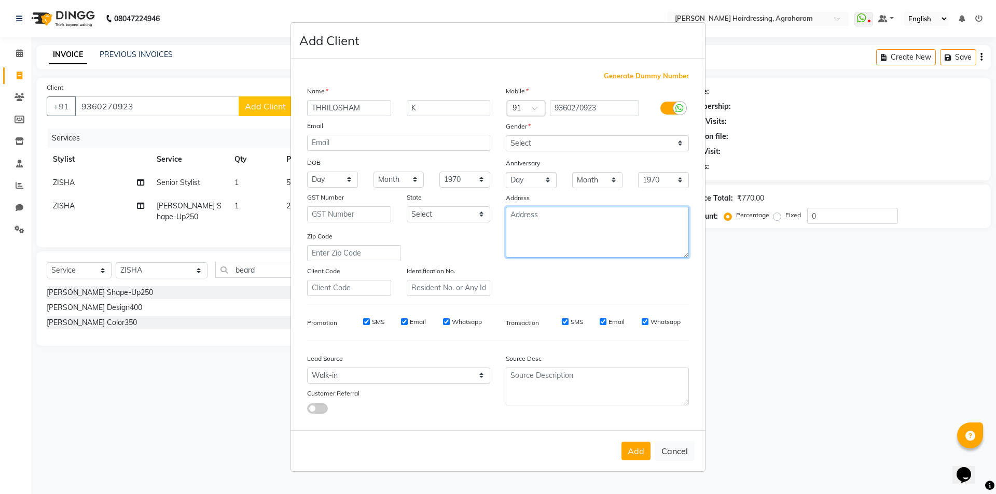
click at [538, 221] on textarea at bounding box center [597, 232] width 183 height 51
type textarea "DINDUGAL"
click at [622, 449] on div "Add Cancel" at bounding box center [498, 451] width 414 height 41
click at [634, 450] on button "Add" at bounding box center [636, 451] width 29 height 19
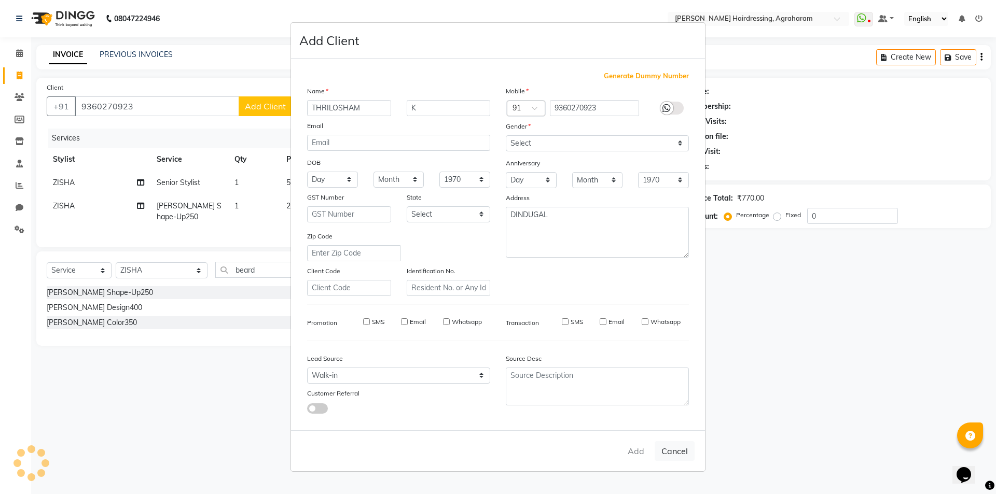
type input "93******23"
select select
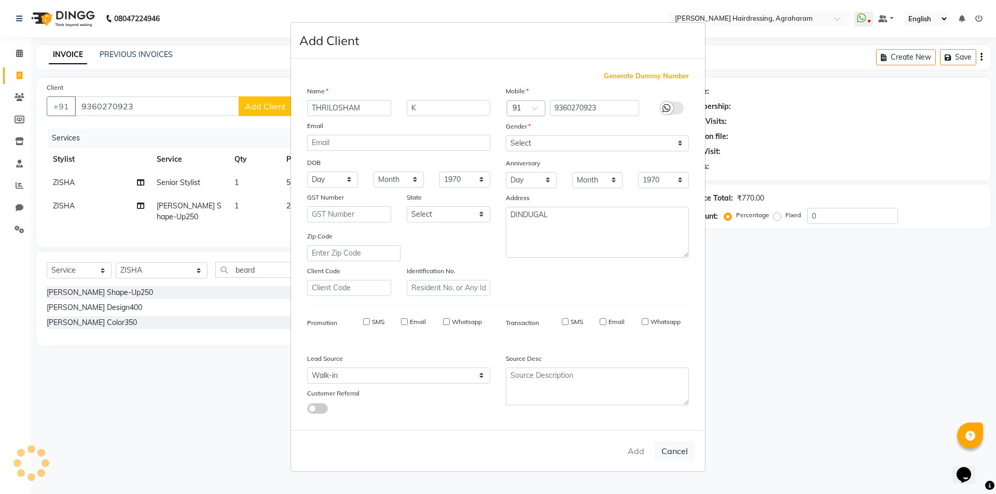
select select
checkbox input "false"
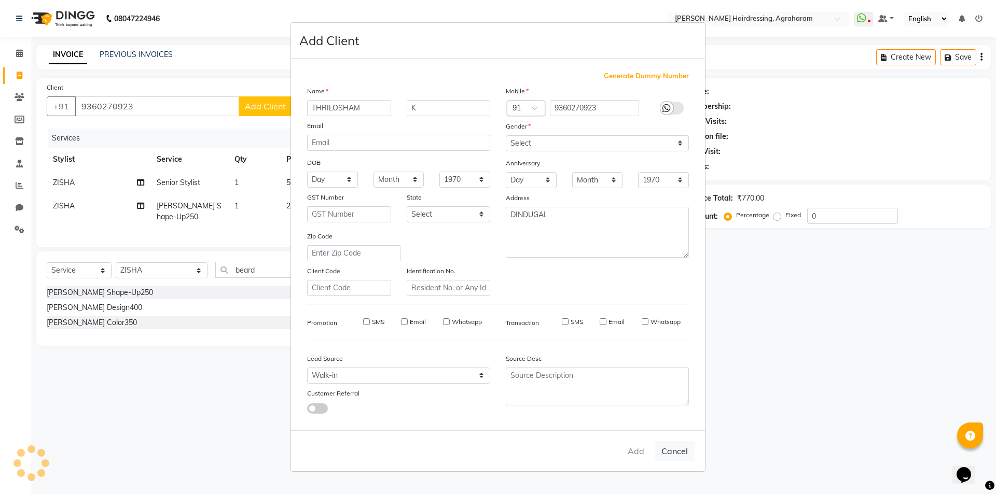
checkbox input "false"
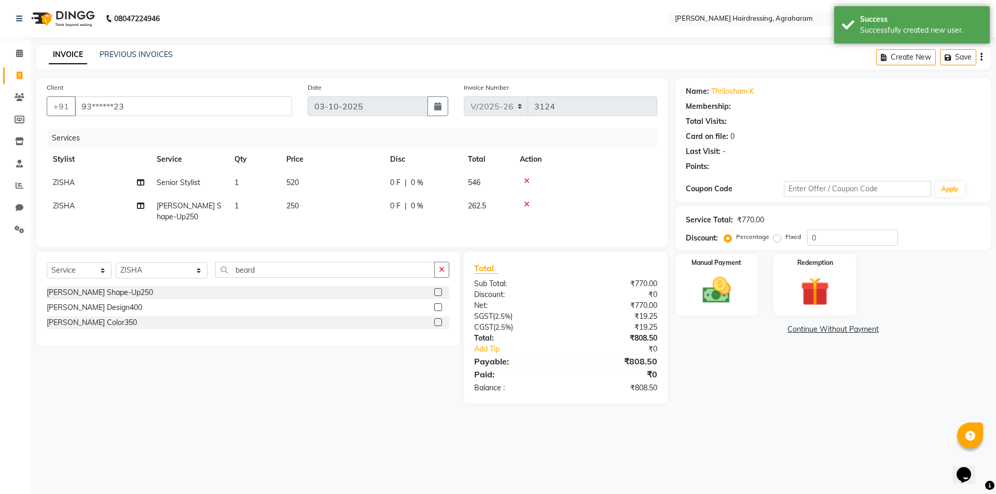
select select "1: Object"
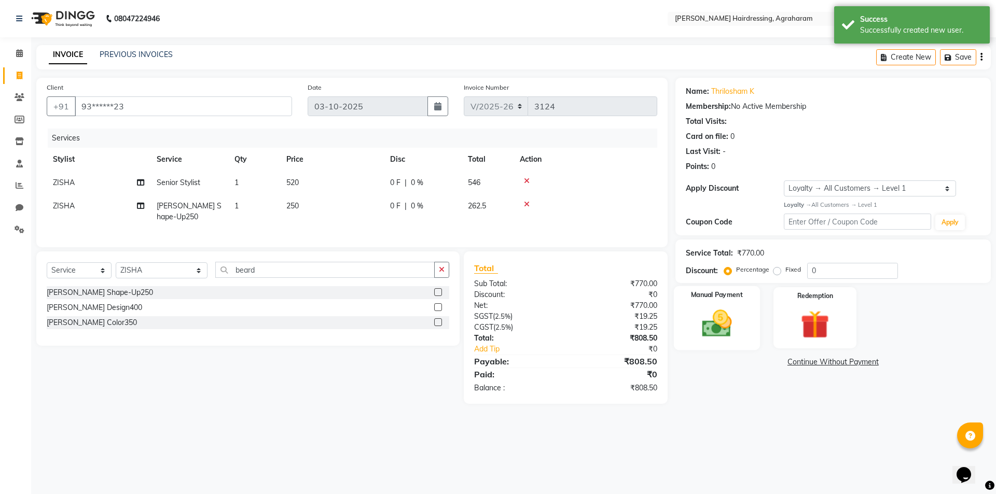
click at [716, 331] on img at bounding box center [717, 324] width 48 height 34
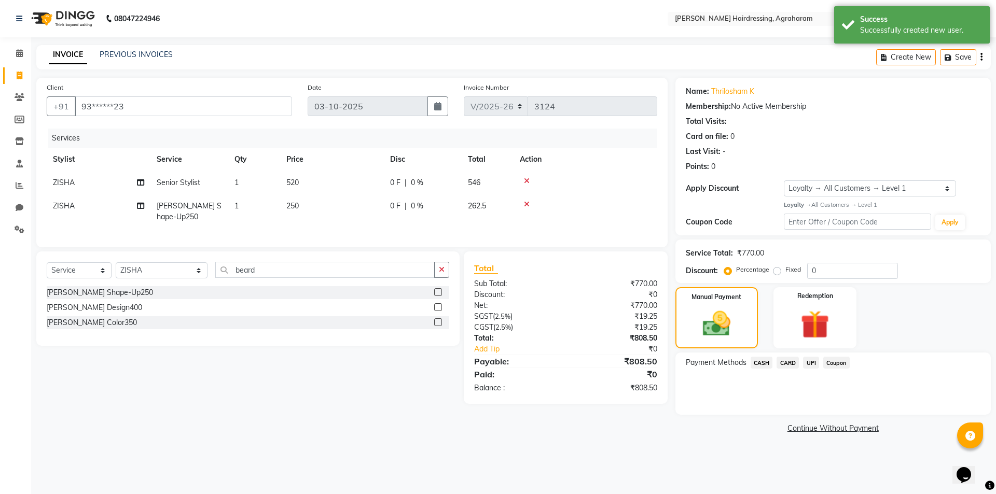
click at [812, 365] on span "UPI" at bounding box center [811, 363] width 16 height 12
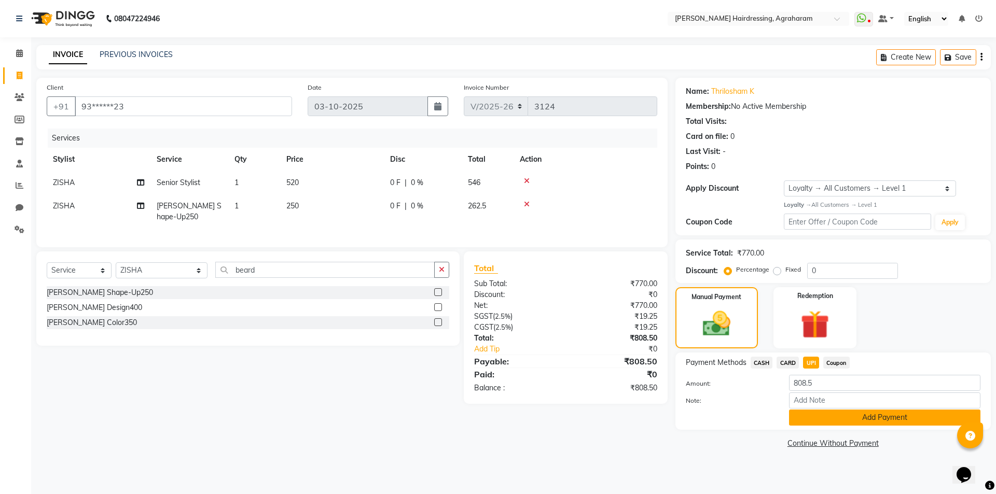
click at [887, 421] on button "Add Payment" at bounding box center [884, 418] width 191 height 16
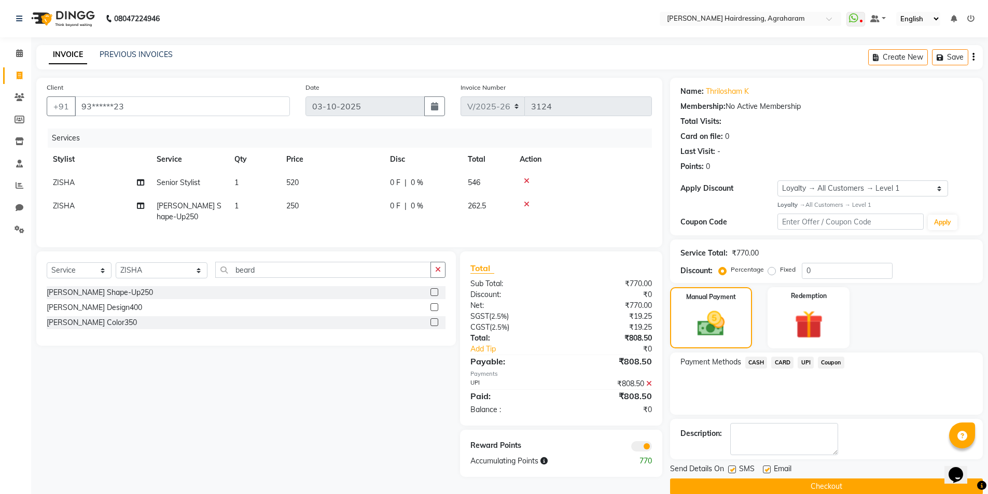
click at [842, 485] on button "Checkout" at bounding box center [826, 487] width 313 height 16
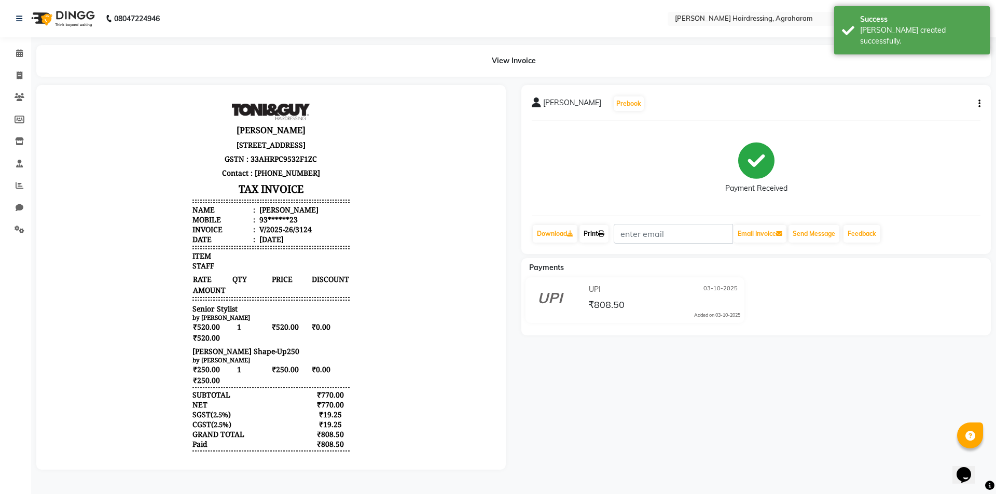
click at [604, 233] on icon at bounding box center [601, 234] width 6 height 6
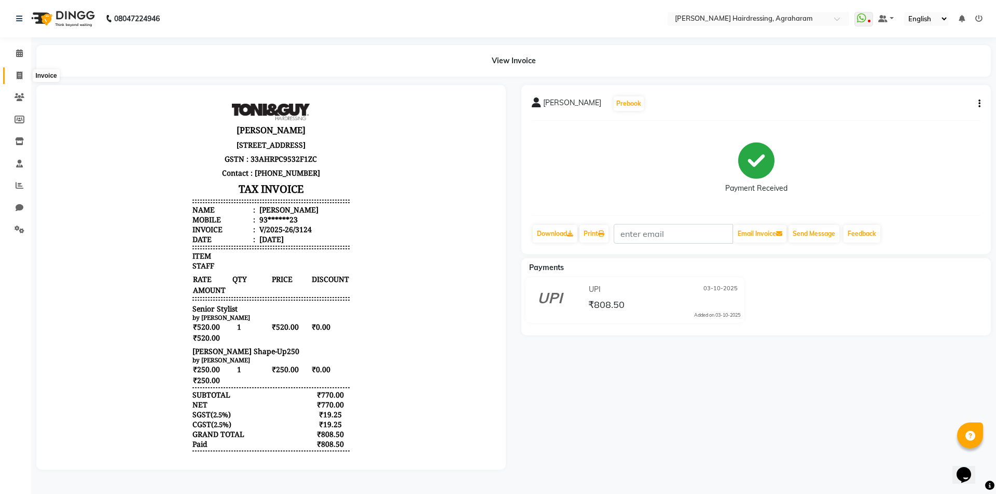
click at [16, 73] on span at bounding box center [19, 76] width 18 height 12
select select "service"
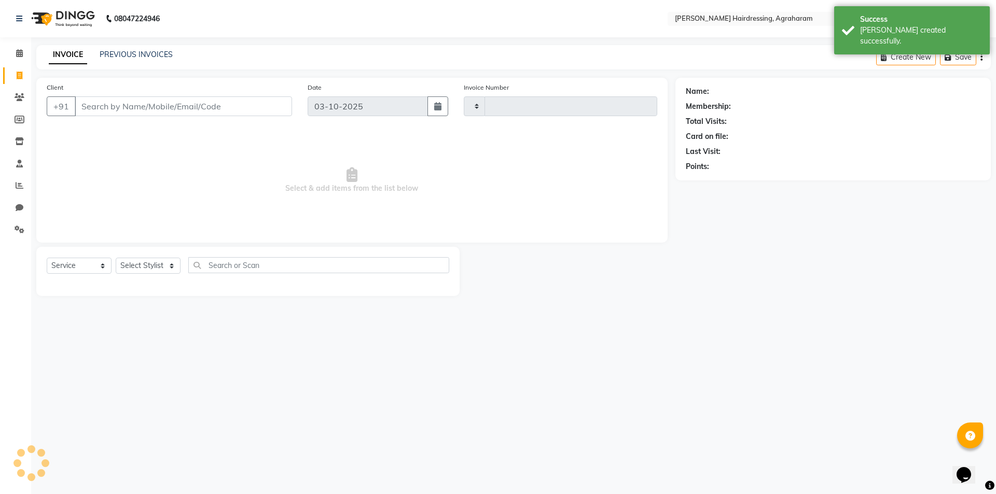
type input "3125"
select select "7962"
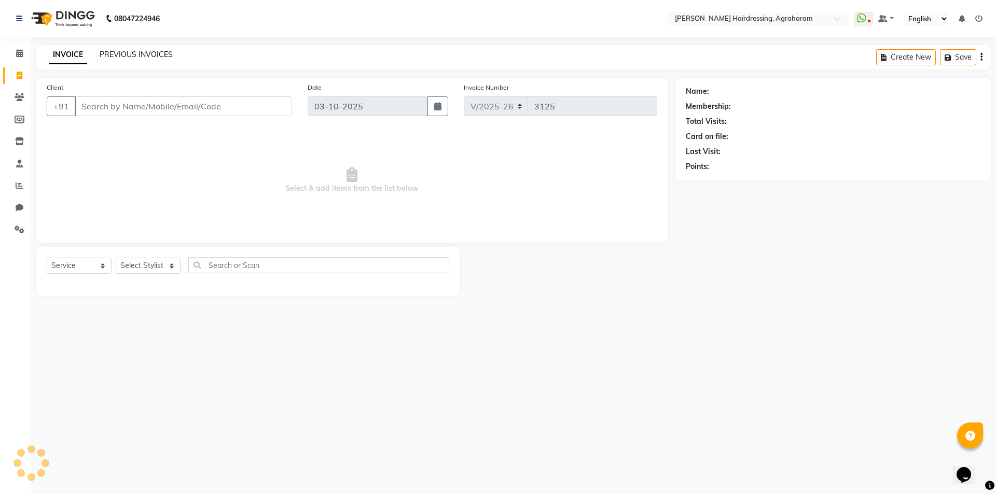
click at [126, 55] on link "PREVIOUS INVOICES" at bounding box center [136, 54] width 73 height 9
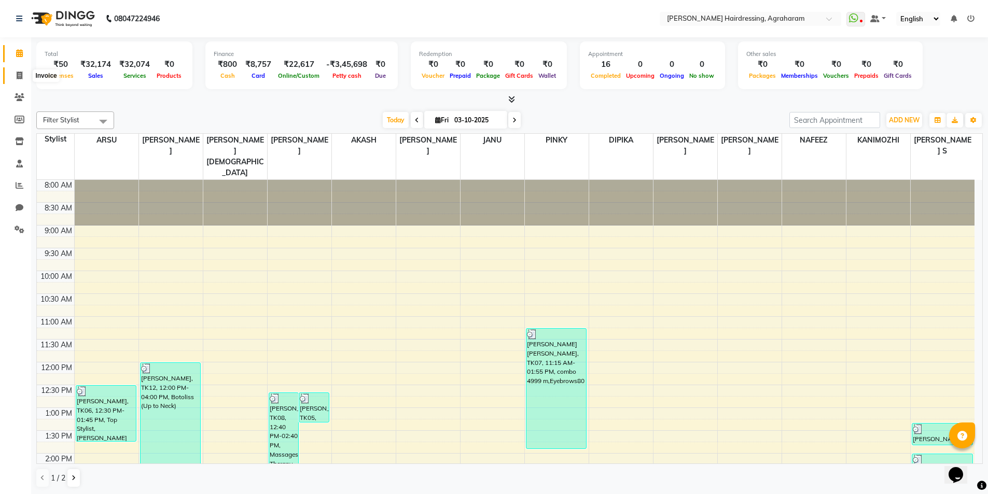
click at [18, 70] on span at bounding box center [19, 76] width 18 height 12
select select "7962"
select select "service"
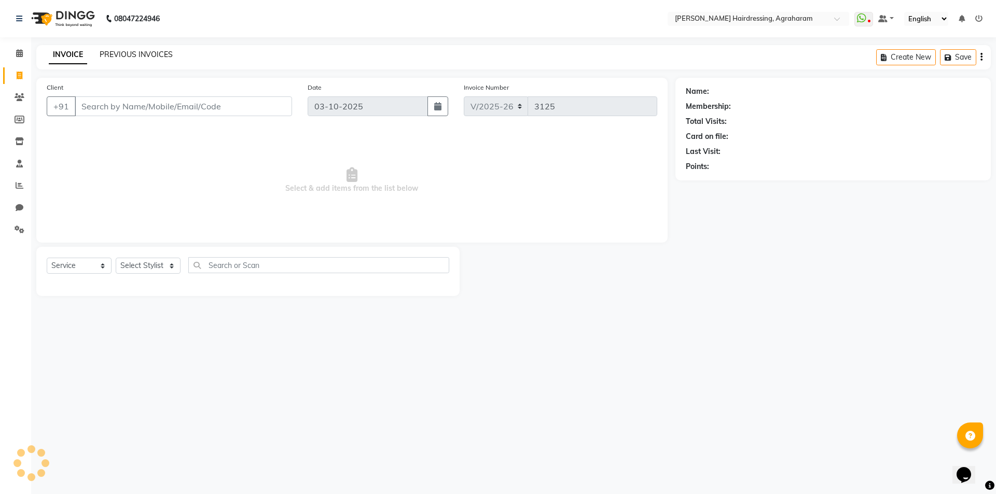
click at [140, 52] on link "PREVIOUS INVOICES" at bounding box center [136, 54] width 73 height 9
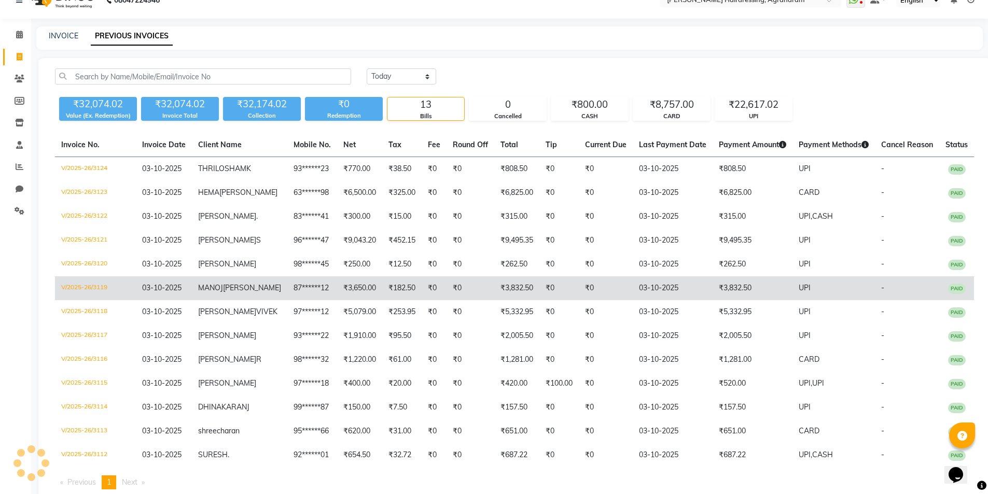
scroll to position [52, 0]
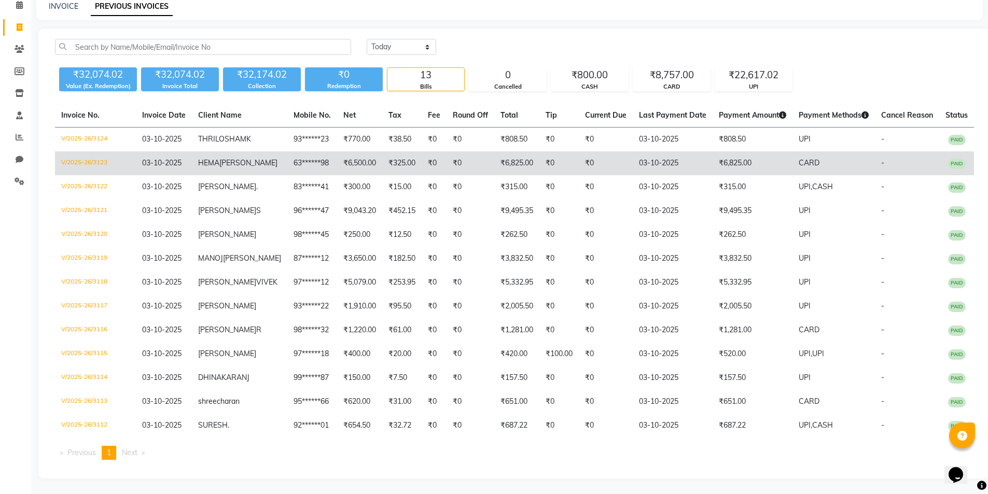
click at [219, 168] on span "HEMA" at bounding box center [208, 162] width 21 height 9
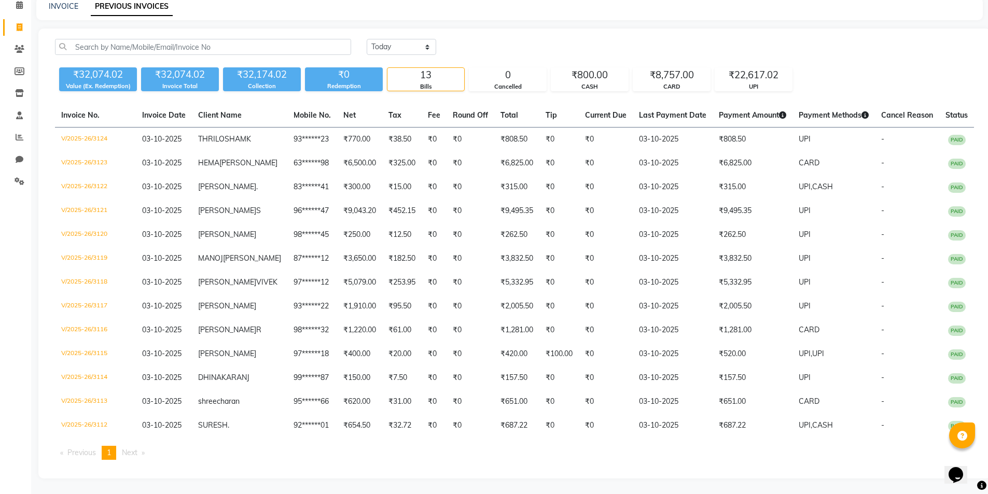
scroll to position [90, 0]
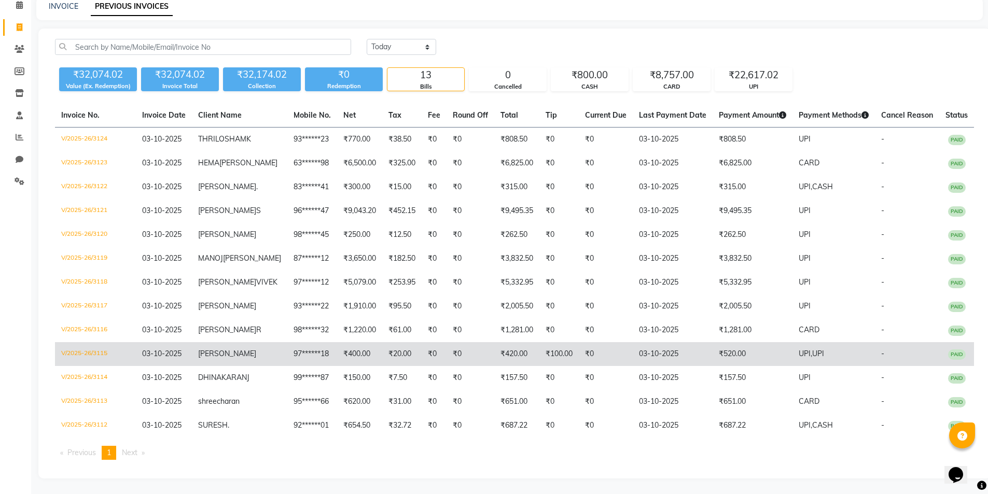
click at [228, 349] on span "[PERSON_NAME]" at bounding box center [227, 353] width 58 height 9
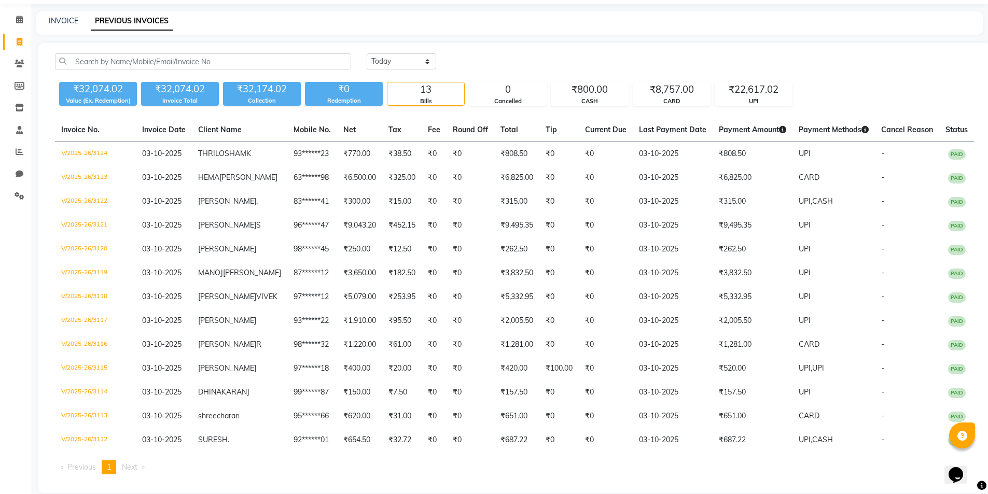
scroll to position [52, 0]
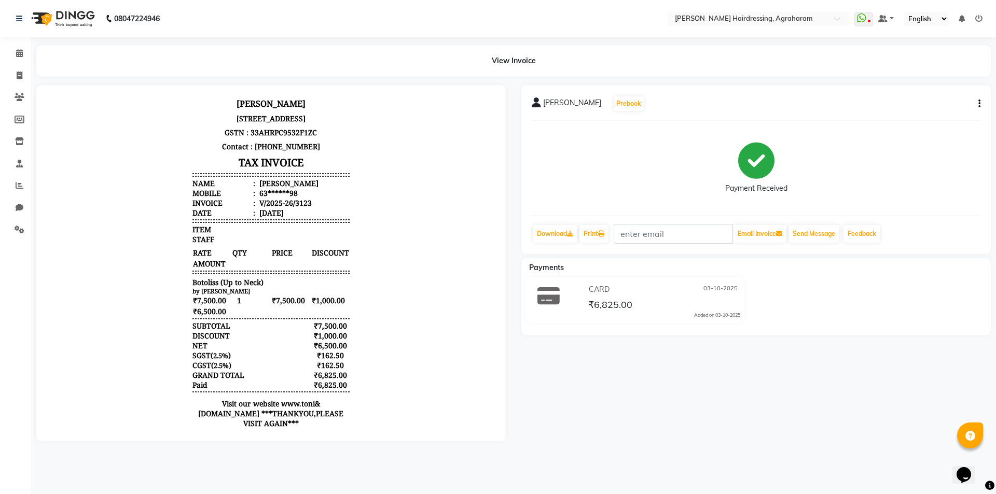
scroll to position [51, 0]
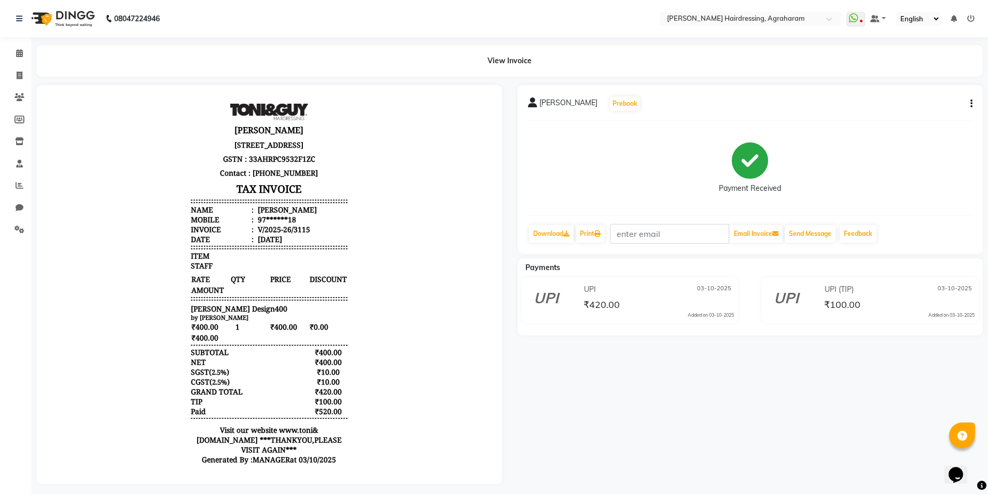
drag, startPoint x: 341, startPoint y: 364, endPoint x: 311, endPoint y: 364, distance: 30.1
click at [311, 364] on div "Chitra Jayan 42,Palani road, opposite to Sona tower,New Agraharam, Dindigul-624…" at bounding box center [269, 288] width 165 height 376
drag, startPoint x: 337, startPoint y: 402, endPoint x: 306, endPoint y: 402, distance: 30.6
click at [309, 397] on div "₹420.00" at bounding box center [328, 392] width 38 height 10
drag, startPoint x: 337, startPoint y: 410, endPoint x: 306, endPoint y: 410, distance: 31.1
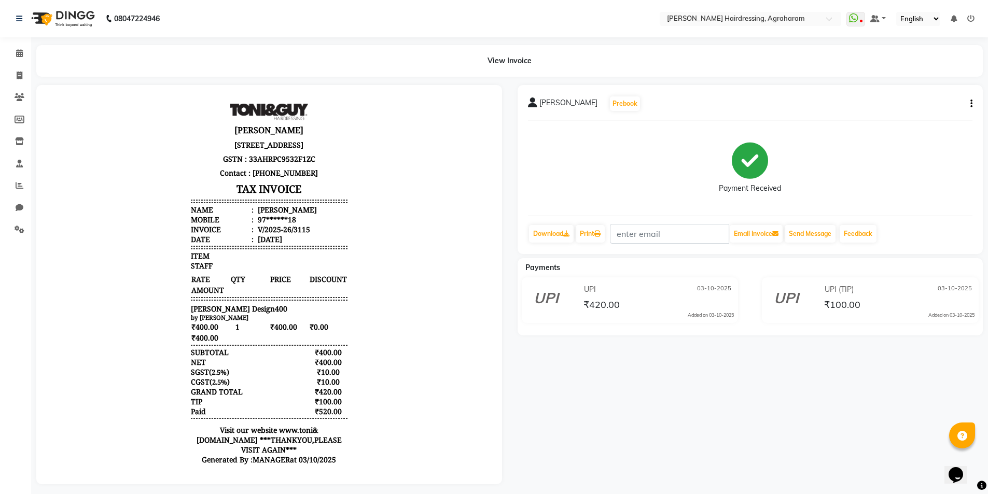
click at [306, 410] on div "Chitra Jayan 42,Palani road, opposite to Sona tower,New Agraharam, Dindigul-624…" at bounding box center [269, 288] width 165 height 376
drag, startPoint x: 338, startPoint y: 421, endPoint x: 304, endPoint y: 416, distance: 34.6
click div "Chitra Jayan 42,Palani road, opposite to Sona tower,New Agraharam, Dindigul-624…"
click body "Chitra Jayan 42,Palani road, opposite to Sona tower,New Agraharam, Dindigul-624…"
